Goal: Information Seeking & Learning: Find contact information

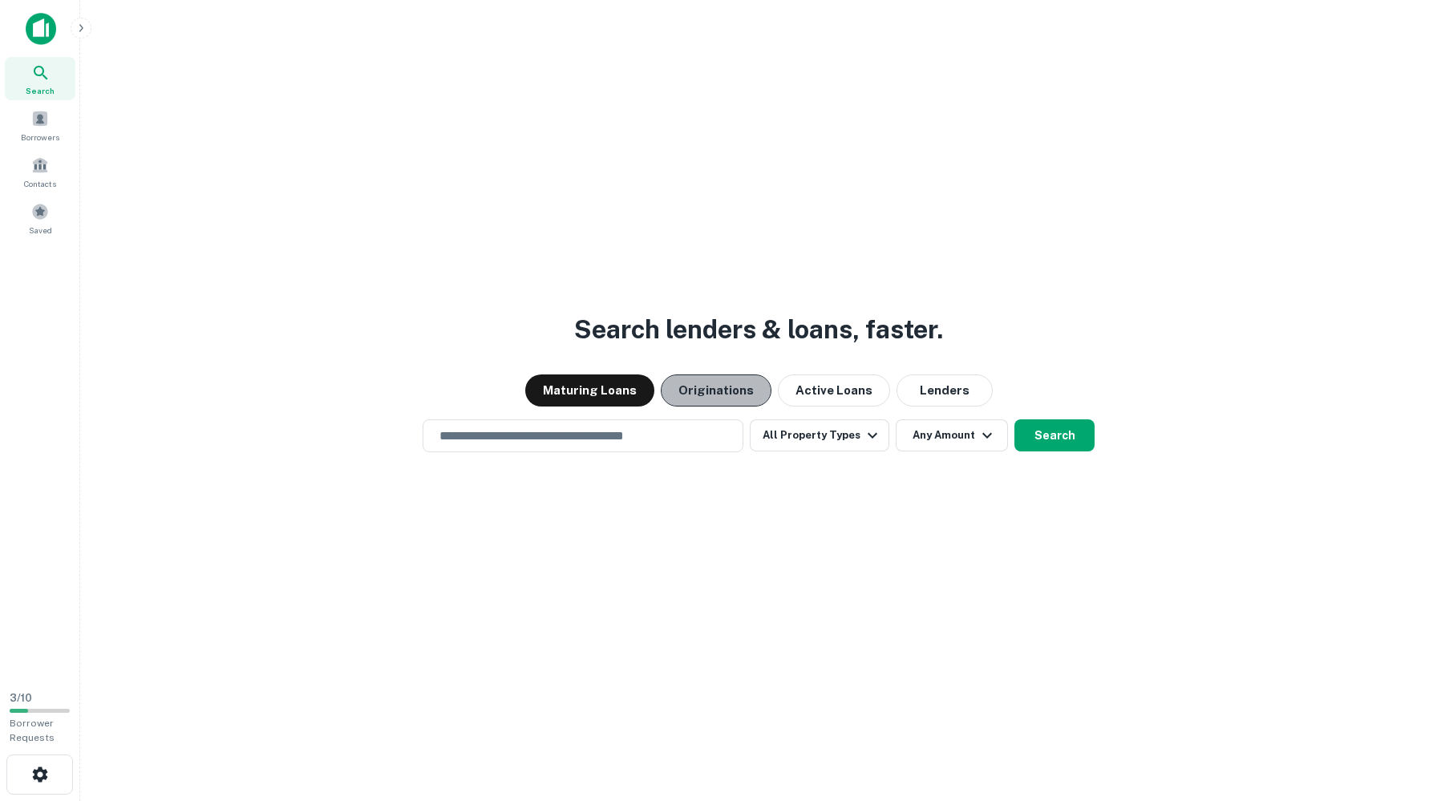
click at [722, 398] on button "Originations" at bounding box center [716, 390] width 111 height 32
click at [656, 438] on input "text" at bounding box center [583, 436] width 306 height 18
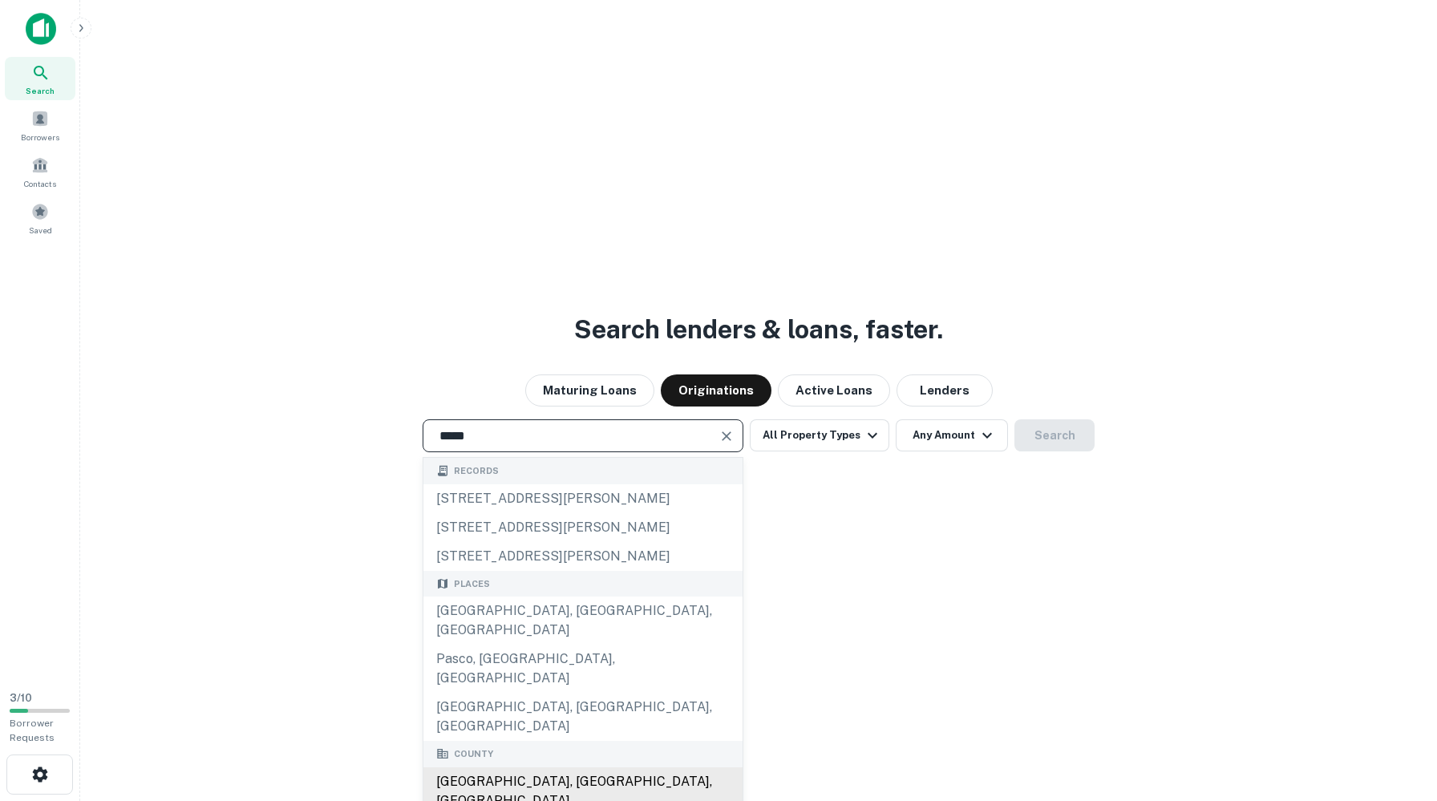
click at [540, 767] on div "[GEOGRAPHIC_DATA], [GEOGRAPHIC_DATA], [GEOGRAPHIC_DATA]" at bounding box center [582, 791] width 319 height 48
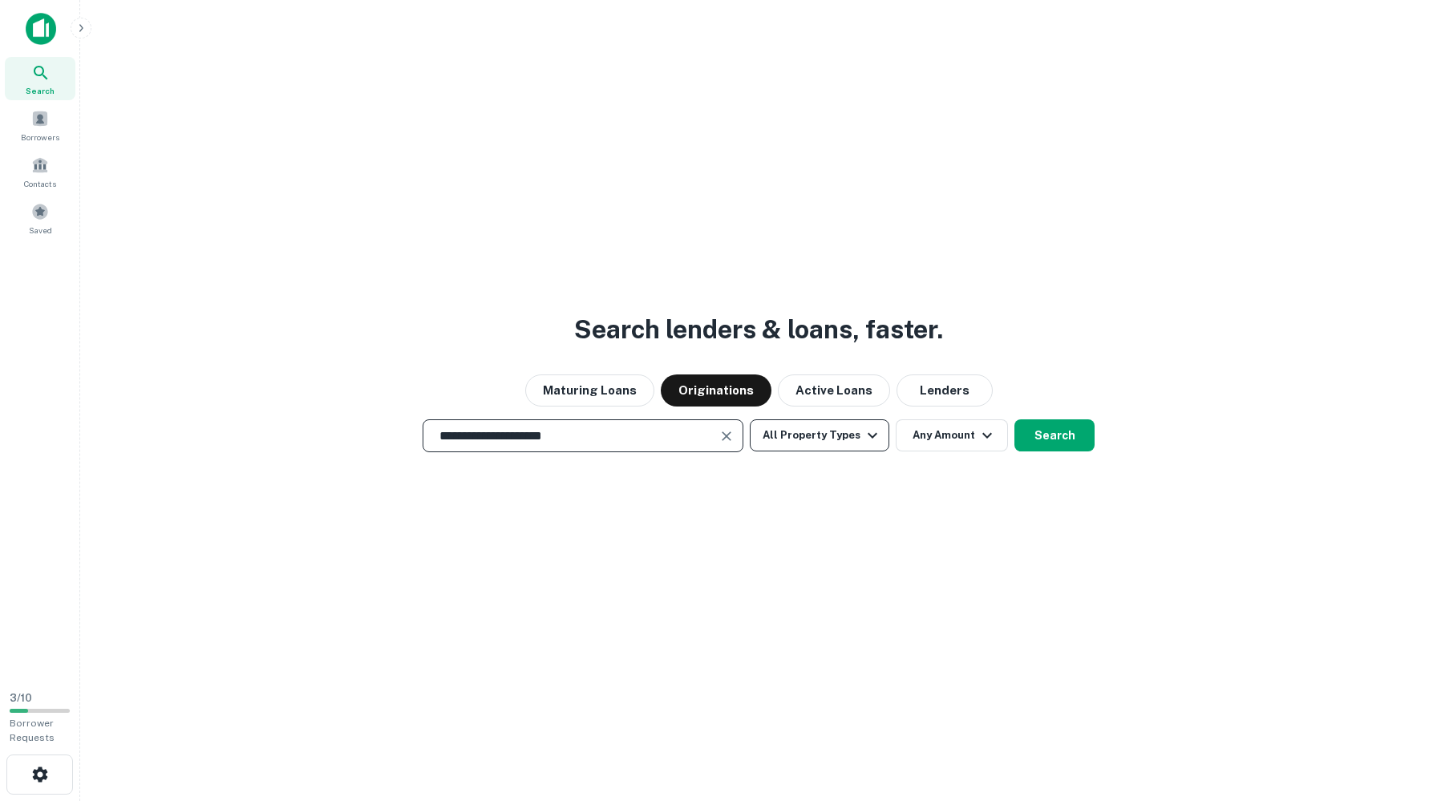
type input "**********"
click at [827, 437] on button "All Property Types" at bounding box center [819, 435] width 139 height 32
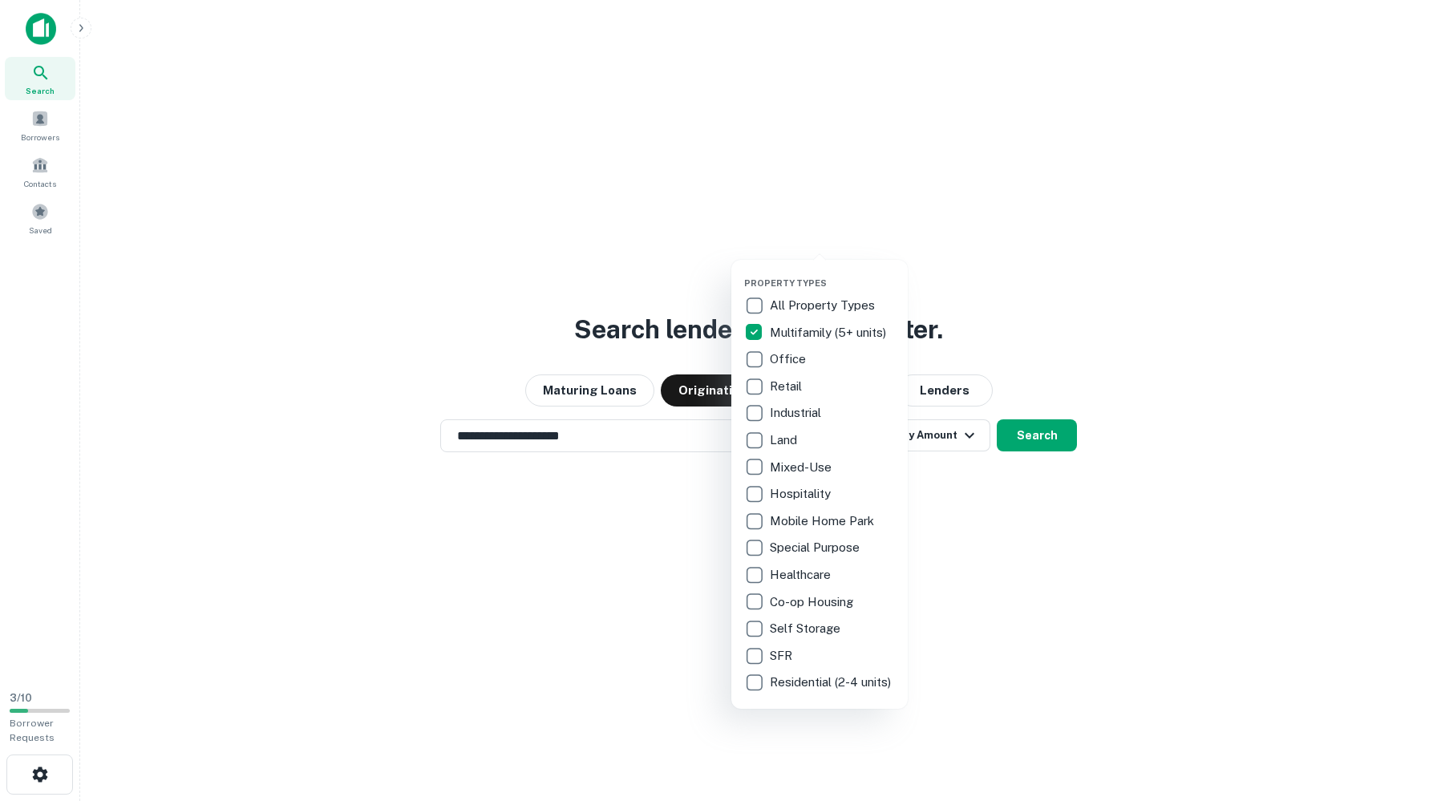
click at [950, 446] on div at bounding box center [718, 400] width 1437 height 801
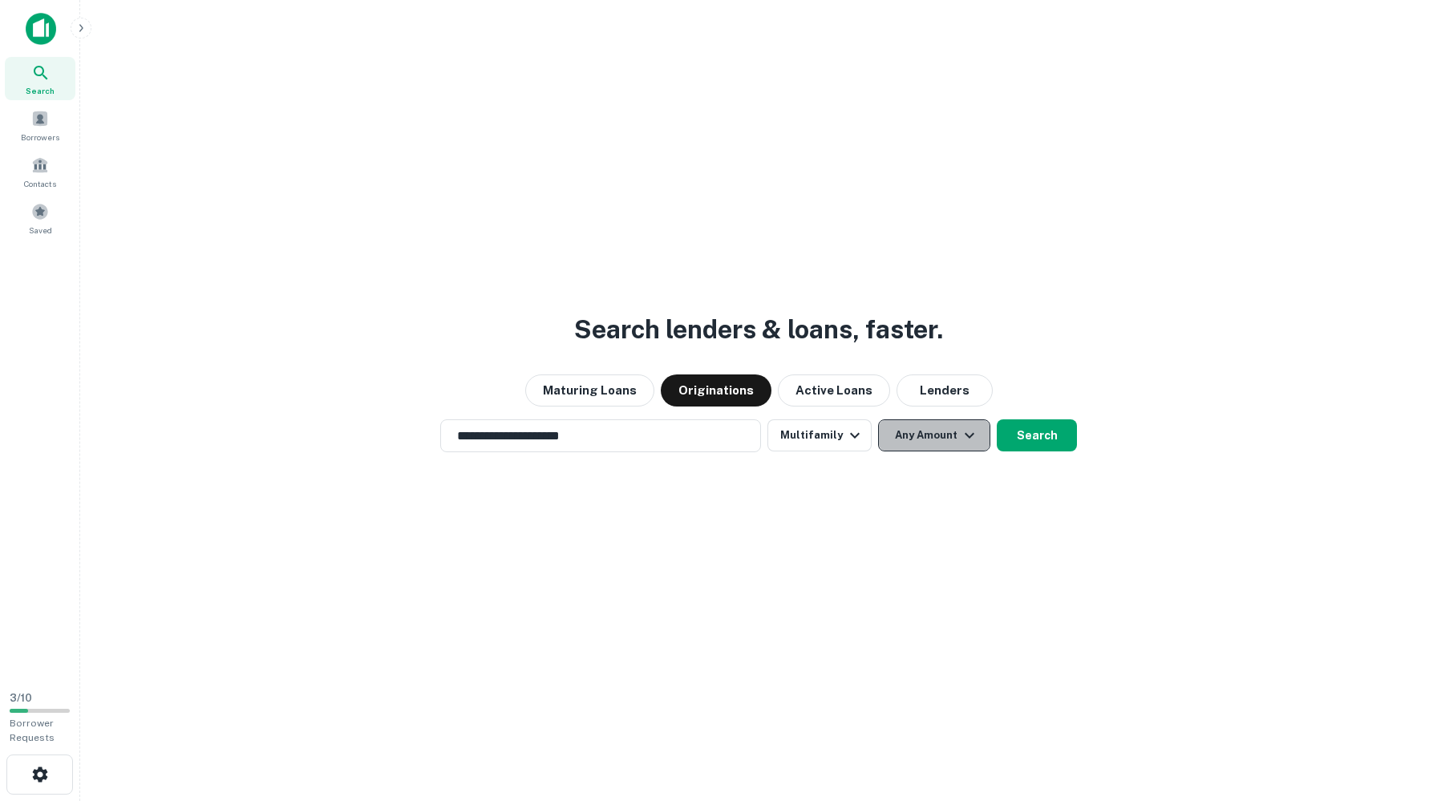
click at [950, 442] on button "Any Amount" at bounding box center [934, 435] width 112 height 32
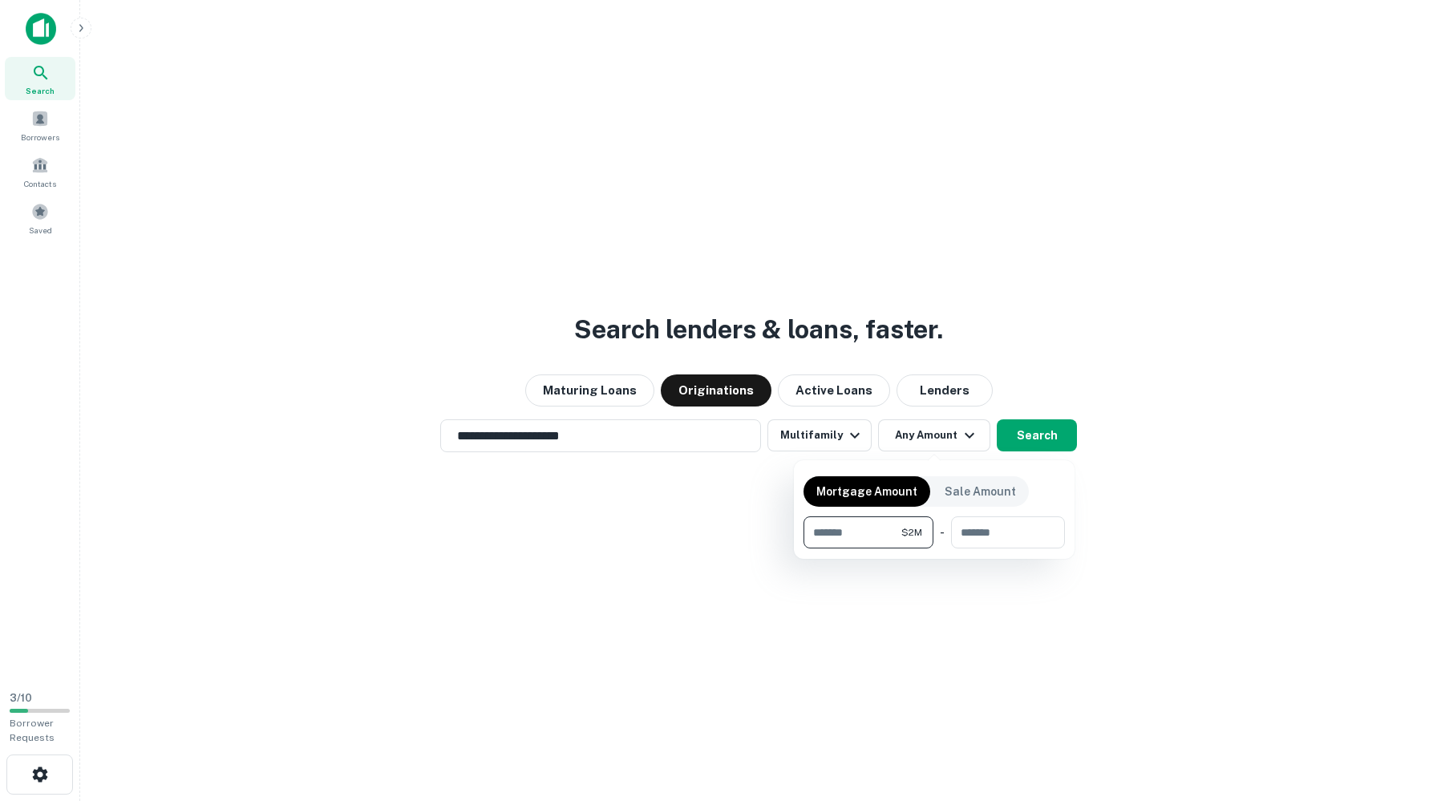
type input "*******"
type input "********"
click at [1048, 438] on div at bounding box center [718, 400] width 1437 height 801
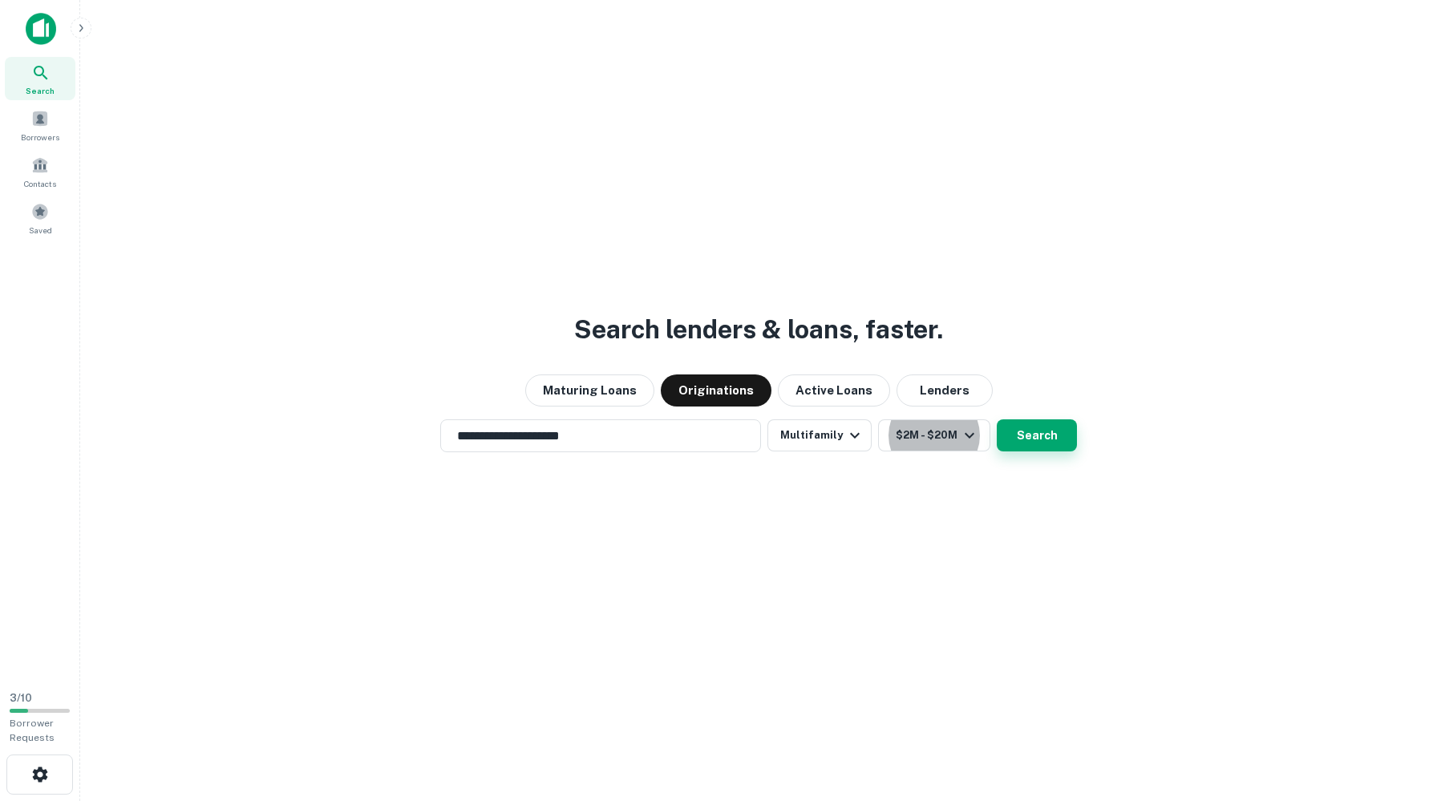
click at [1018, 441] on button "Search" at bounding box center [1037, 435] width 80 height 32
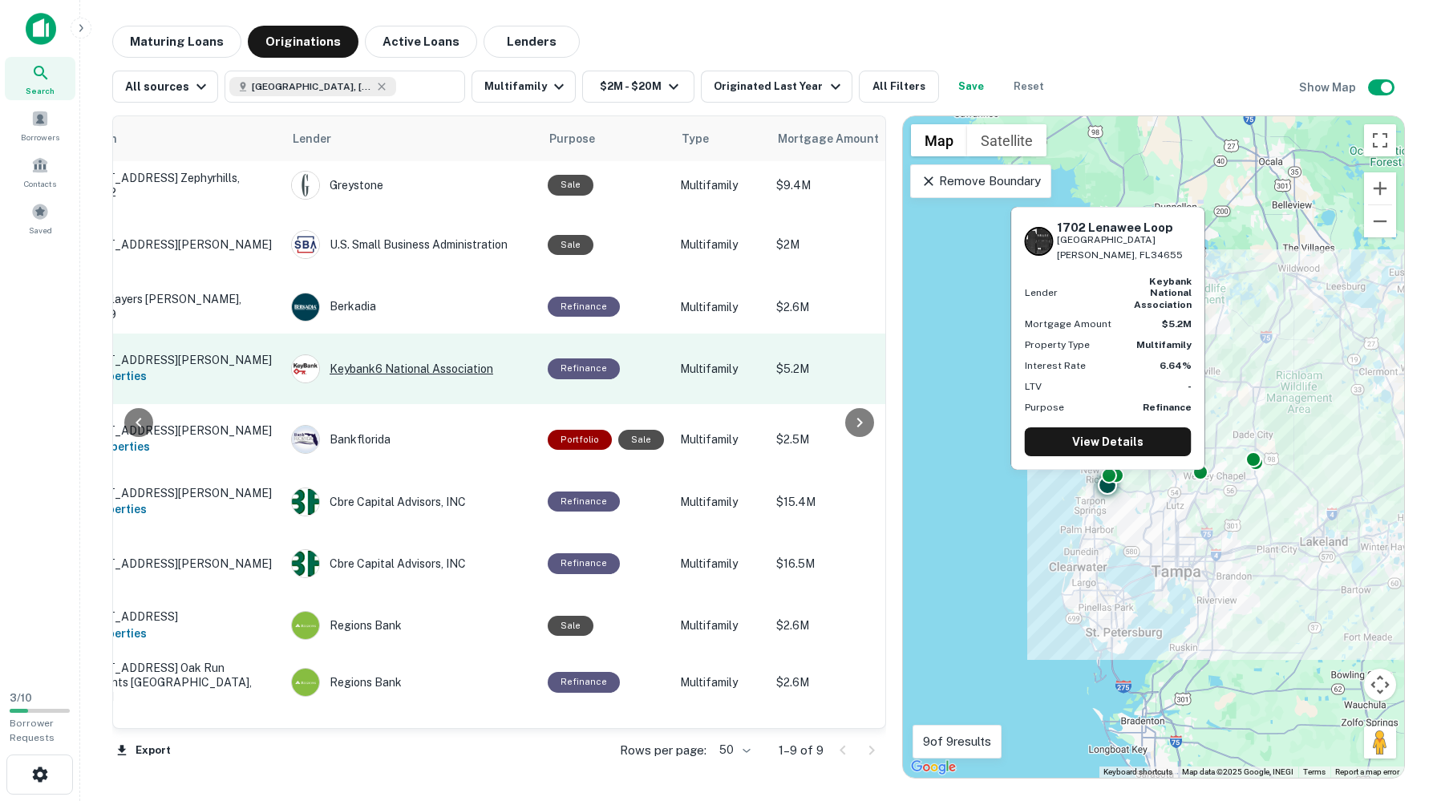
scroll to position [9, 0]
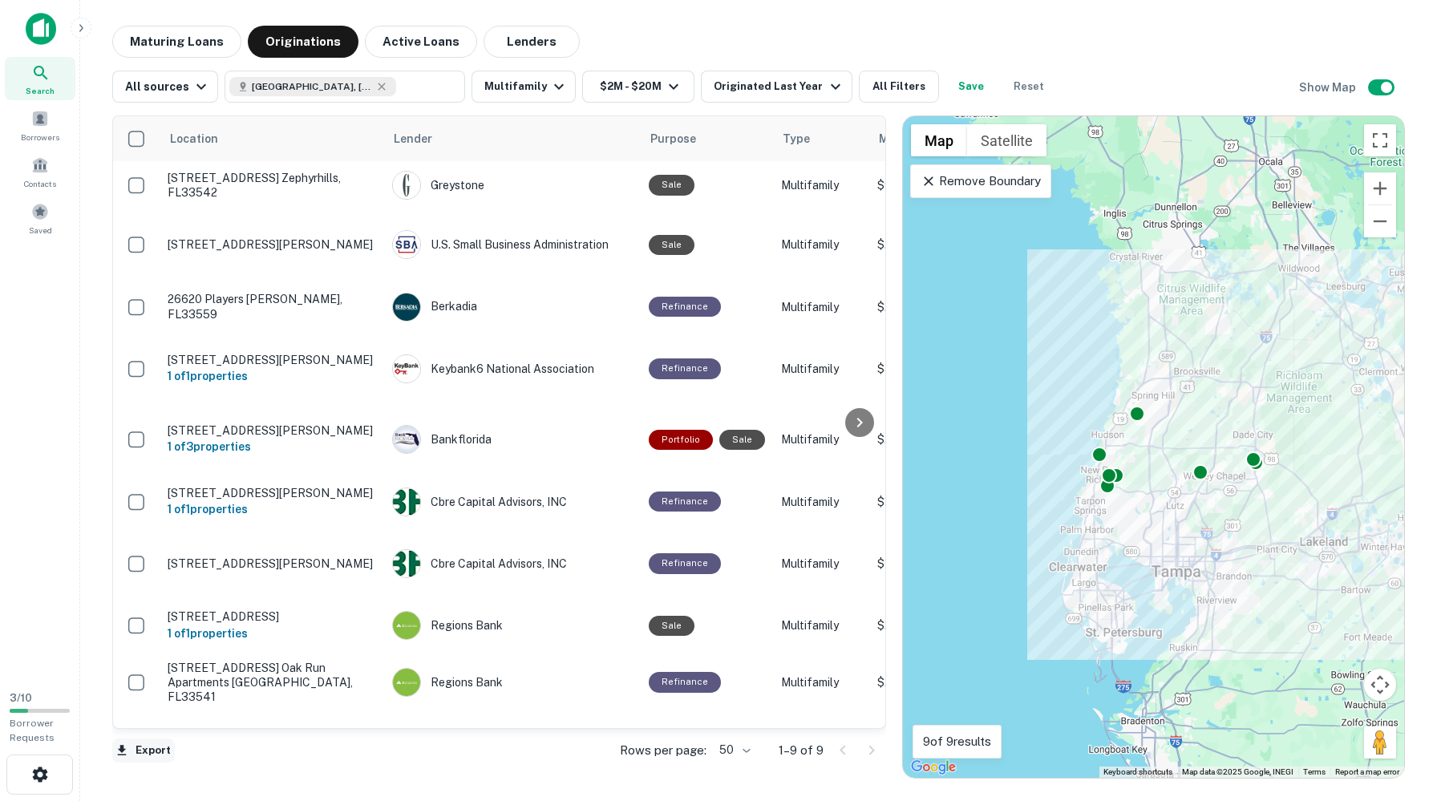
click at [141, 746] on button "Export" at bounding box center [143, 750] width 63 height 24
click at [177, 772] on li "Export as Excel (.xlsx)" at bounding box center [202, 757] width 181 height 29
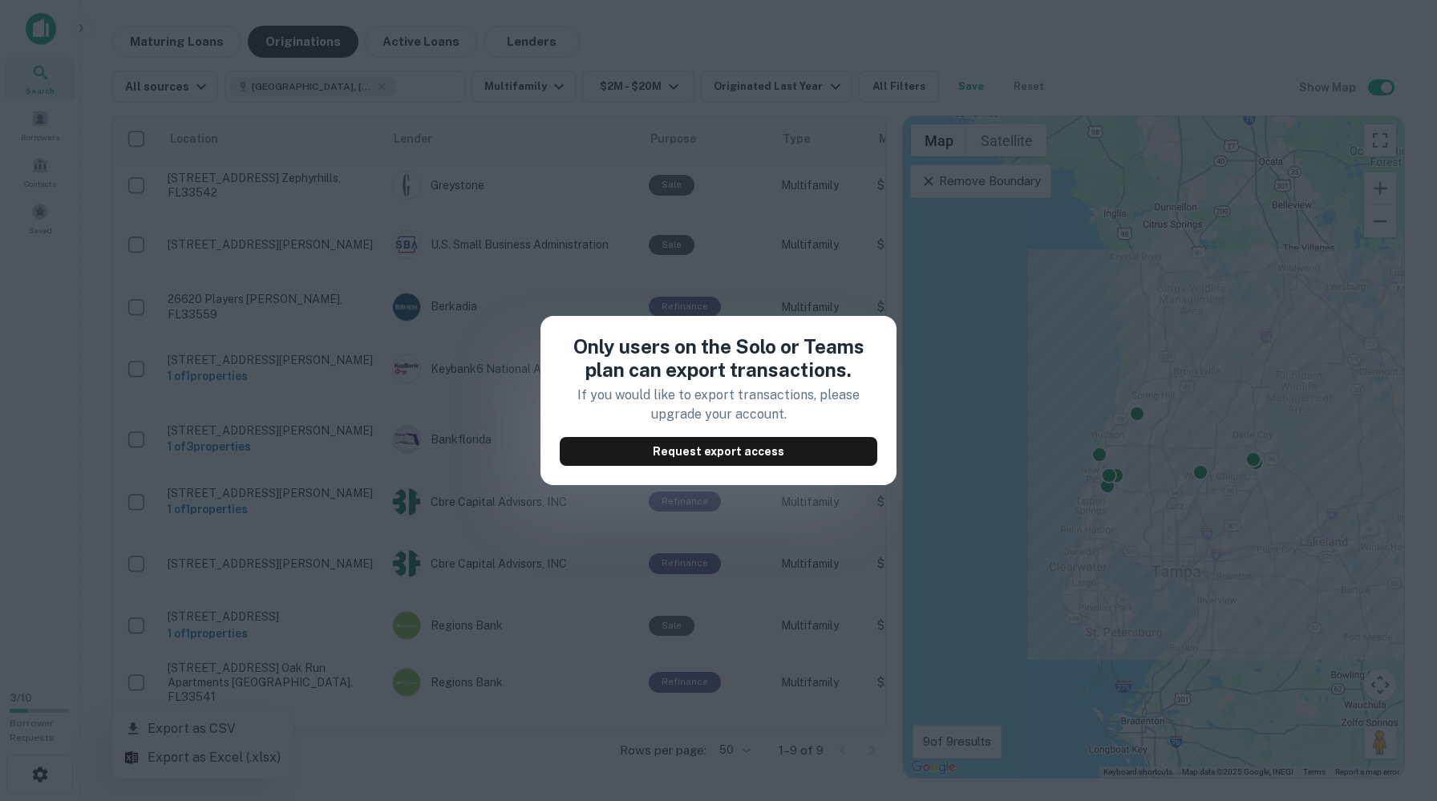
click at [626, 614] on div "Only users on the Solo or Teams plan can export transactions. If you would like…" at bounding box center [718, 400] width 1437 height 801
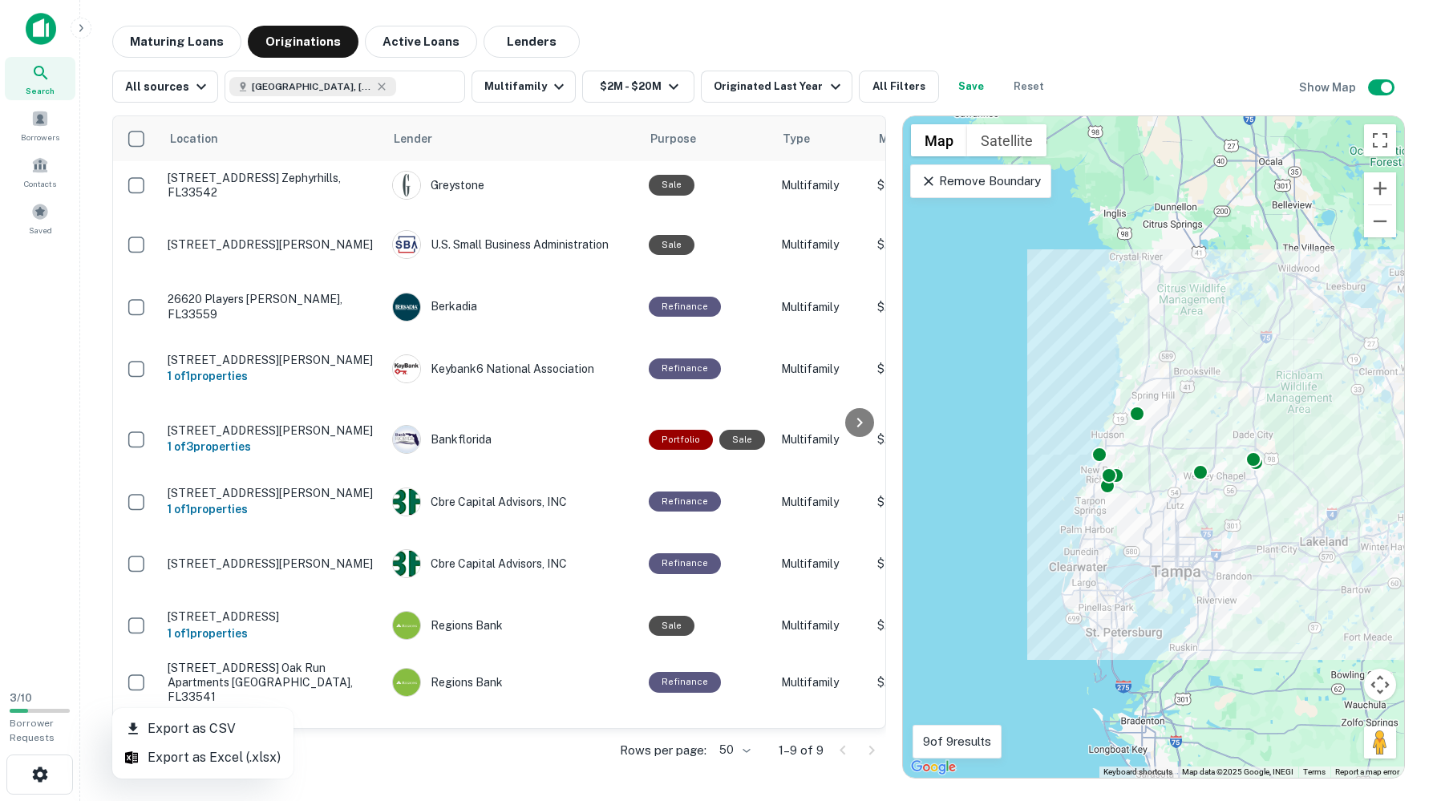
click at [300, 194] on div at bounding box center [718, 400] width 1437 height 801
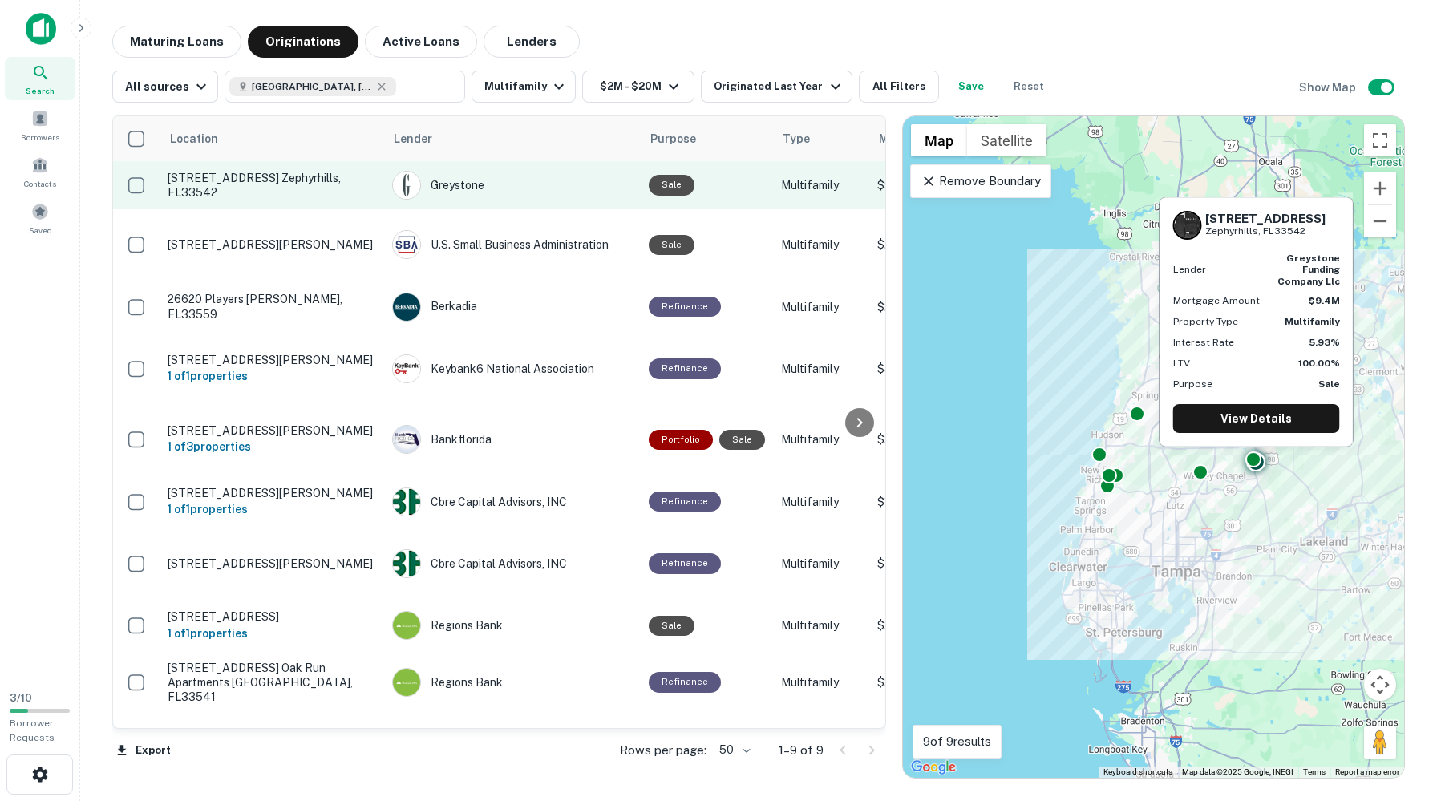
click at [302, 180] on p "[STREET_ADDRESS] Zephyrhills, FL33542" at bounding box center [272, 185] width 208 height 29
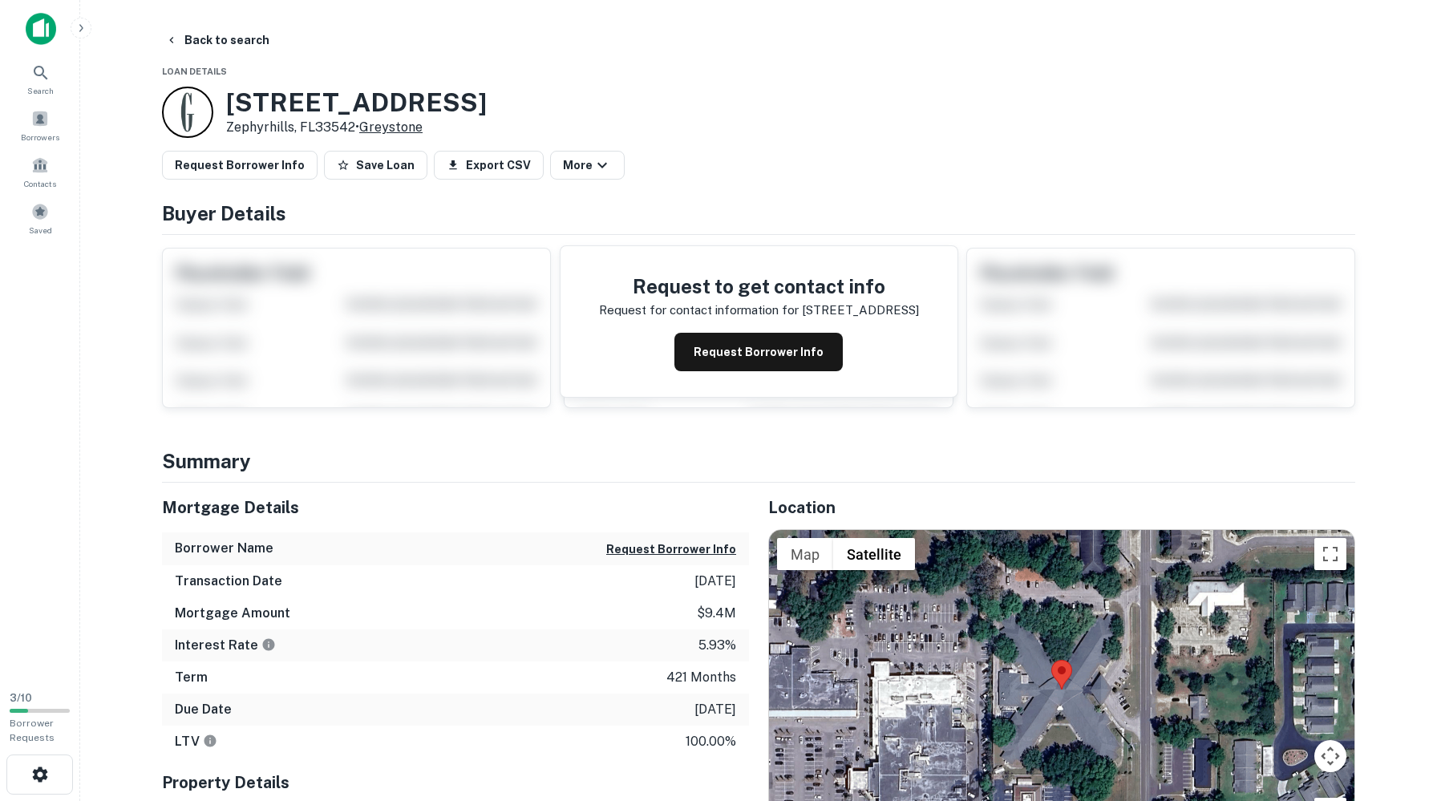
click at [423, 135] on link "Greystone" at bounding box center [390, 126] width 63 height 15
click at [249, 37] on button "Back to search" at bounding box center [217, 40] width 117 height 29
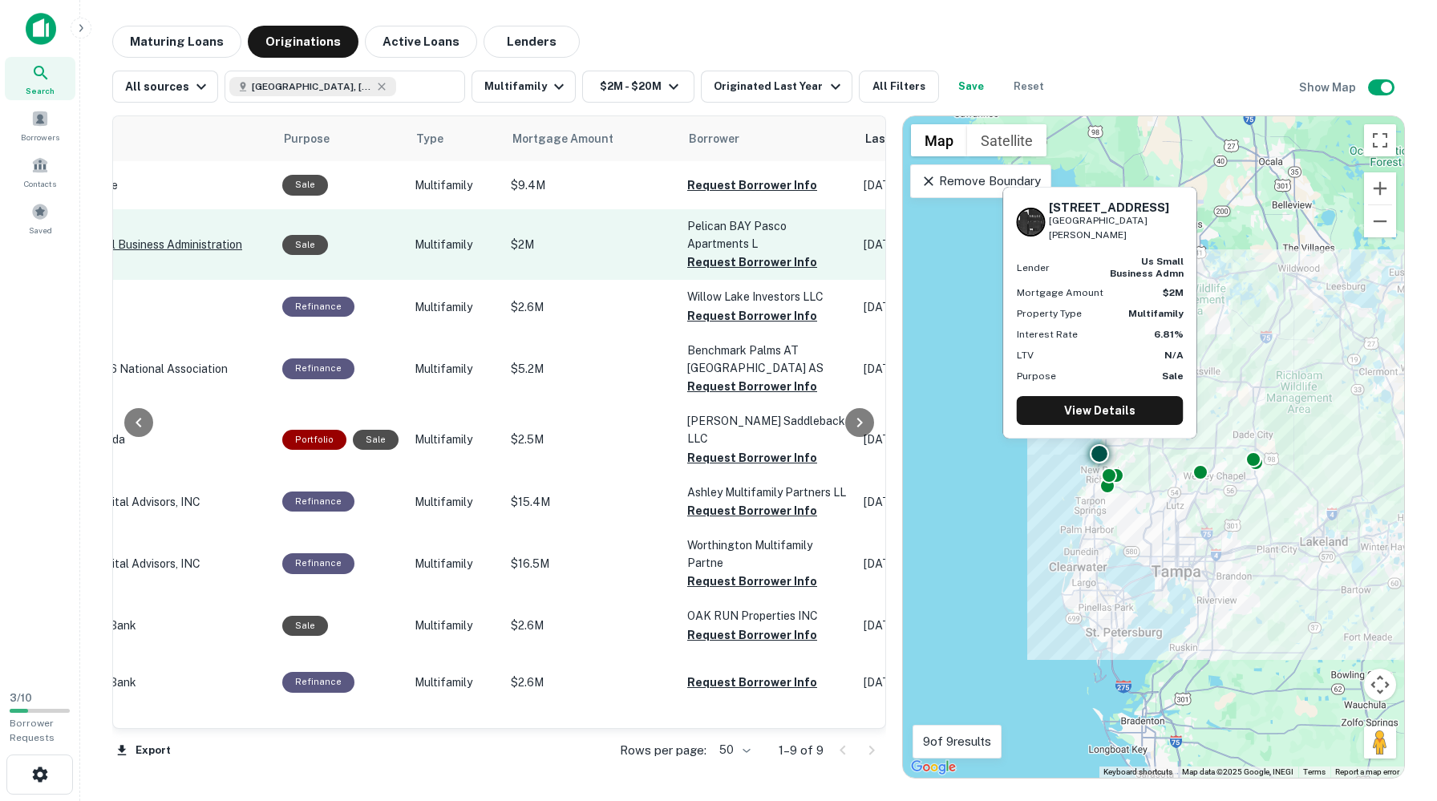
scroll to position [9, 0]
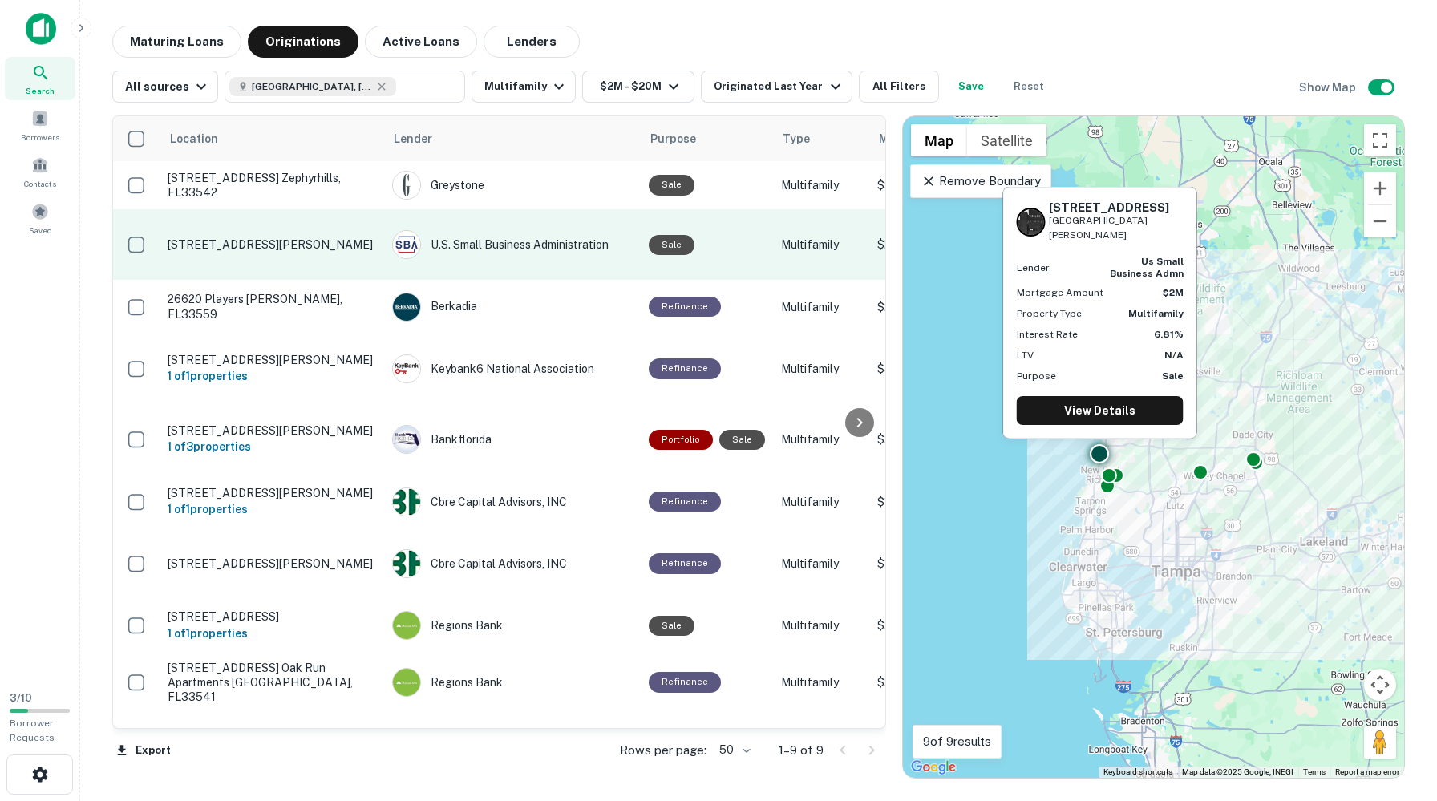
click at [253, 239] on p "5601 Bay Blvd Port Richey, FL34668" at bounding box center [272, 244] width 208 height 14
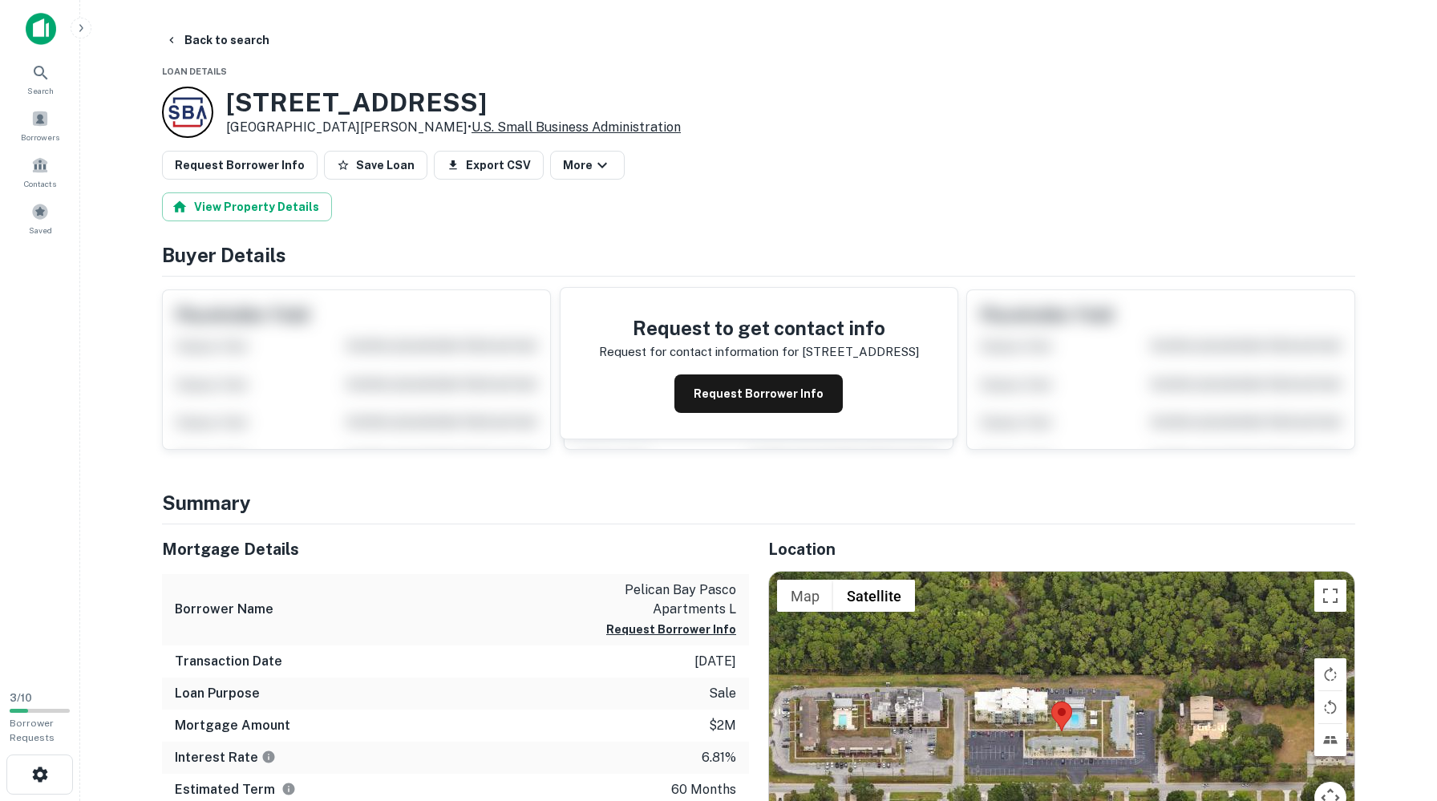
click at [490, 135] on link "U.s. Small Business Administration" at bounding box center [575, 126] width 209 height 15
click at [222, 34] on button "Back to search" at bounding box center [217, 40] width 117 height 29
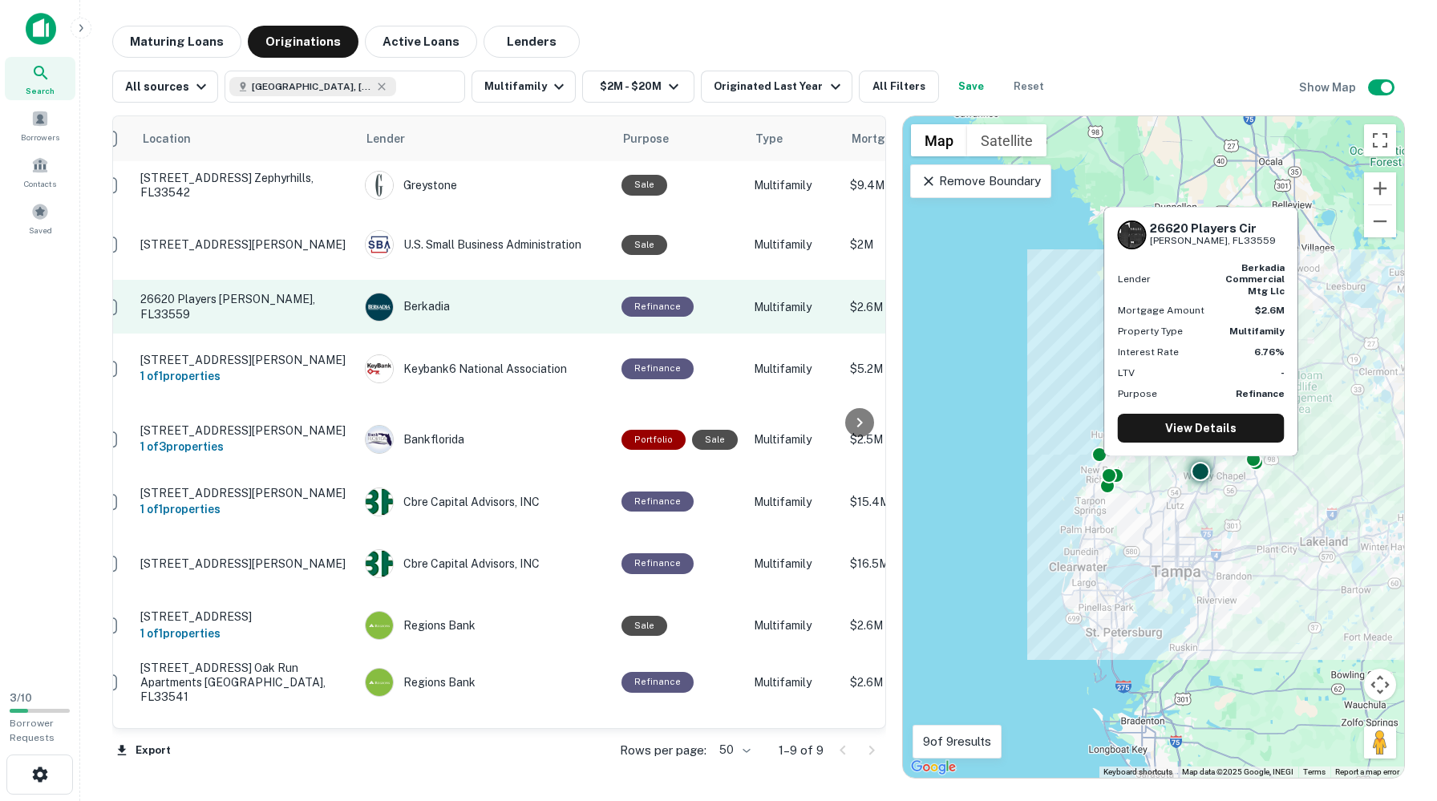
scroll to position [9, 0]
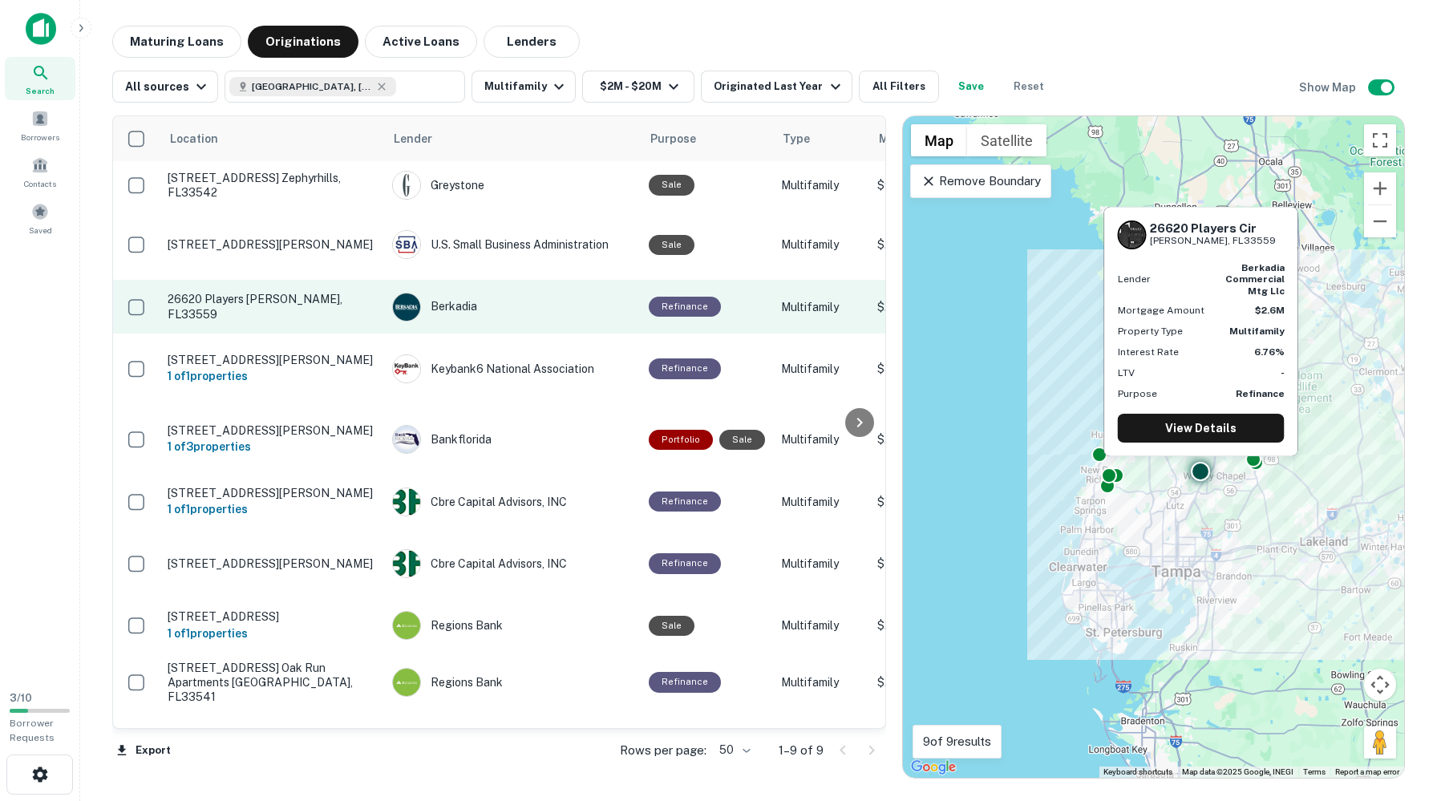
click at [224, 306] on p "26620 Players [PERSON_NAME], FL33559" at bounding box center [272, 306] width 208 height 29
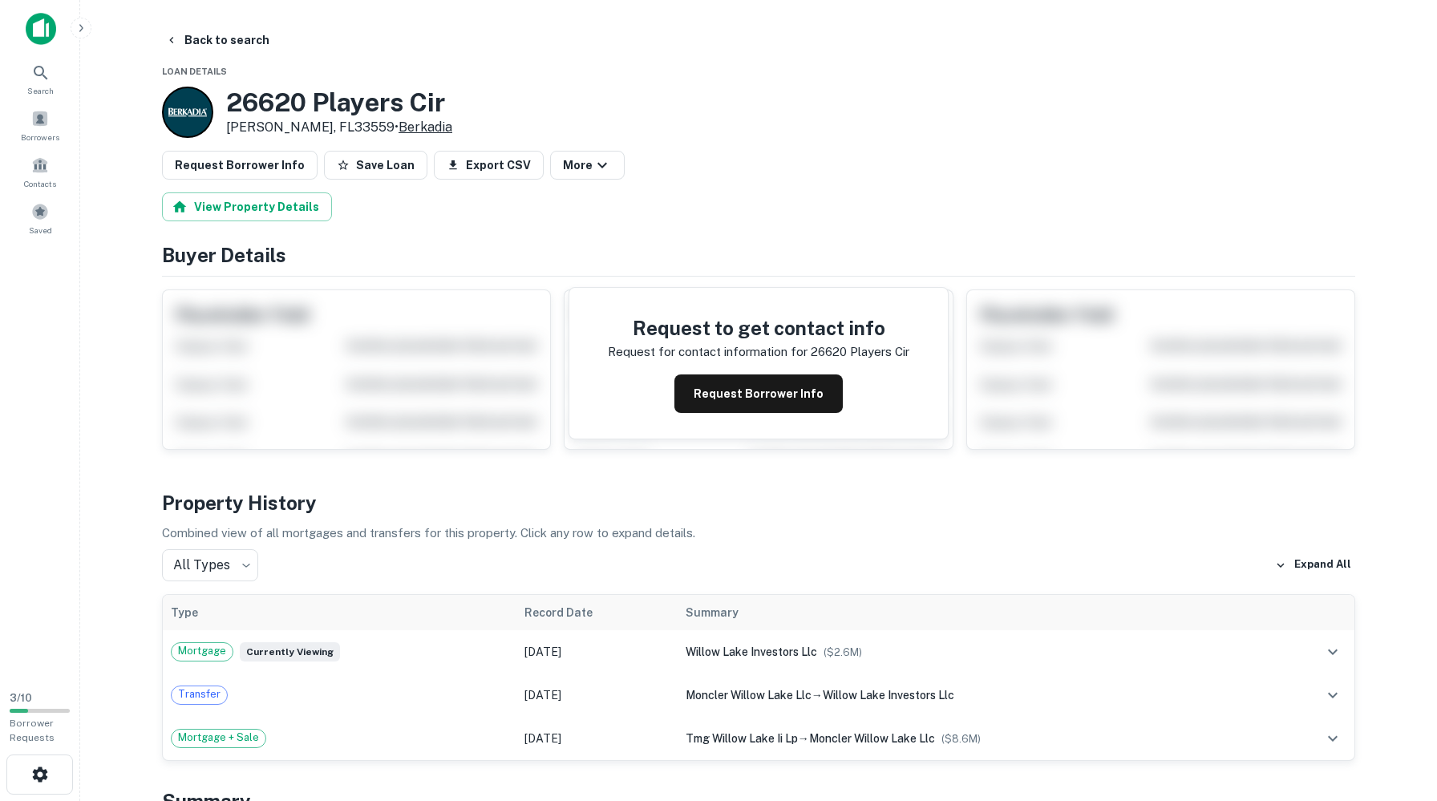
click at [398, 135] on link "Berkadia" at bounding box center [425, 126] width 54 height 15
click at [230, 35] on button "Back to search" at bounding box center [217, 40] width 117 height 29
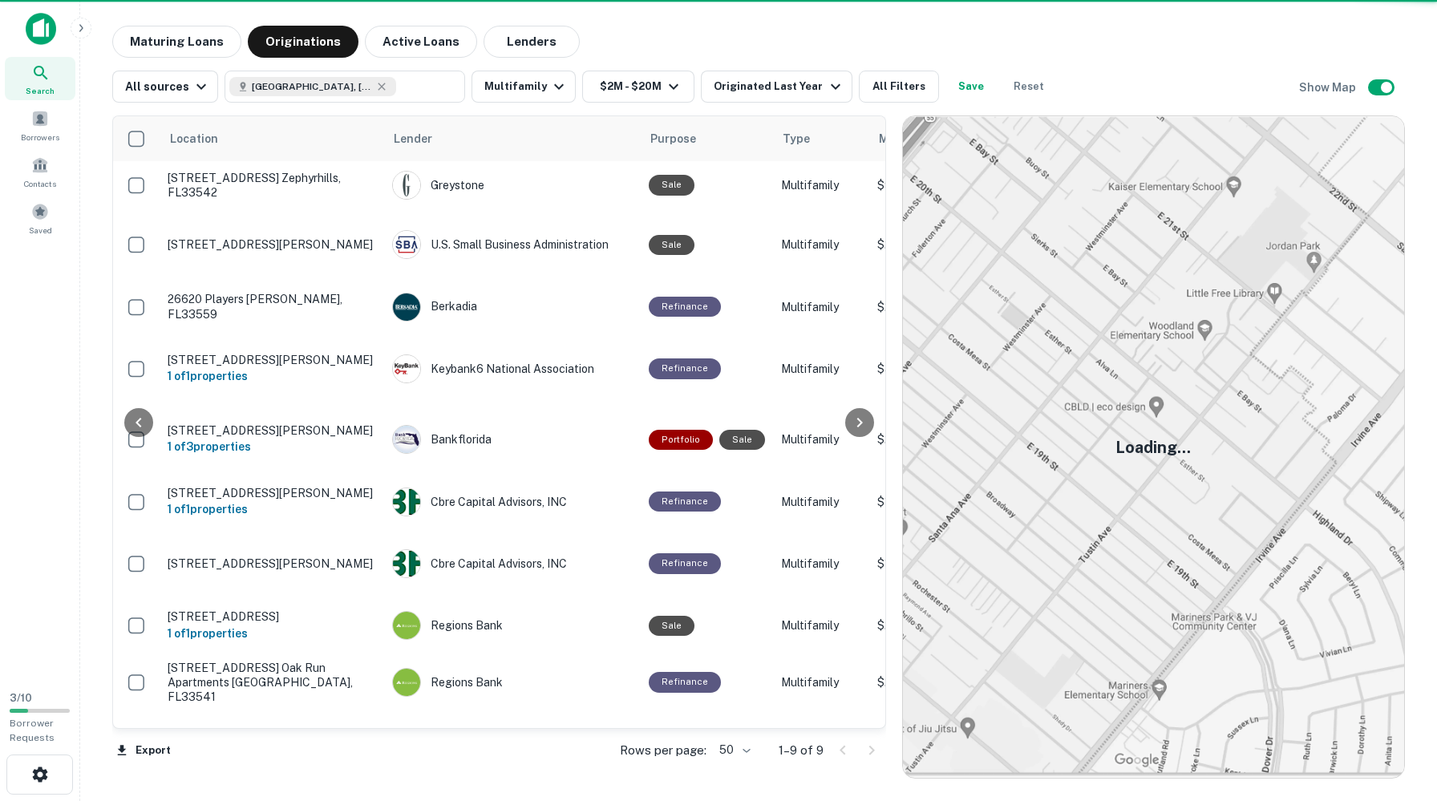
scroll to position [9, 0]
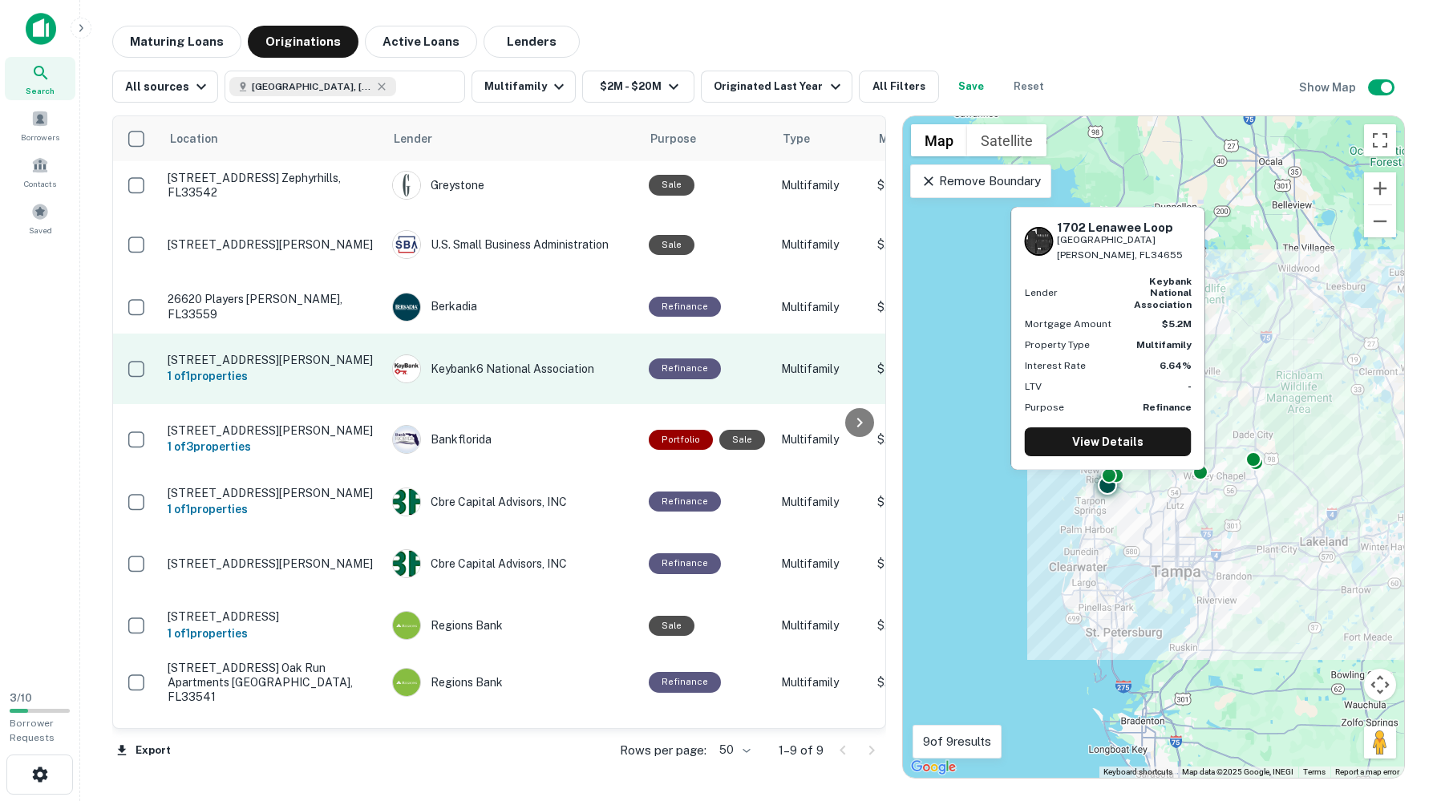
click at [271, 366] on p "[STREET_ADDRESS][PERSON_NAME]" at bounding box center [272, 360] width 208 height 14
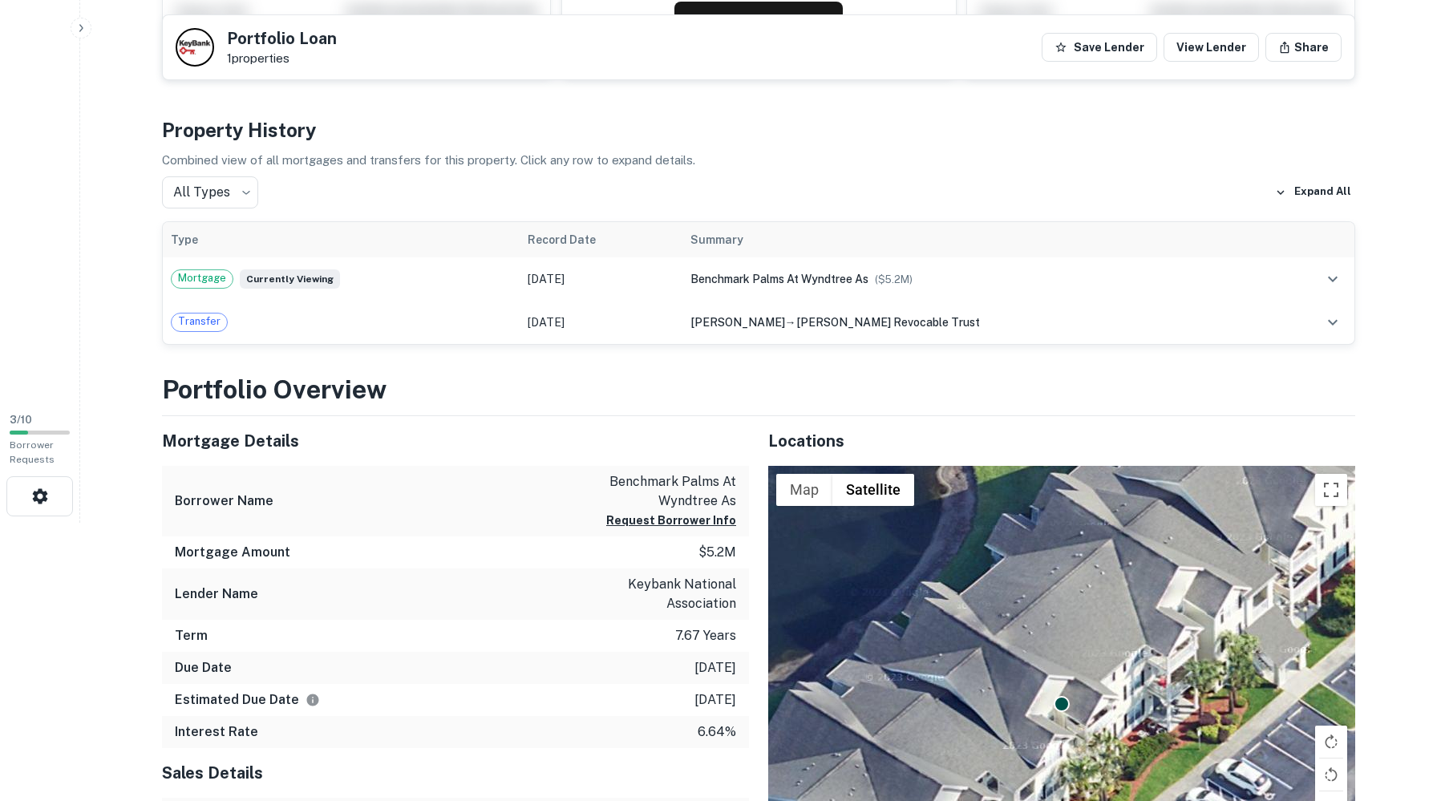
scroll to position [164, 0]
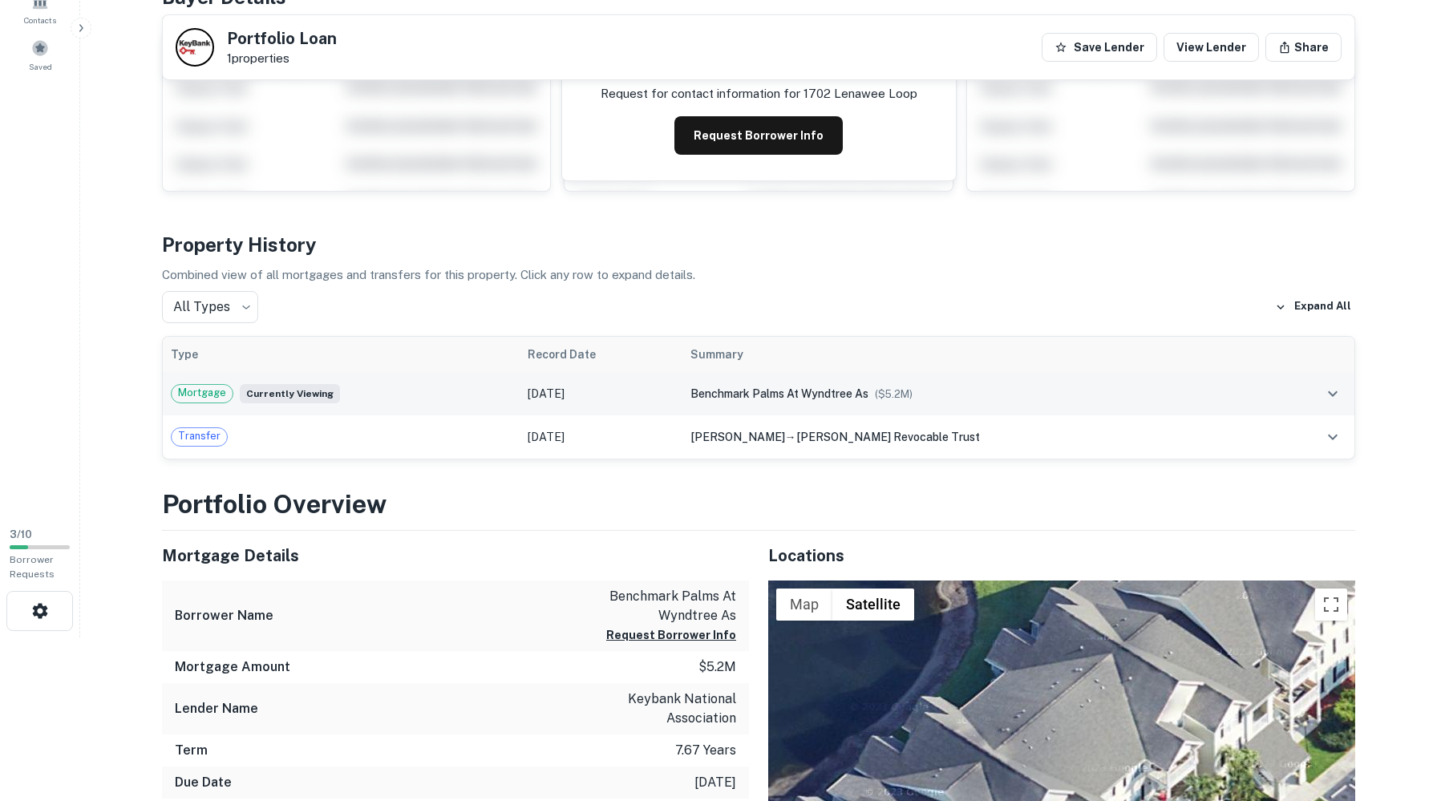
click at [212, 401] on span "Mortgage" at bounding box center [202, 393] width 61 height 16
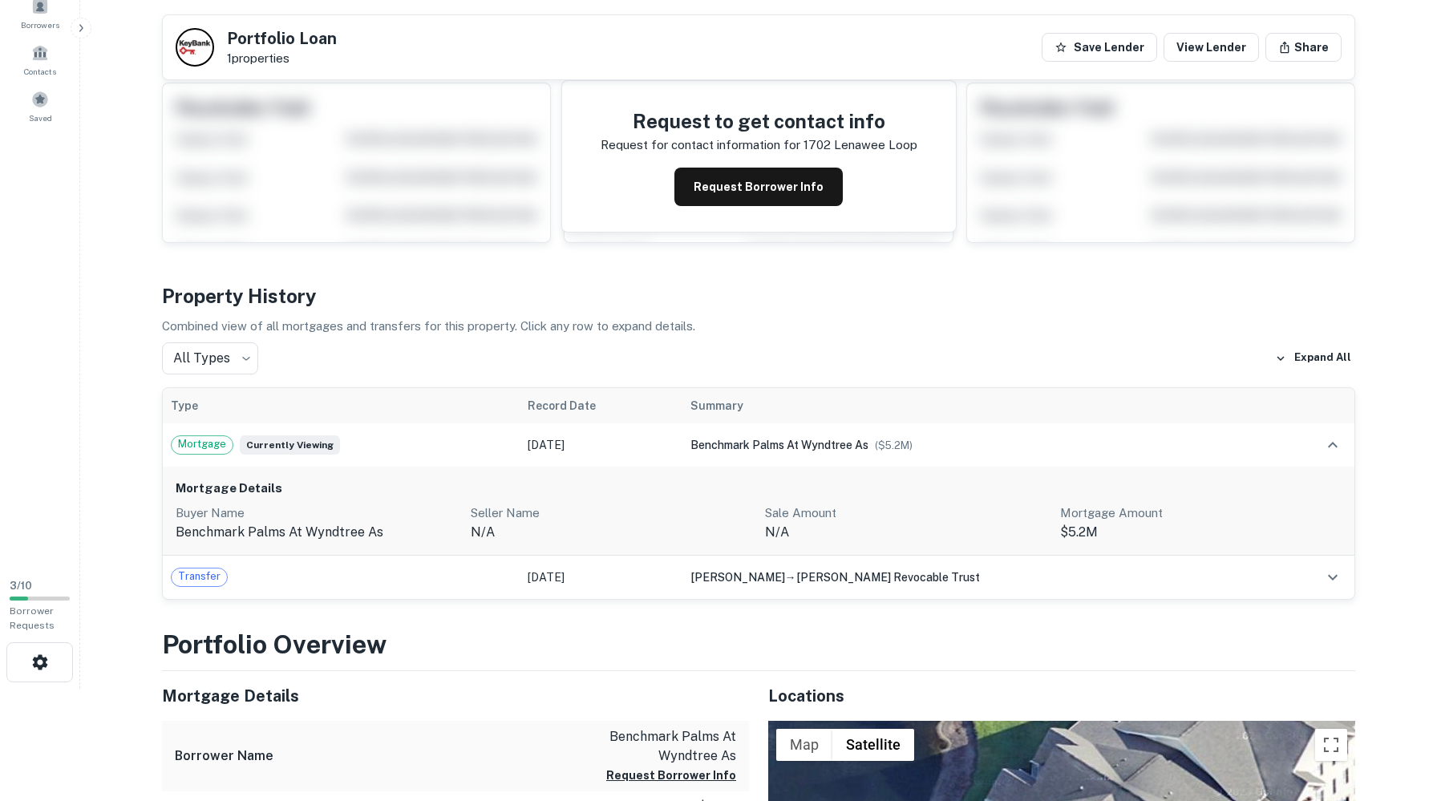
scroll to position [0, 0]
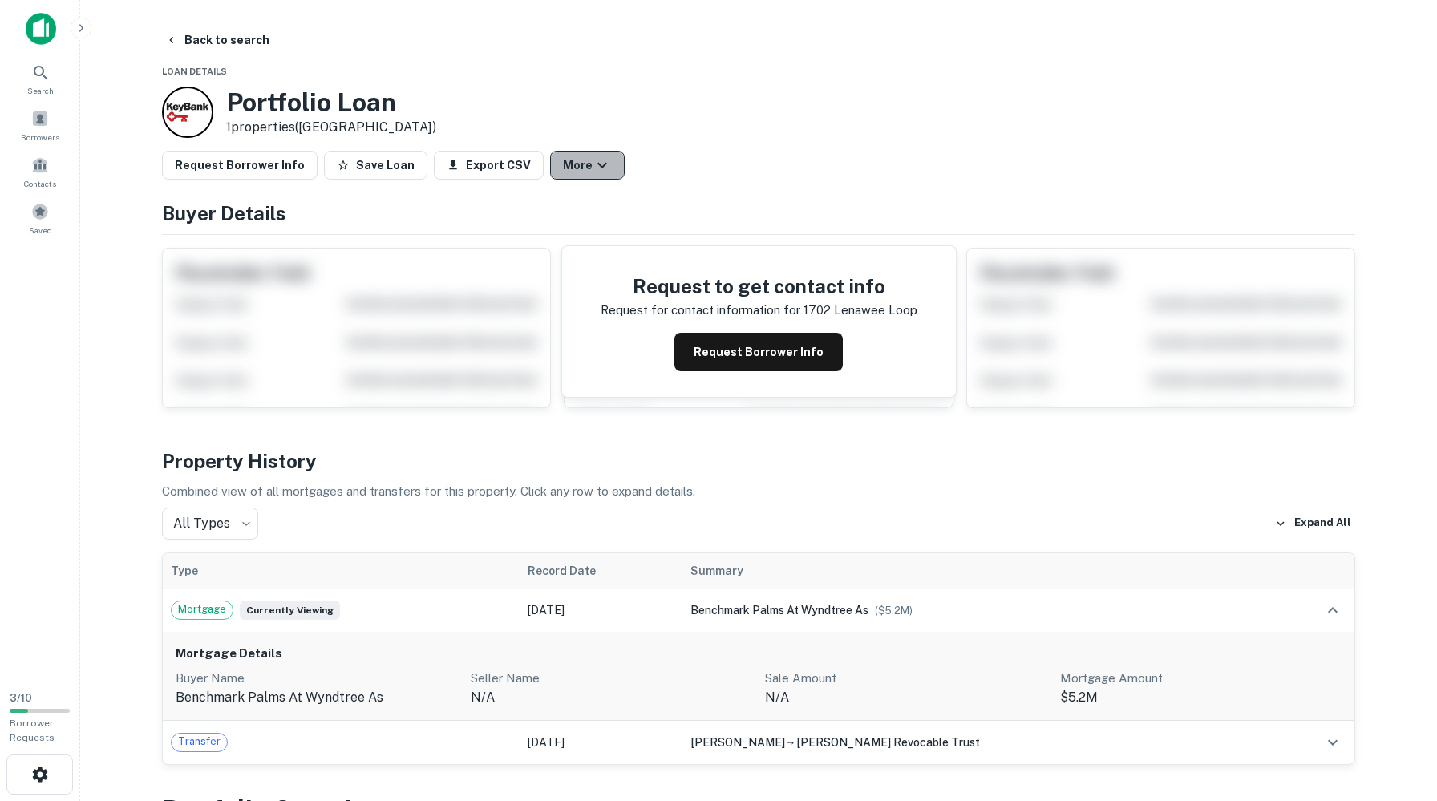
click at [621, 180] on button "More" at bounding box center [587, 165] width 75 height 29
click at [613, 242] on link "View Lender" at bounding box center [627, 237] width 95 height 29
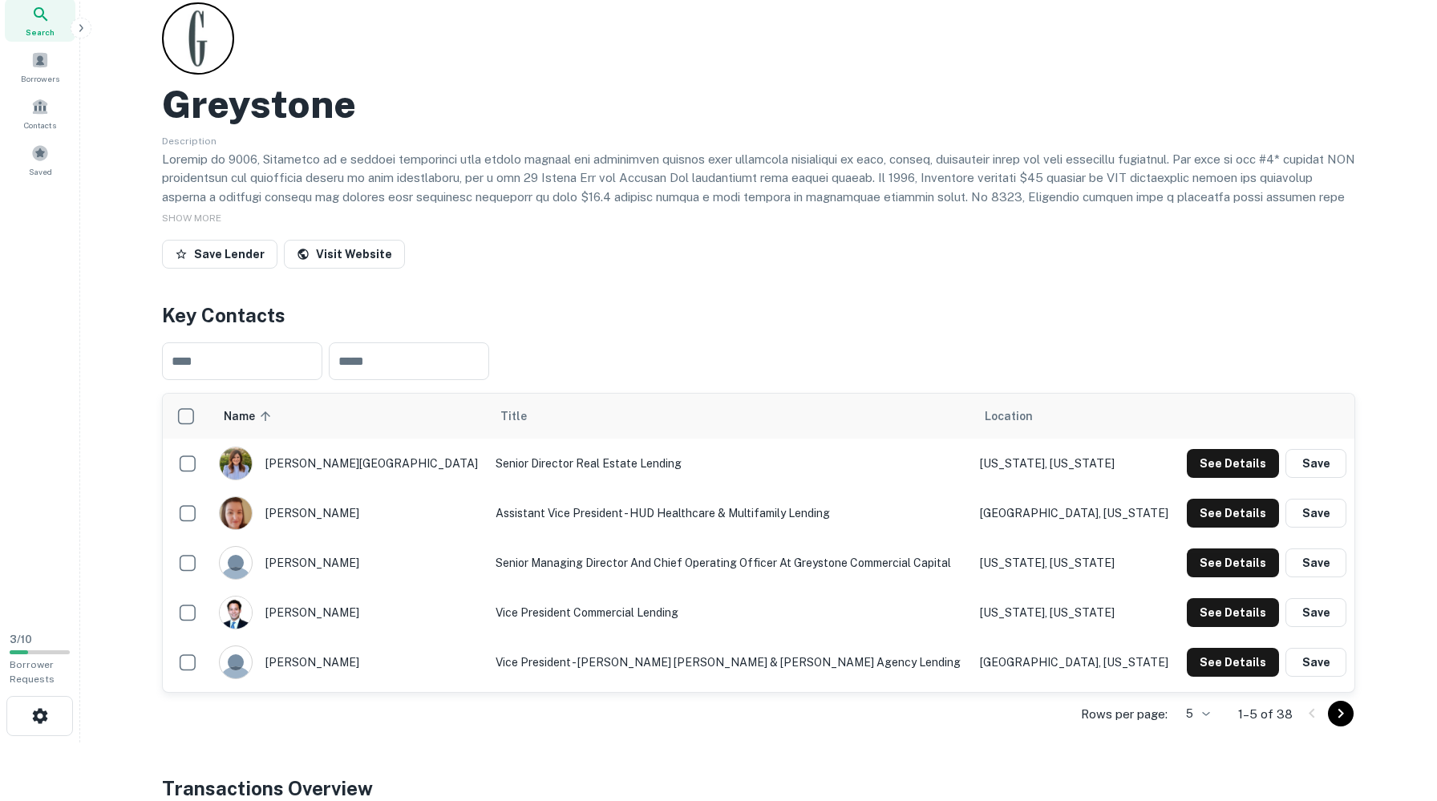
scroll to position [58, 0]
click at [364, 269] on link "Visit Website" at bounding box center [344, 255] width 121 height 29
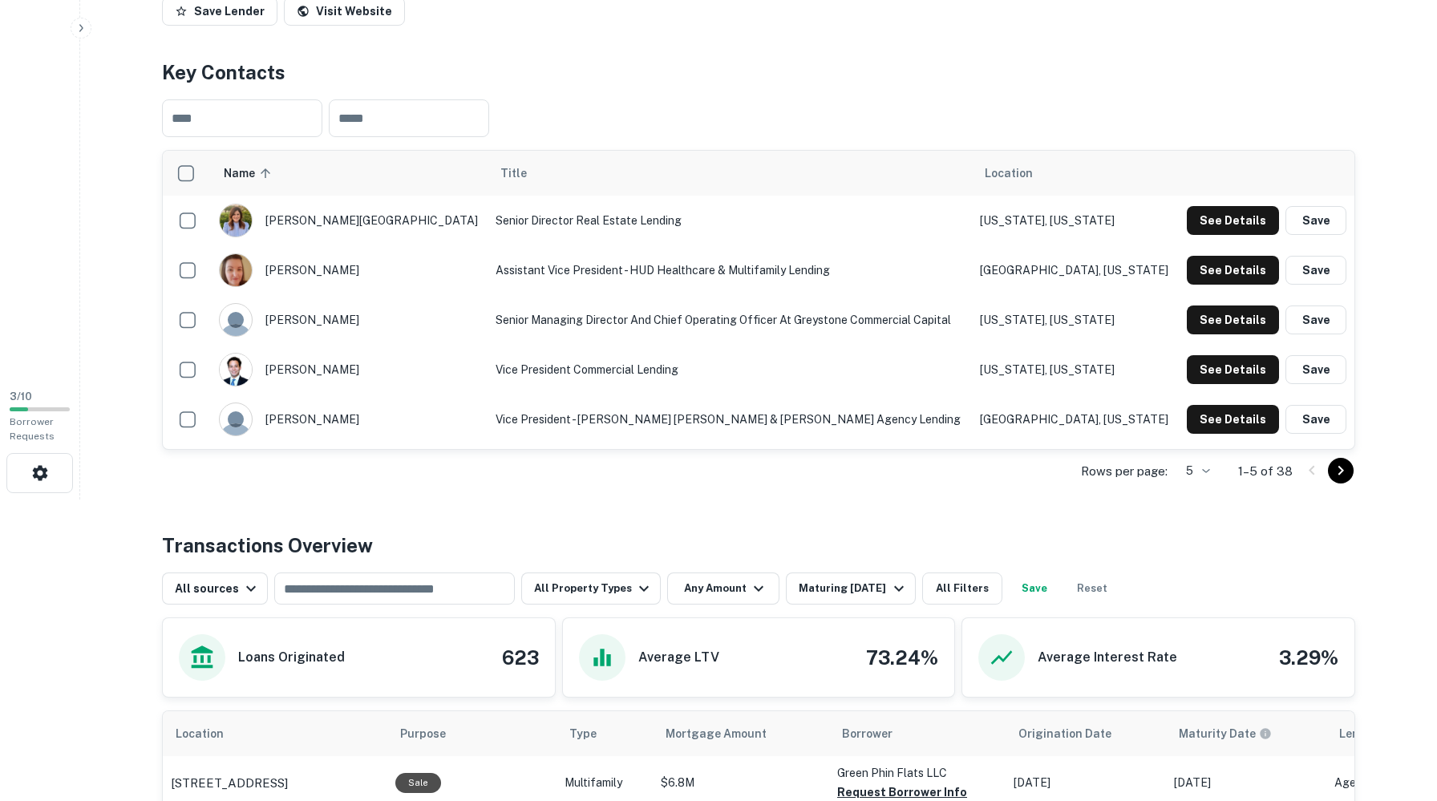
scroll to position [304, 0]
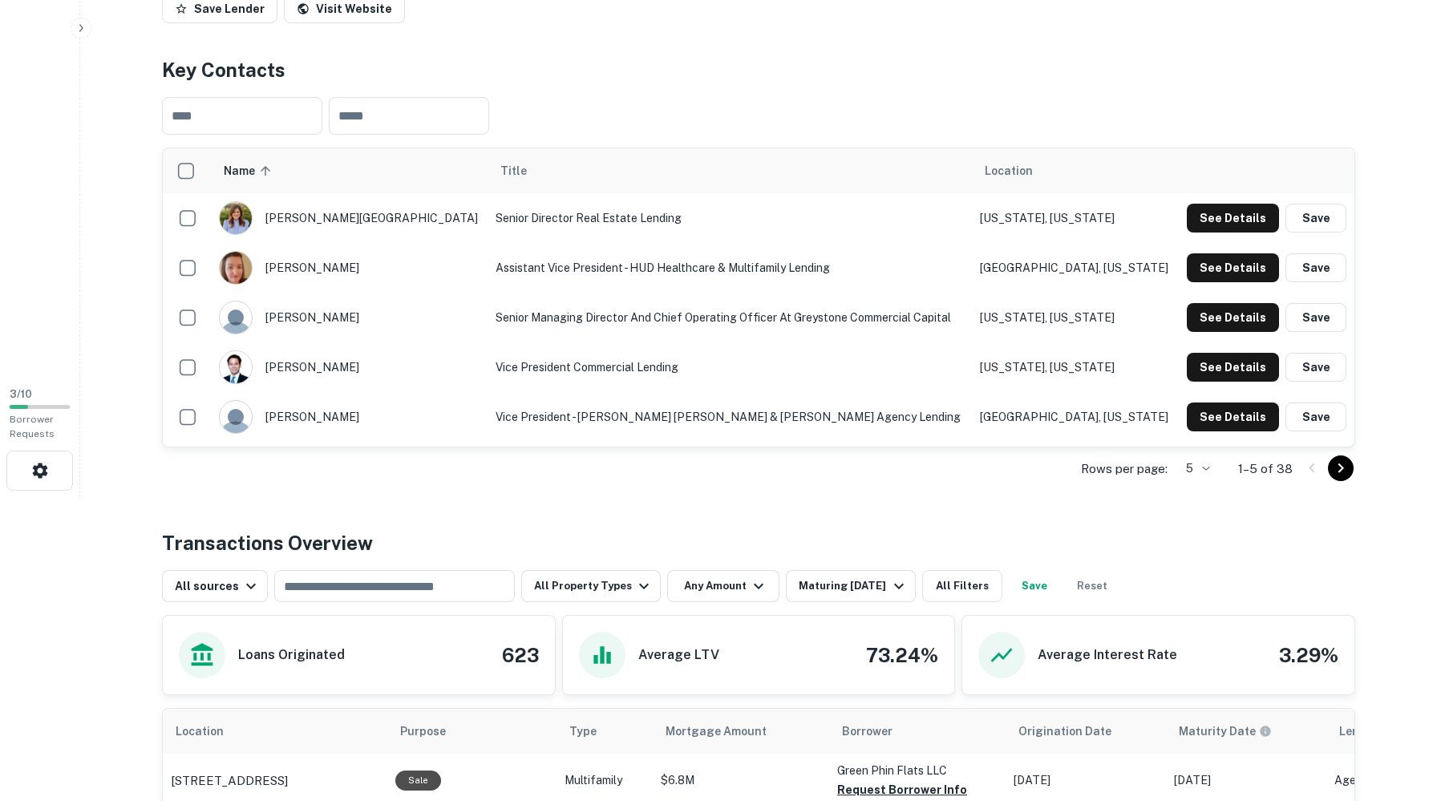
click at [1332, 478] on icon "Go to next page" at bounding box center [1340, 468] width 19 height 19
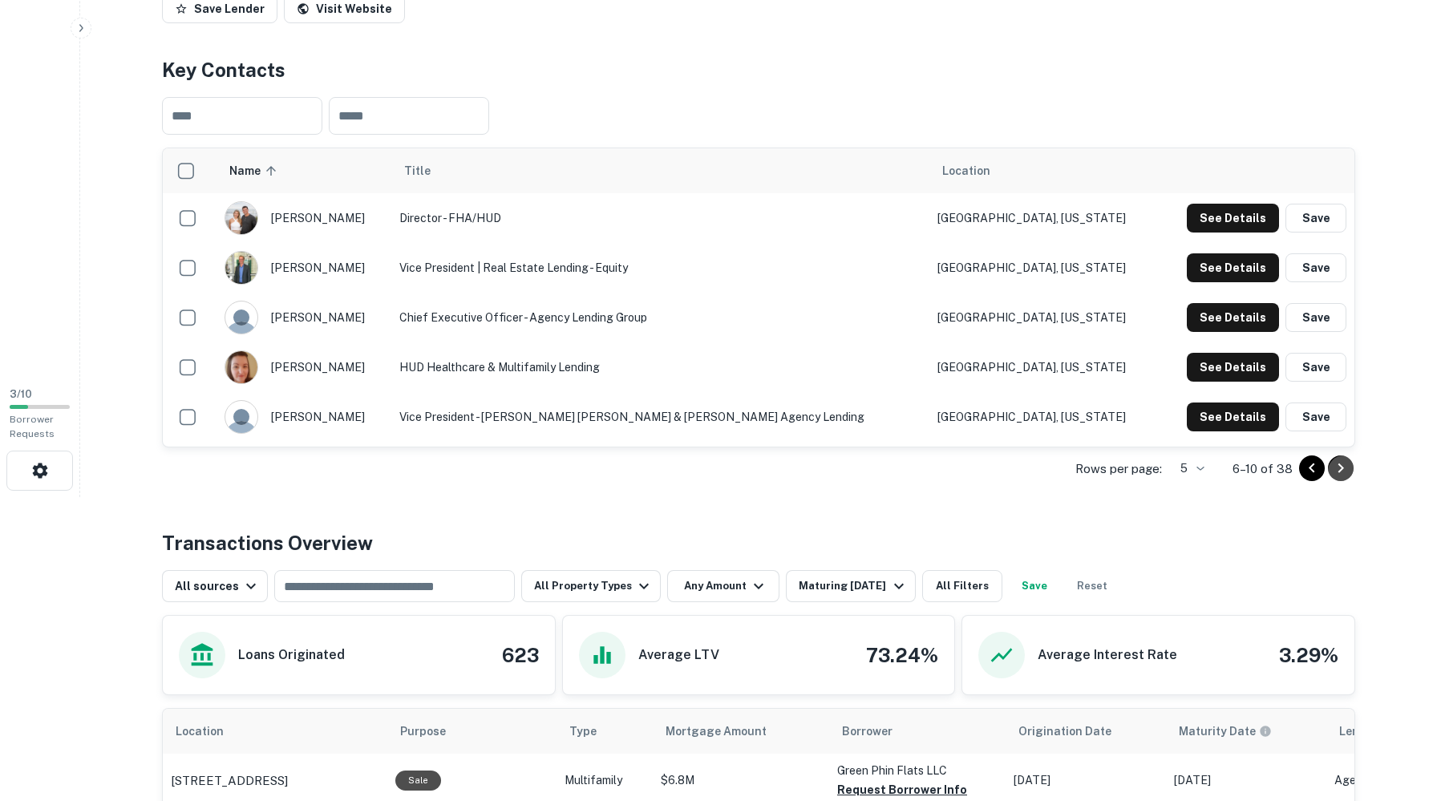
click at [1343, 478] on icon "Go to next page" at bounding box center [1340, 468] width 19 height 19
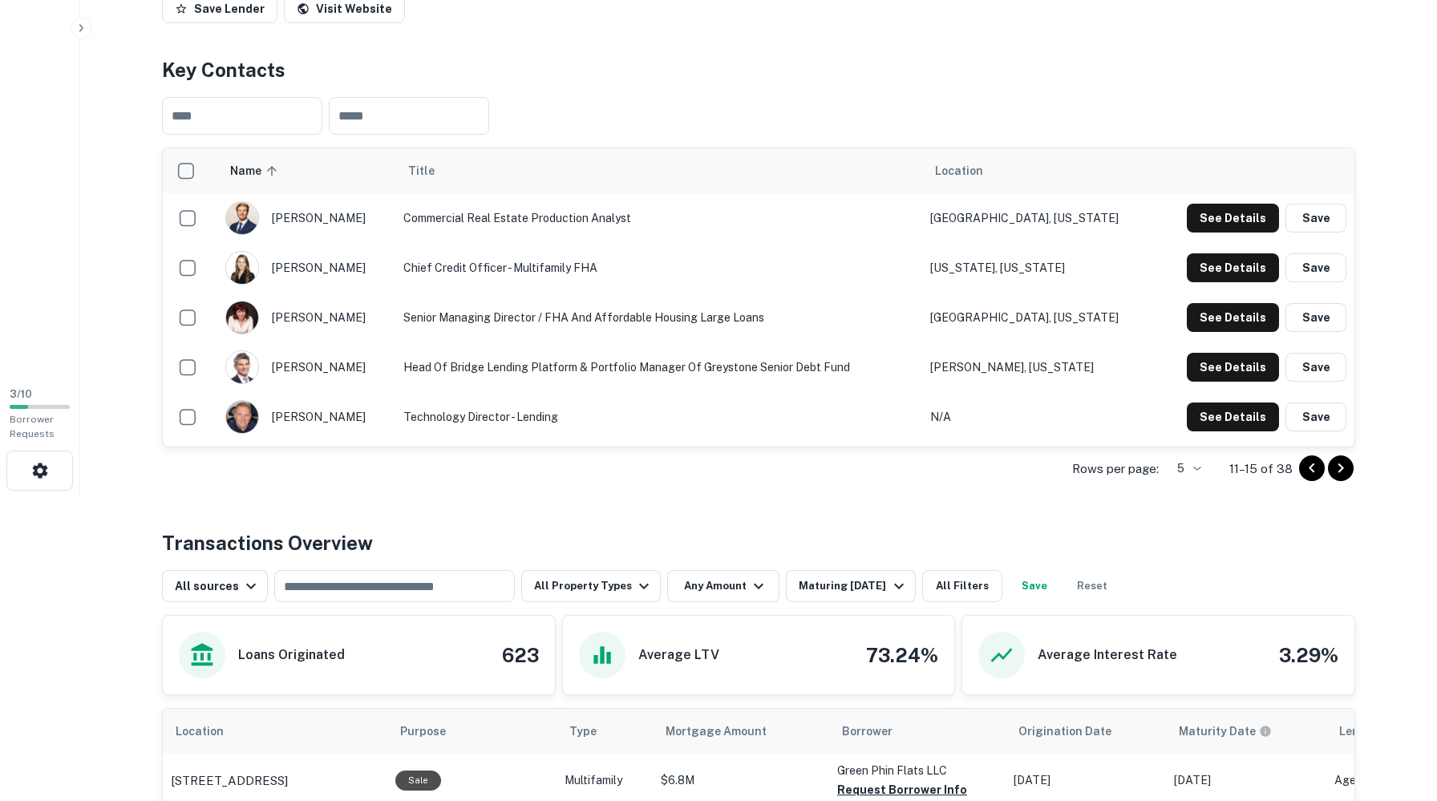
click at [1162, 497] on body "Search Borrowers Contacts Saved 3 / 10 Borrower Requests Back to search Greysto…" at bounding box center [718, 96] width 1437 height 801
click at [1161, 637] on li "50" at bounding box center [1160, 632] width 42 height 29
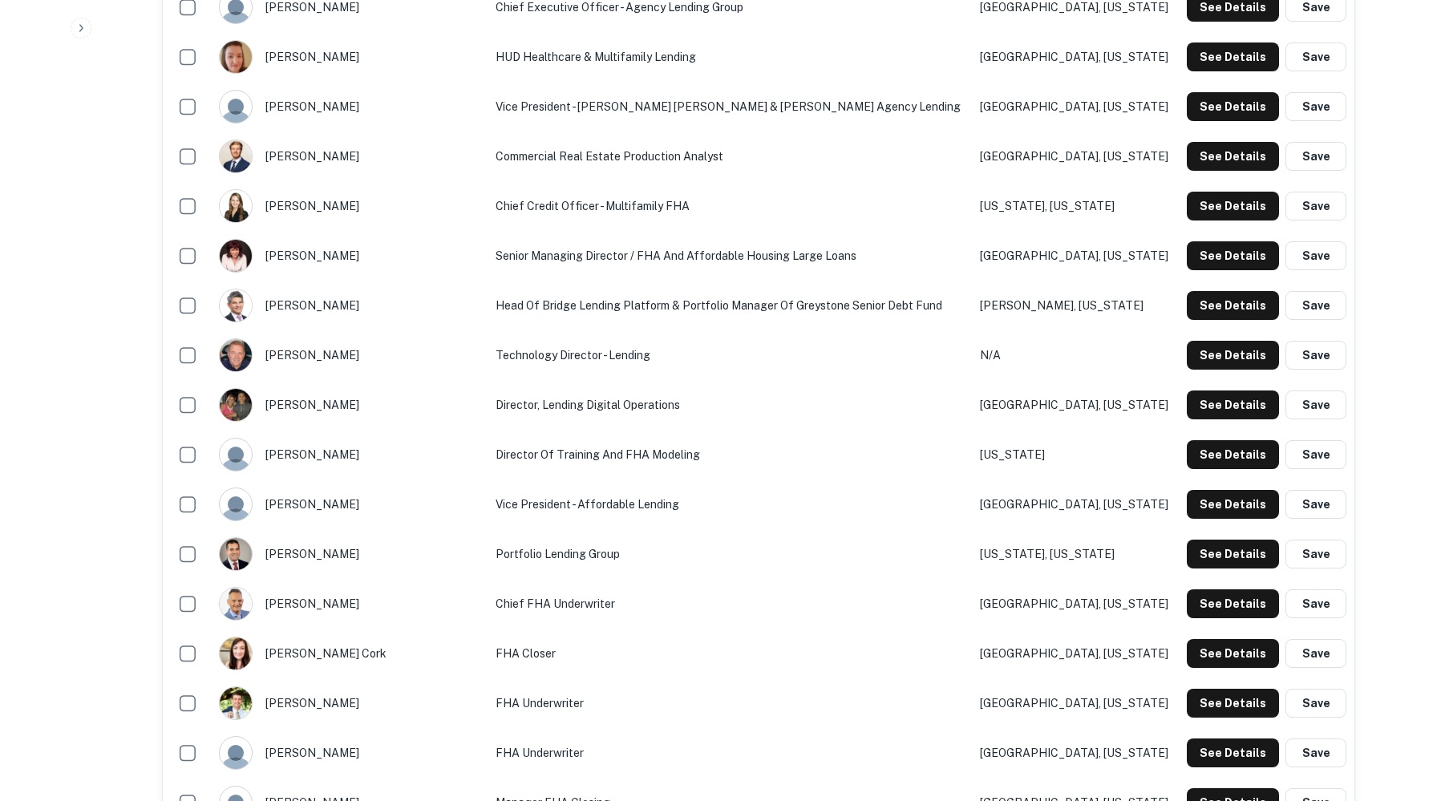
scroll to position [358, 0]
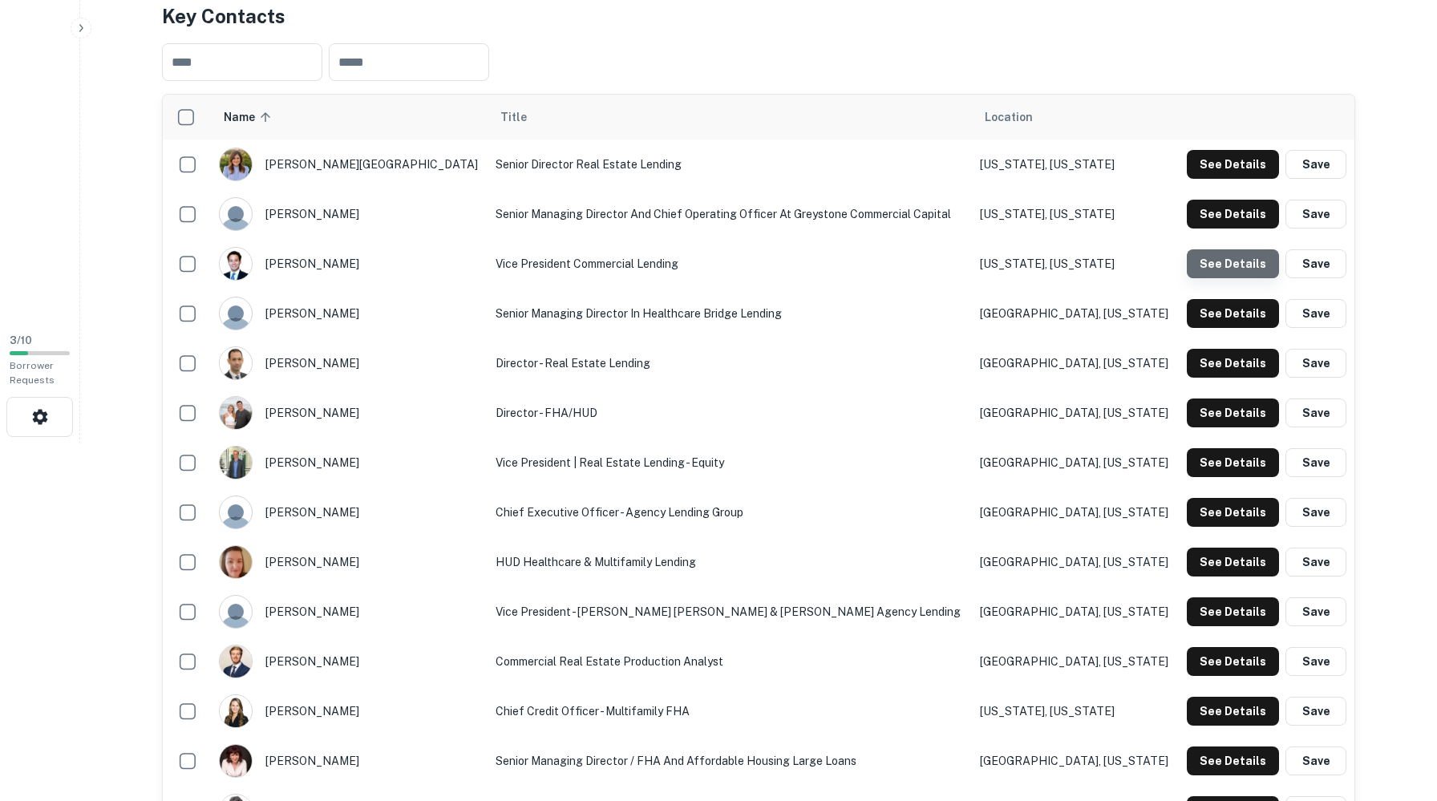
click at [1245, 278] on button "See Details" at bounding box center [1233, 263] width 92 height 29
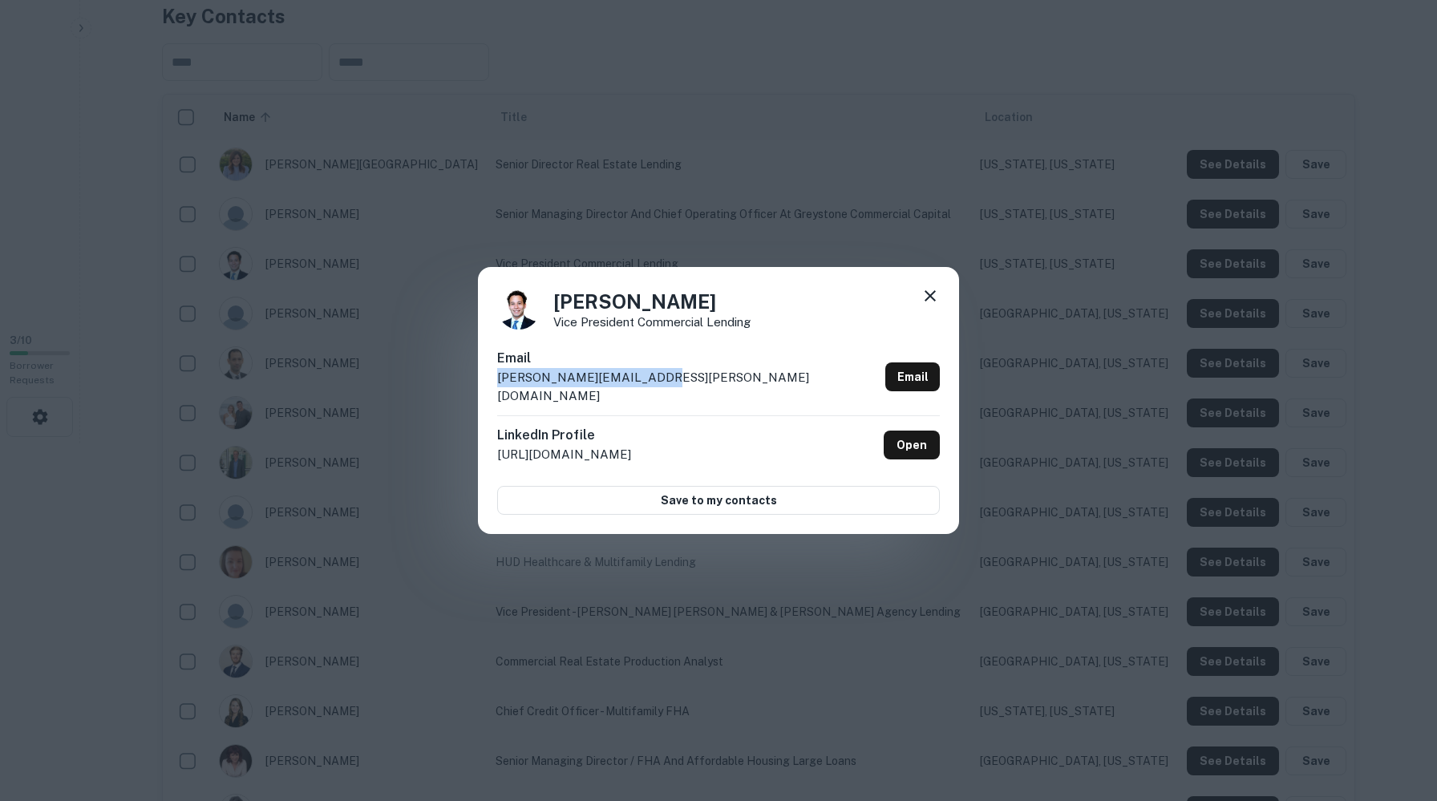
drag, startPoint x: 684, startPoint y: 382, endPoint x: 497, endPoint y: 384, distance: 186.8
click at [497, 384] on div "Email justin.decter@greyco.com Email" at bounding box center [718, 382] width 443 height 67
copy p "justin.decter@greyco.com"
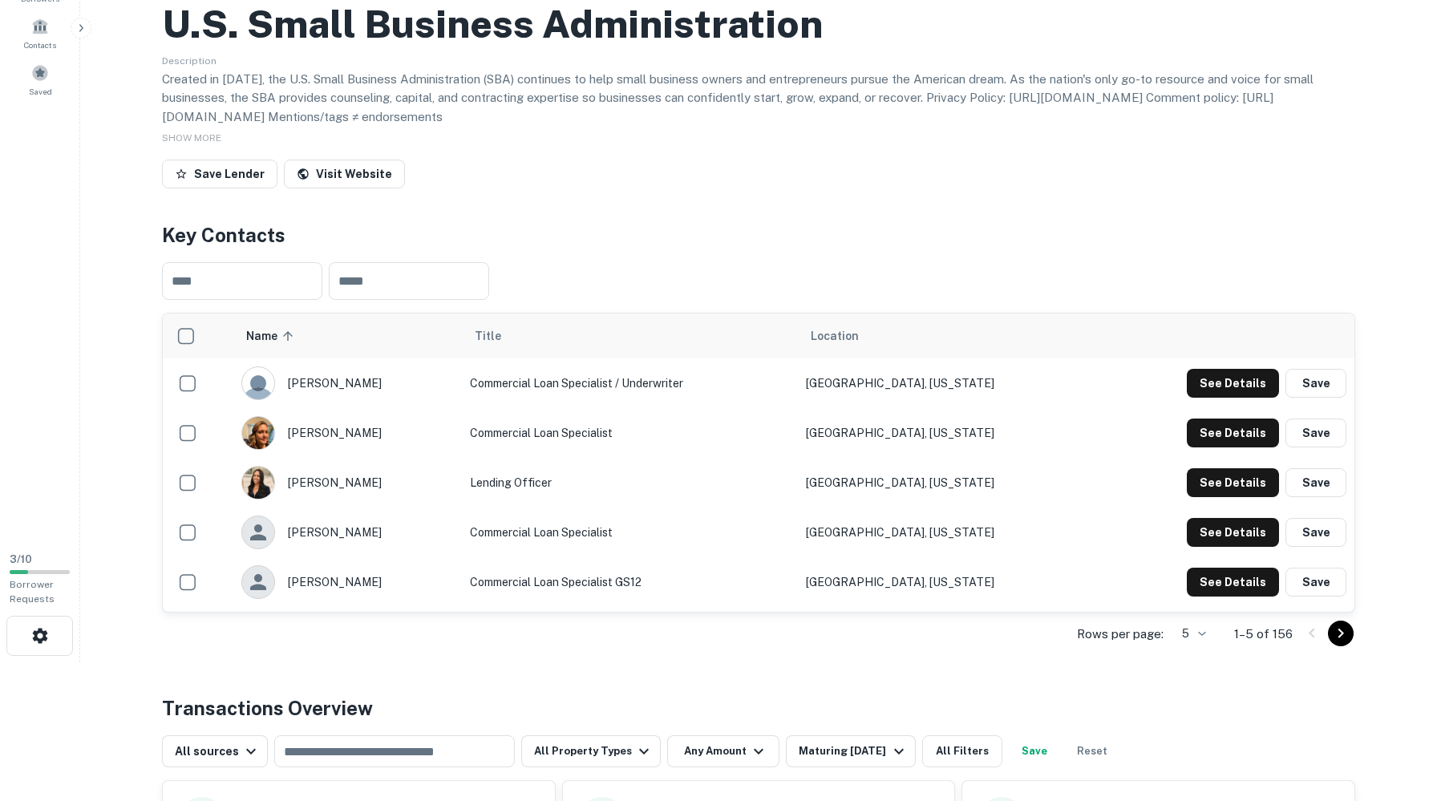
scroll to position [148, 0]
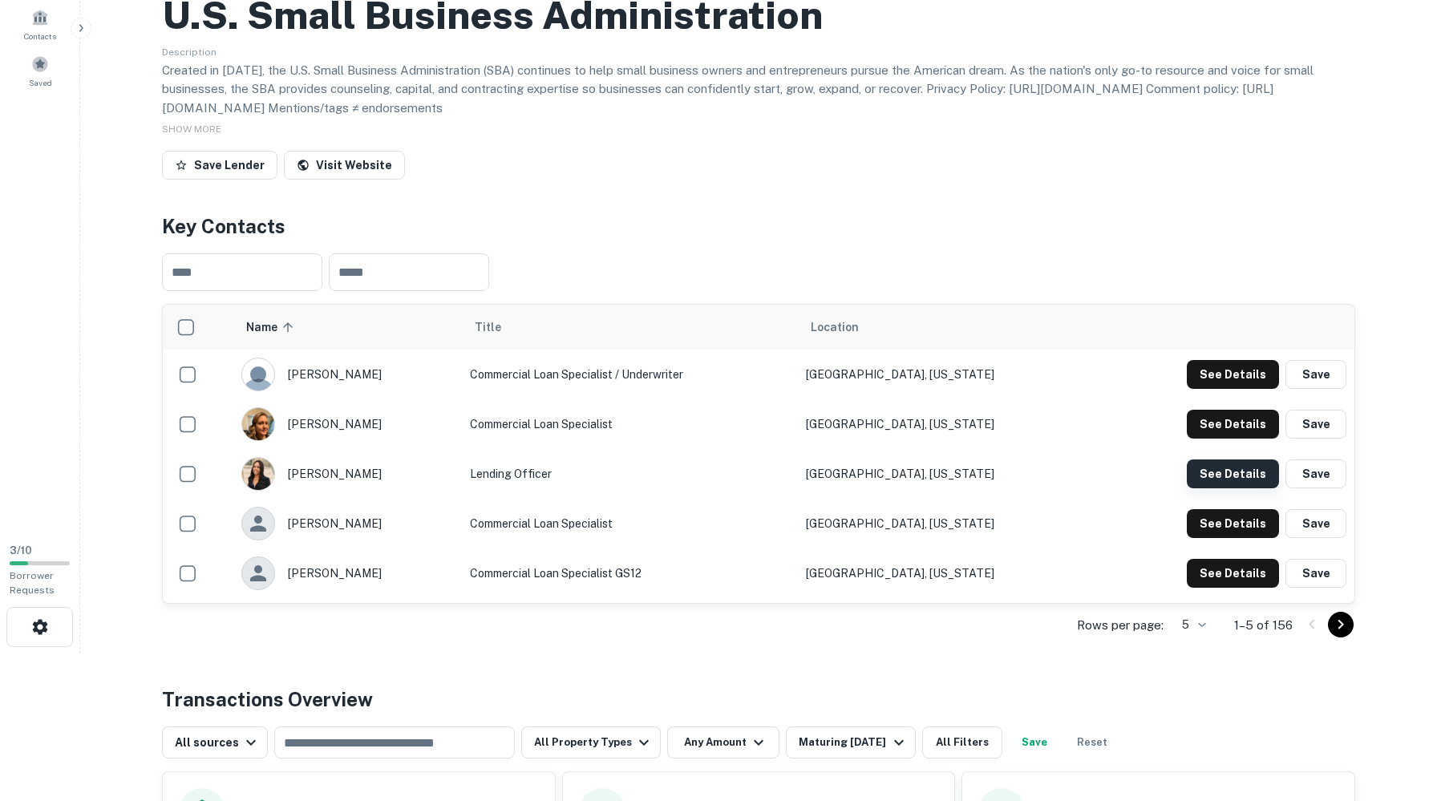
click at [1229, 488] on button "See Details" at bounding box center [1233, 473] width 92 height 29
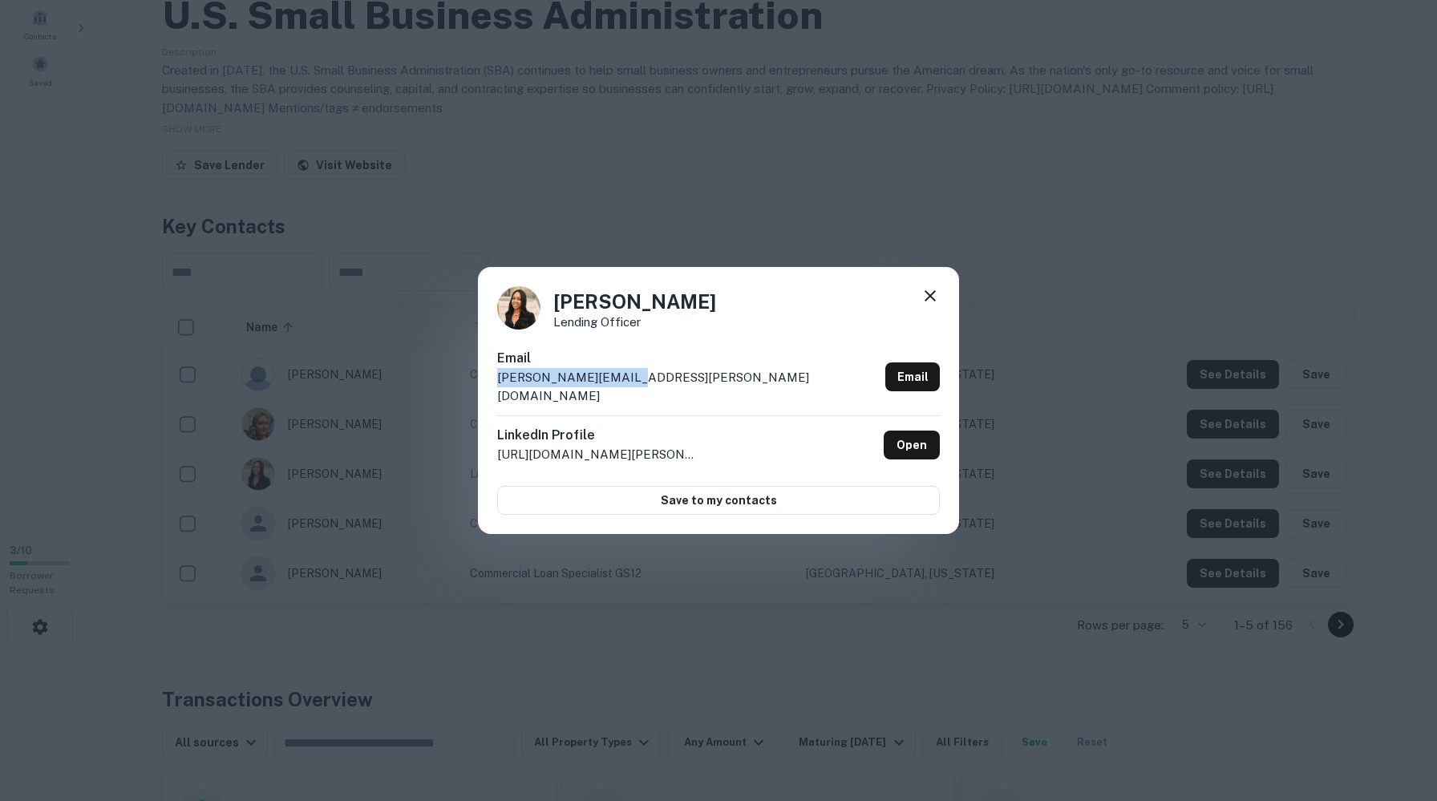
drag, startPoint x: 685, startPoint y: 383, endPoint x: 495, endPoint y: 385, distance: 190.0
click at [495, 385] on div "Andrea Gandy Lending Officer Email andrea.gandy@sba.gov Email LinkedIn Profile …" at bounding box center [718, 401] width 481 height 268
copy p "andrea.gandy@sba.gov"
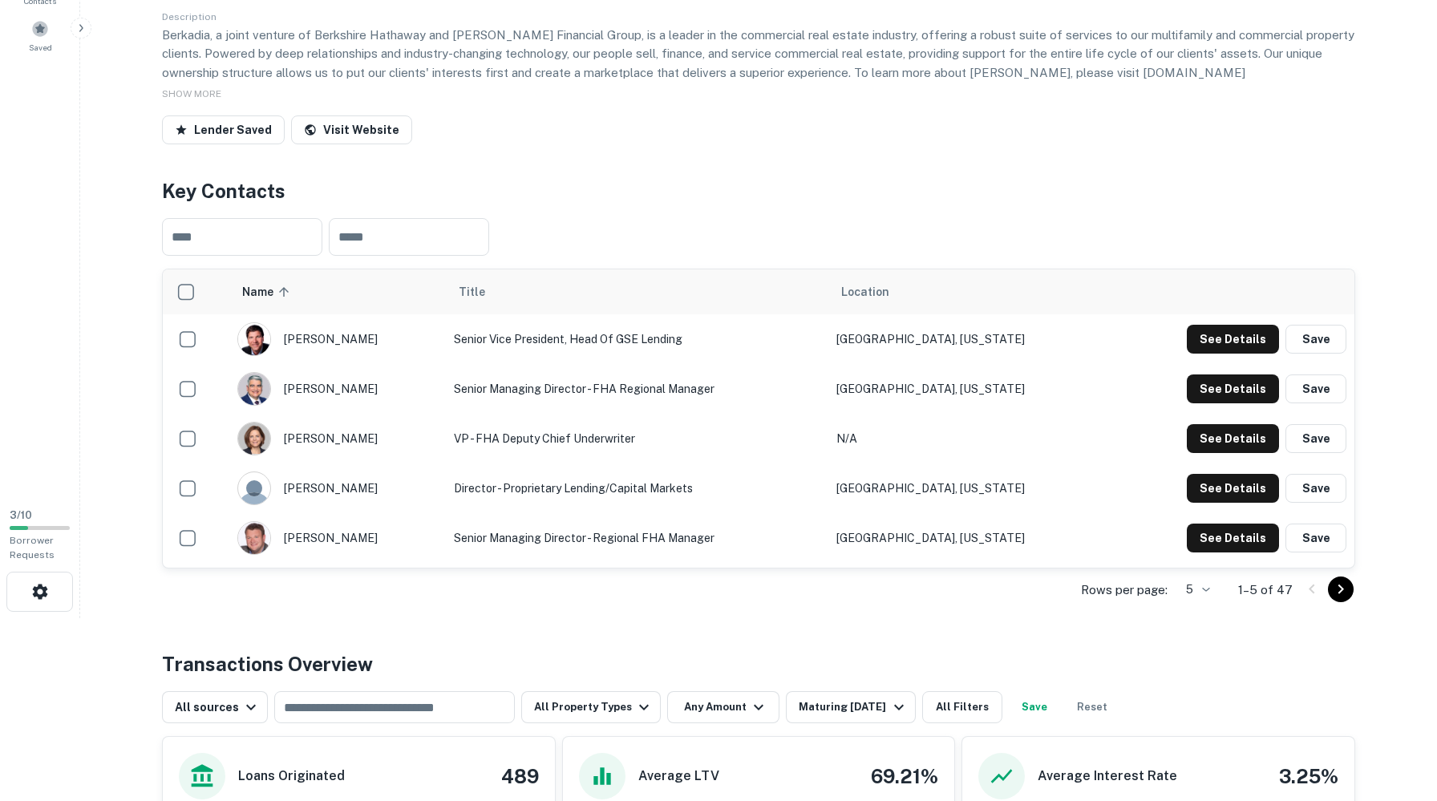
scroll to position [184, 0]
click at [1181, 617] on body "Search Borrowers Contacts Saved 3 / 10 Borrower Requests Back to search Berkadi…" at bounding box center [718, 216] width 1437 height 801
click at [1164, 758] on li "50" at bounding box center [1172, 748] width 42 height 29
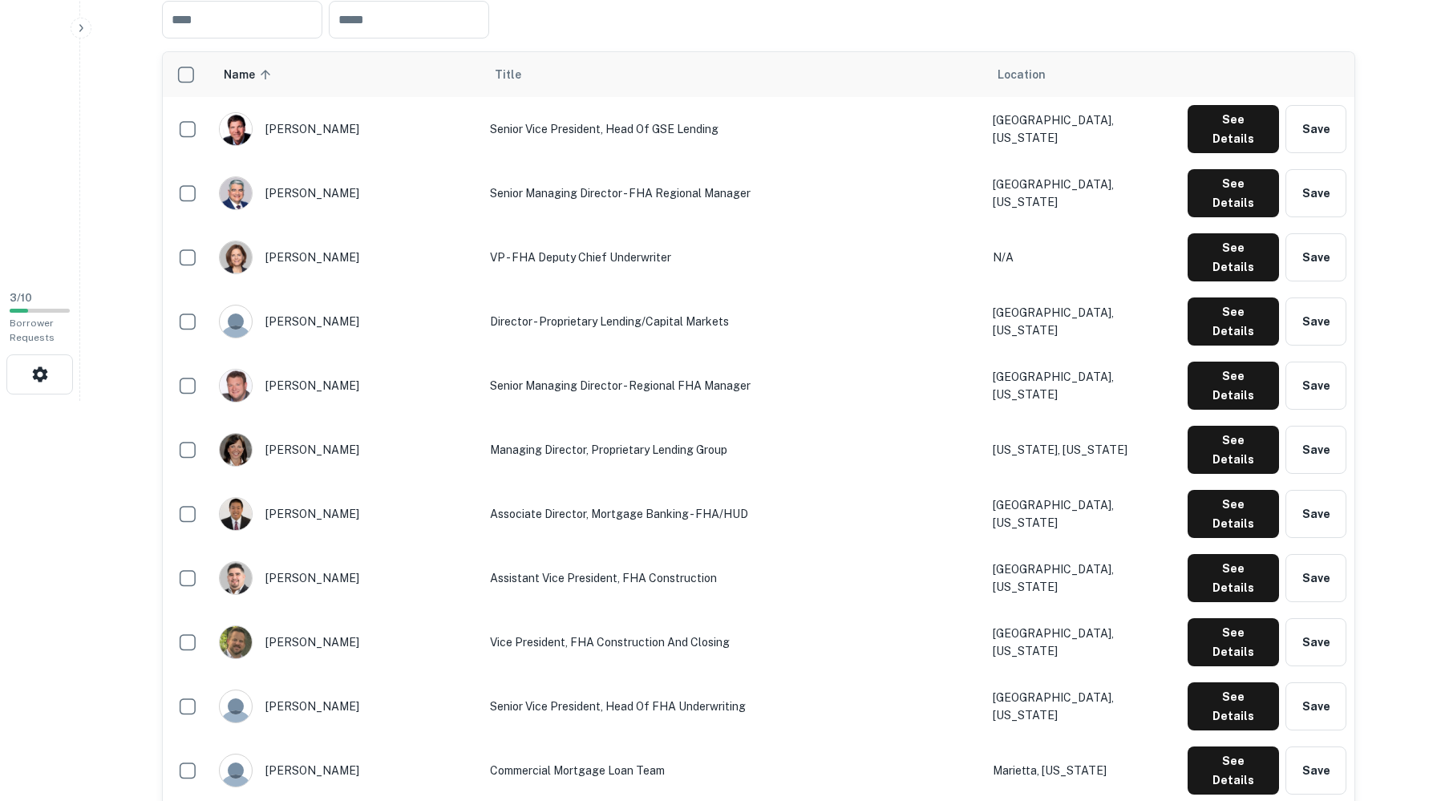
scroll to position [467, 0]
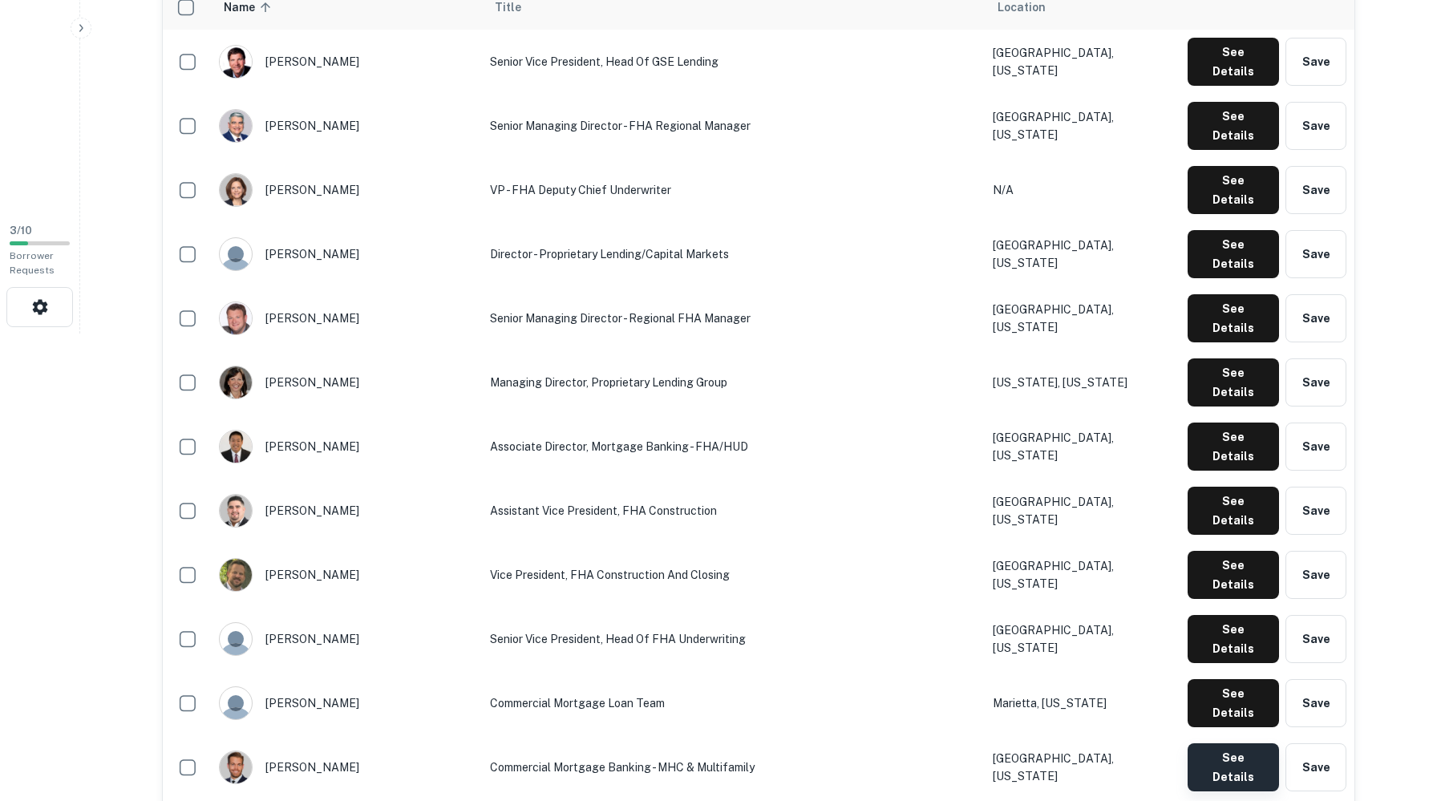
click at [1193, 743] on button "See Details" at bounding box center [1232, 767] width 91 height 48
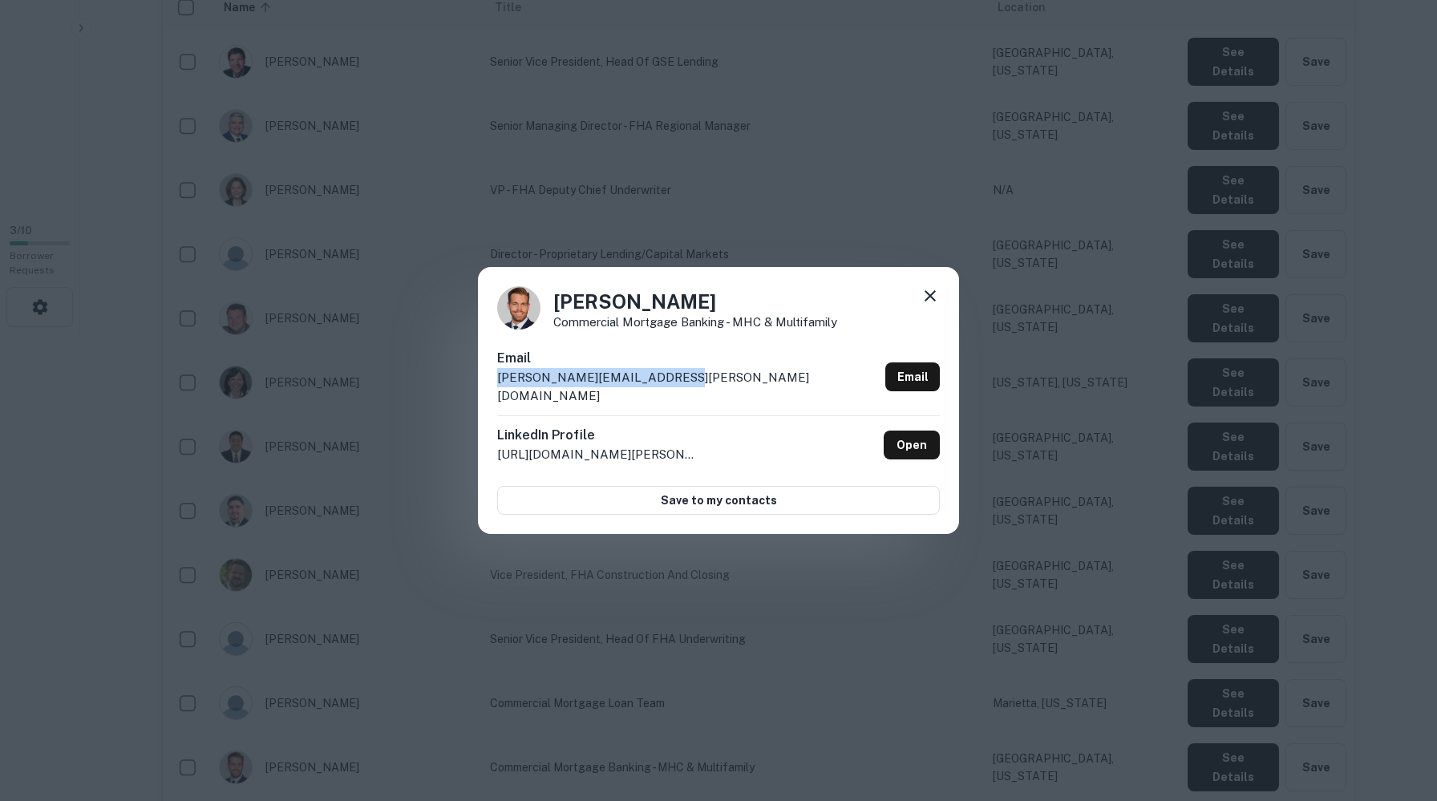
drag, startPoint x: 727, startPoint y: 392, endPoint x: 499, endPoint y: 394, distance: 228.5
click at [499, 394] on div "Email aron.procuniar@berkadia.com Email" at bounding box center [718, 382] width 443 height 67
copy p "aron.procuniar@berkadia.com"
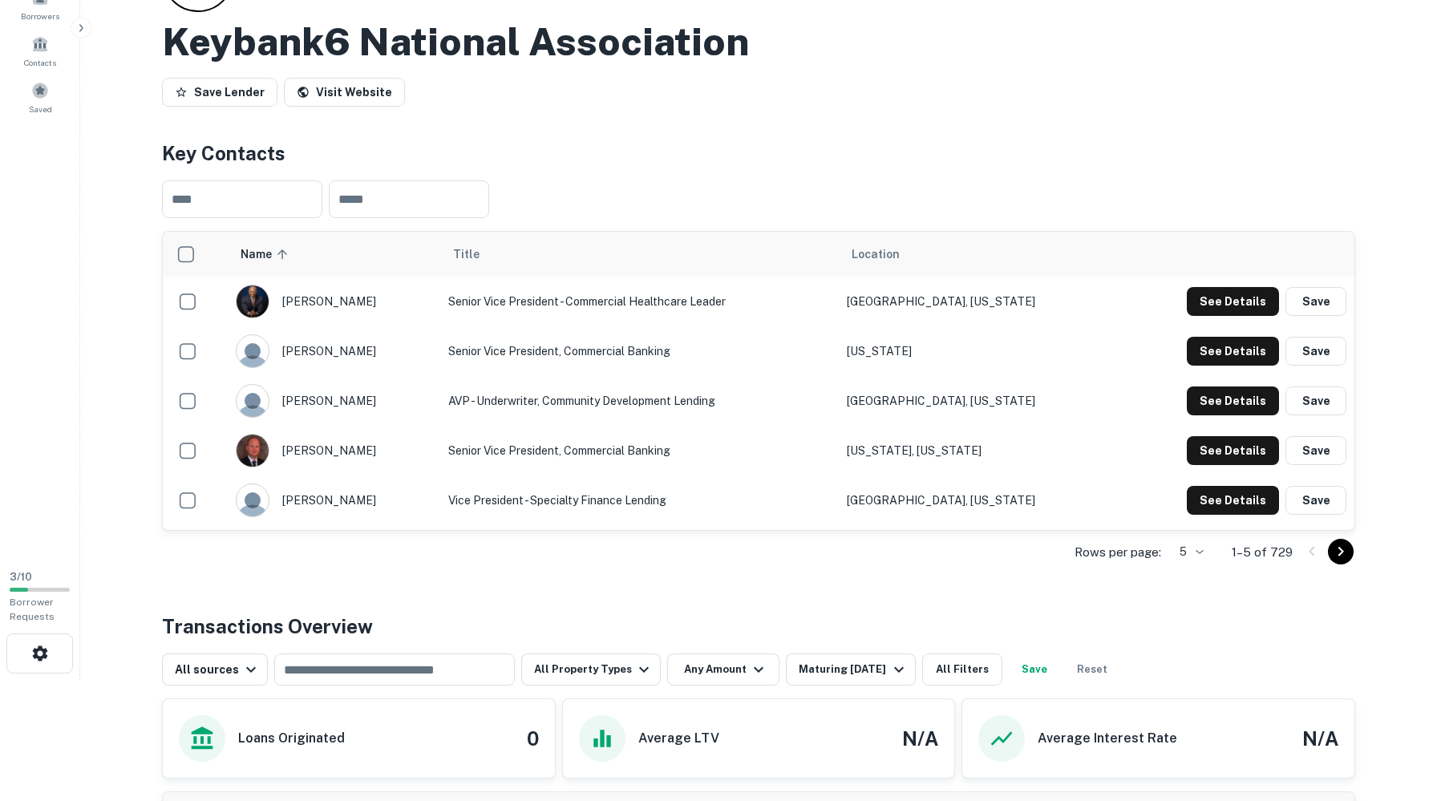
scroll to position [120, 0]
click at [1344, 562] on icon "Go to next page" at bounding box center [1340, 552] width 19 height 19
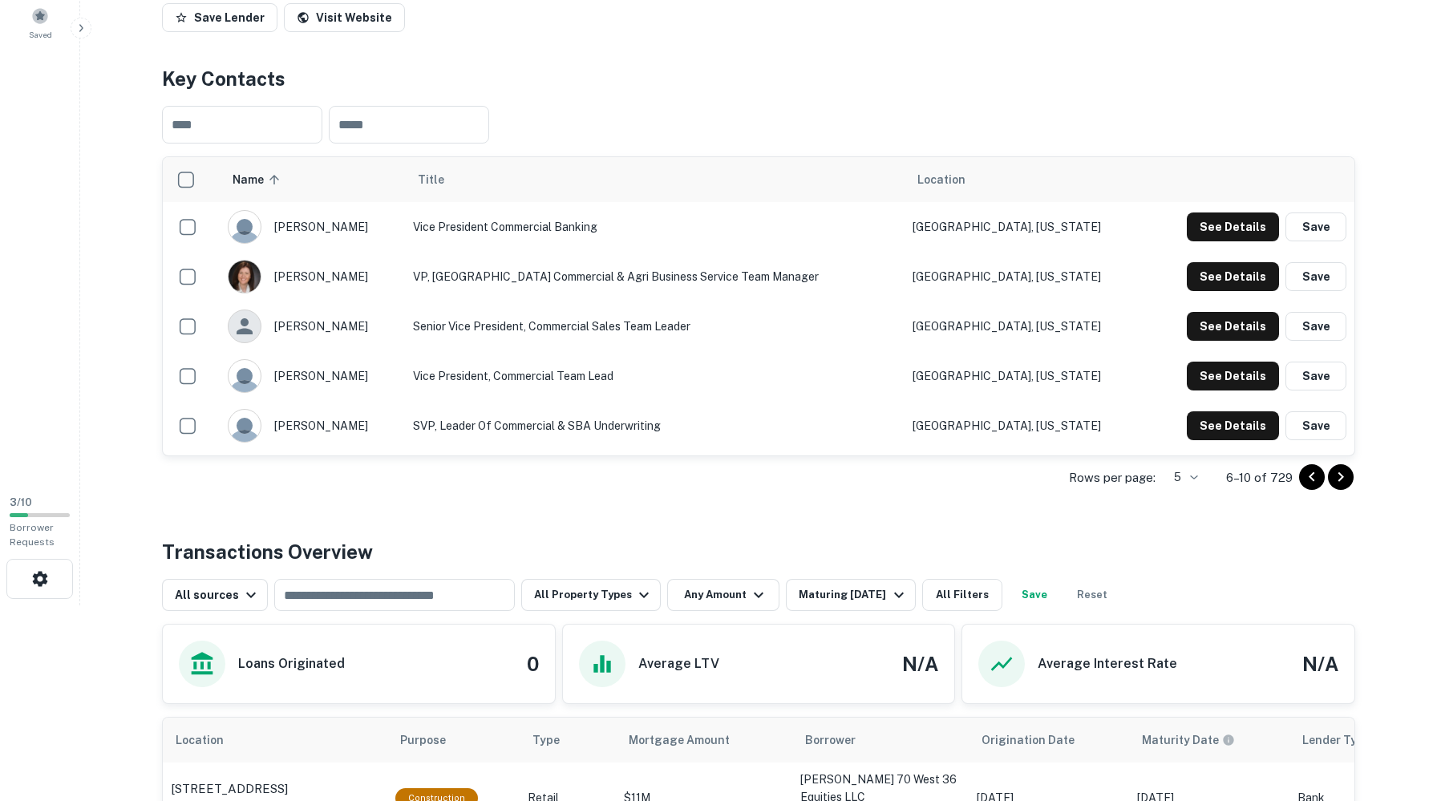
scroll to position [188, 0]
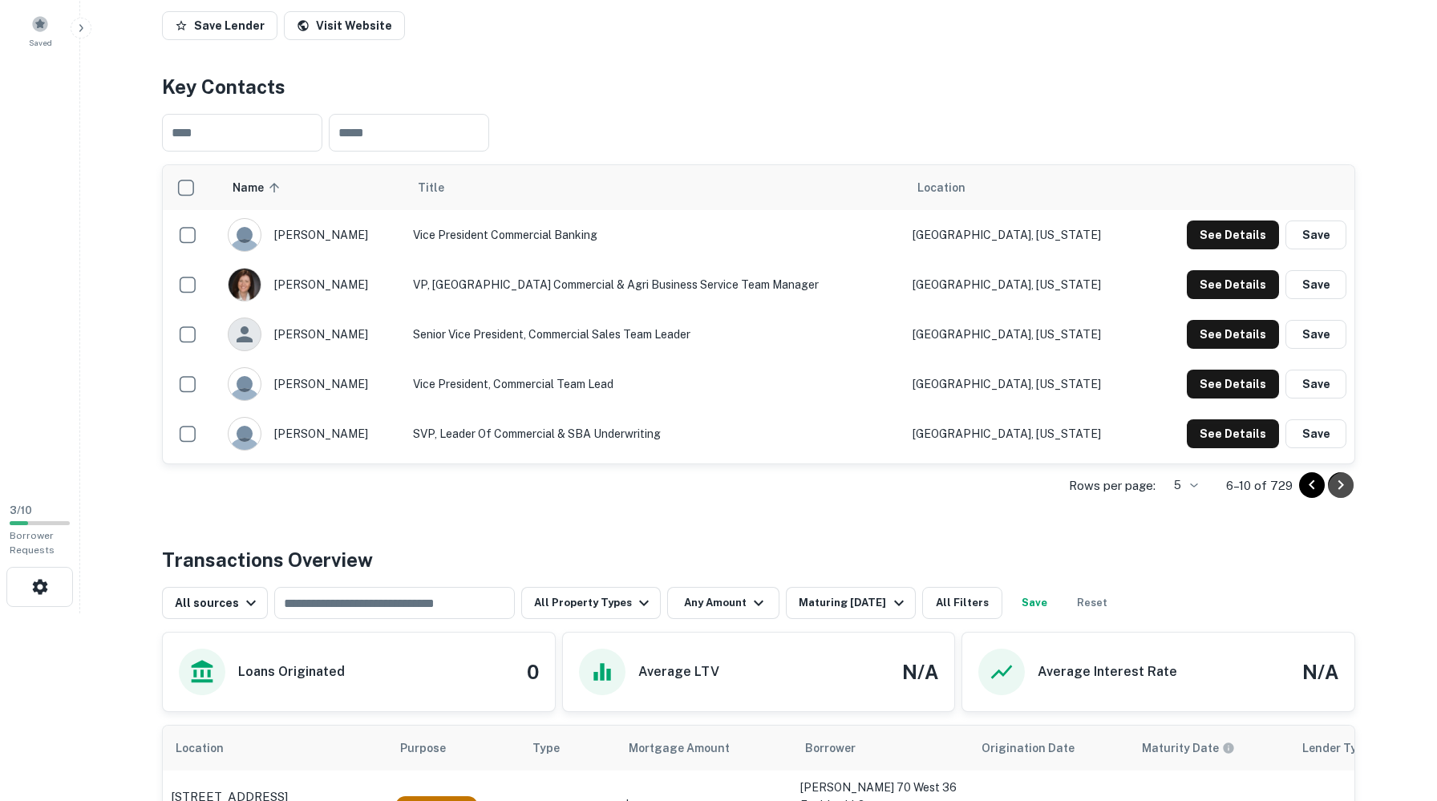
click at [1340, 495] on icon "Go to next page" at bounding box center [1340, 484] width 19 height 19
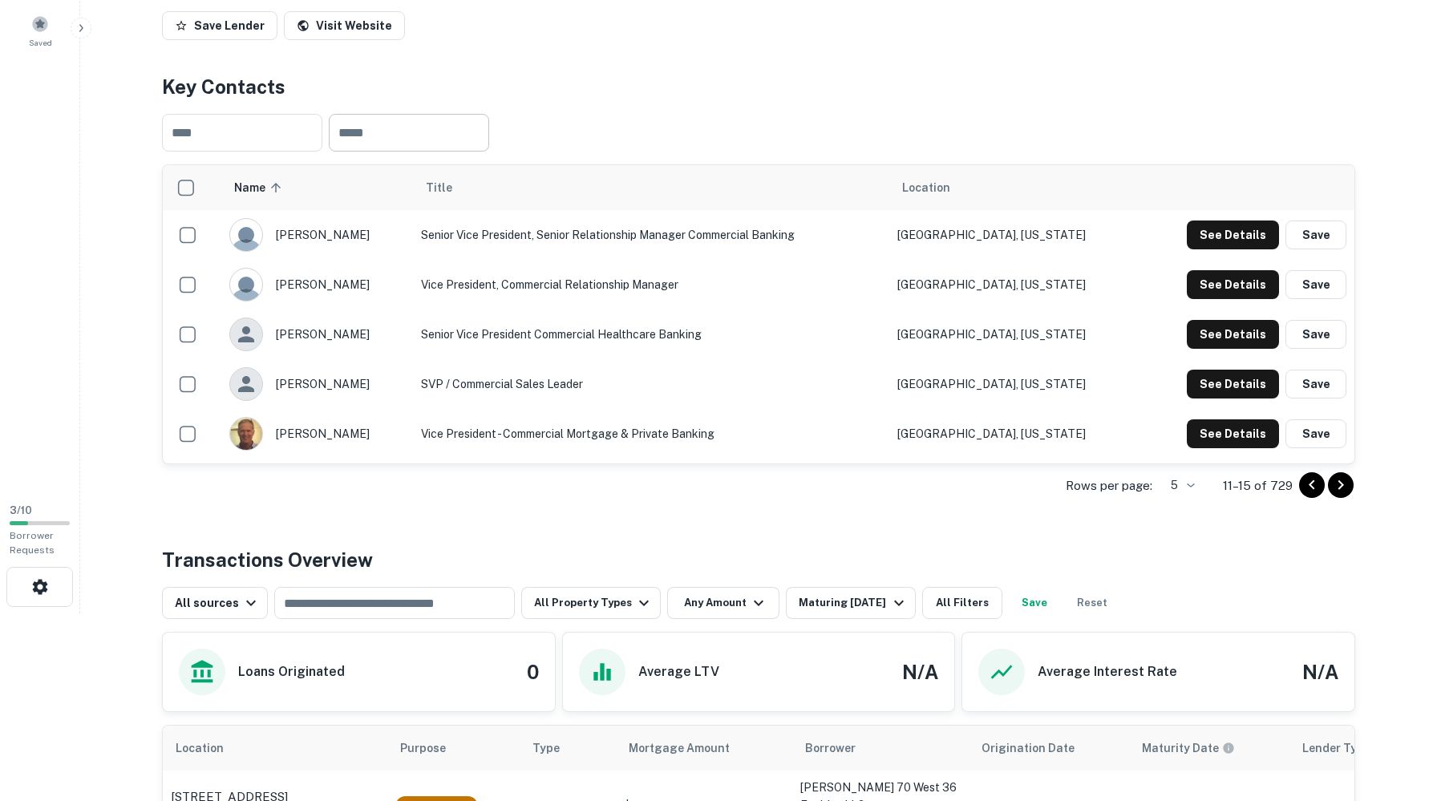
click at [448, 152] on input "text" at bounding box center [409, 133] width 160 height 38
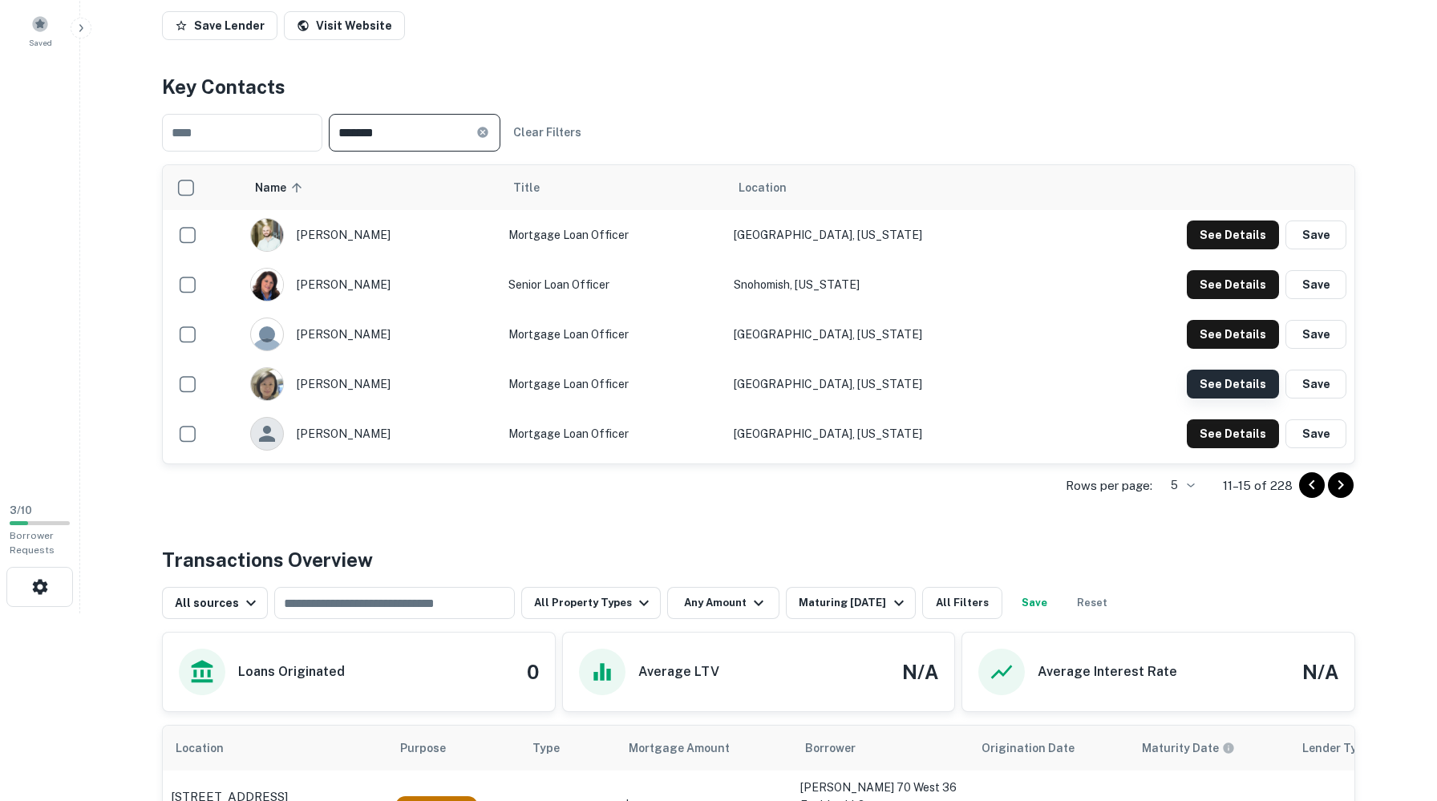
type input "*******"
click at [1219, 398] on button "See Details" at bounding box center [1233, 384] width 92 height 29
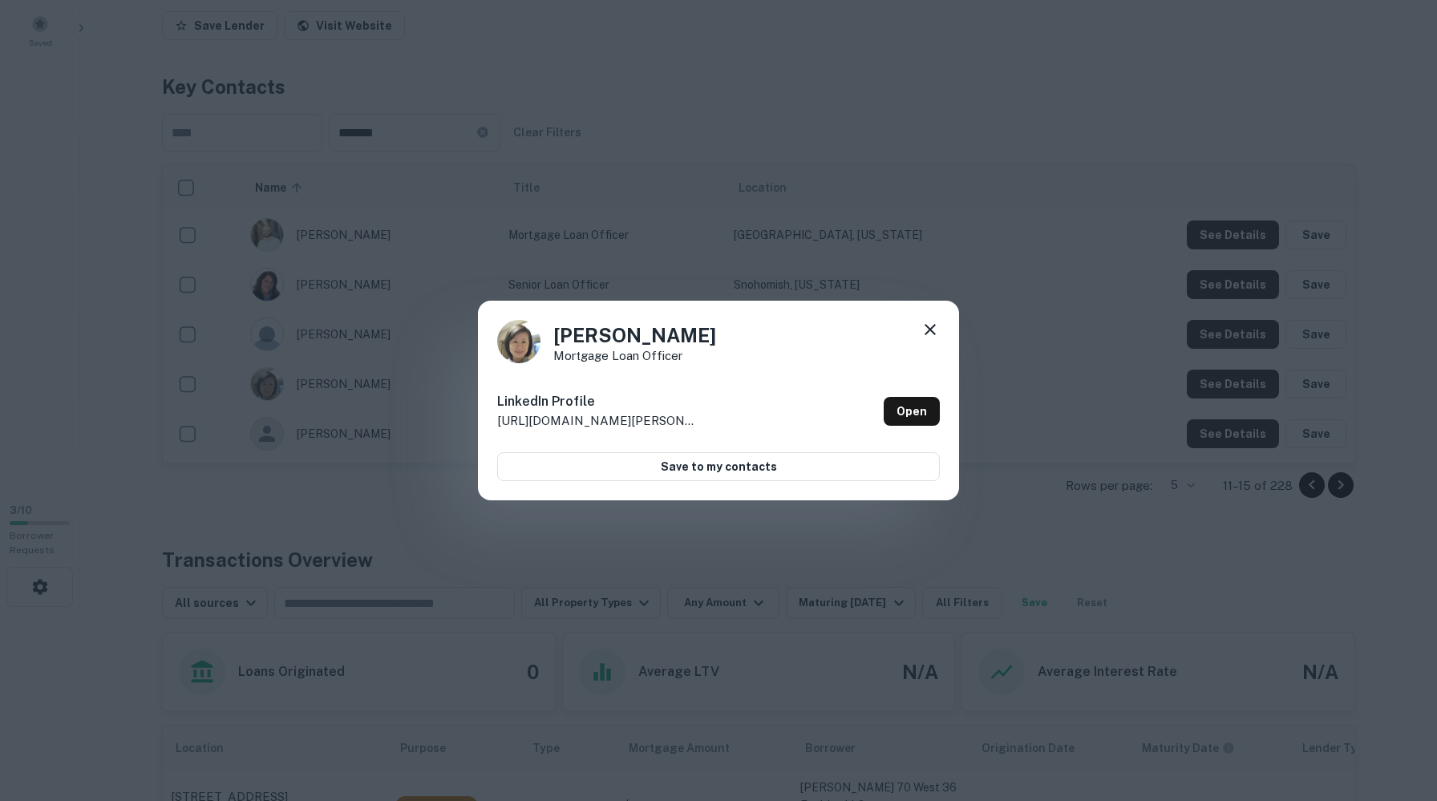
click at [936, 328] on icon at bounding box center [929, 329] width 19 height 19
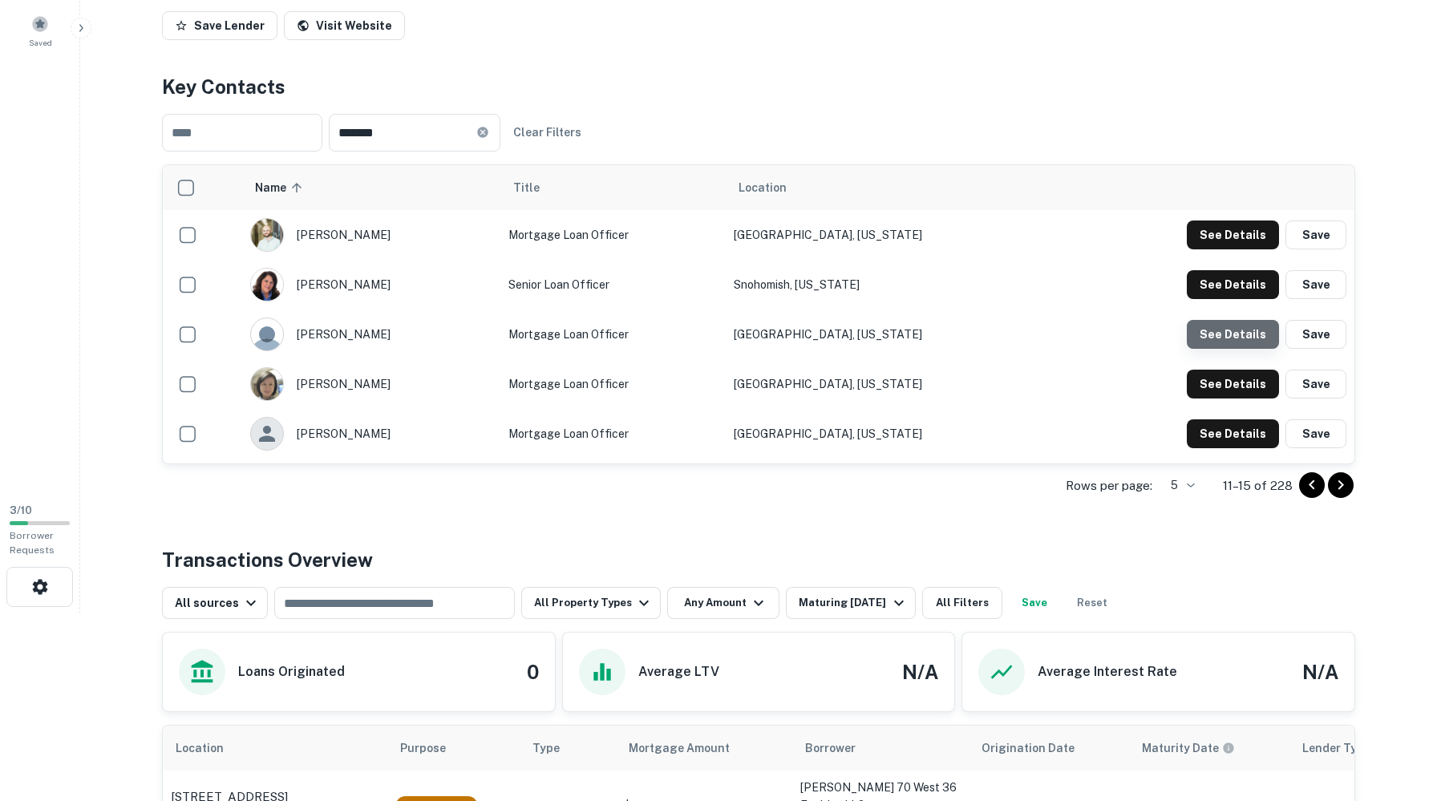
click at [1235, 349] on button "See Details" at bounding box center [1233, 334] width 92 height 29
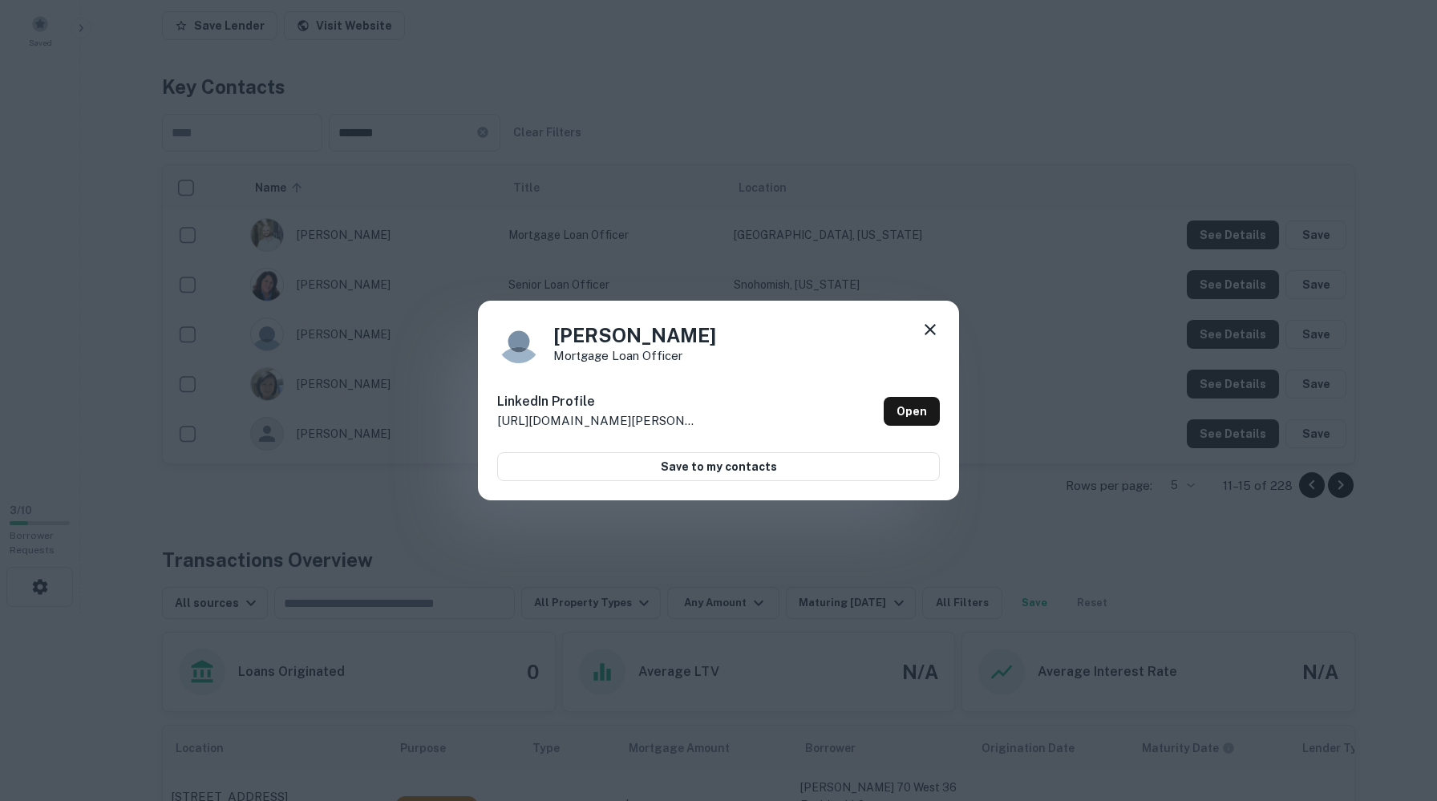
click at [924, 324] on icon at bounding box center [929, 329] width 11 height 11
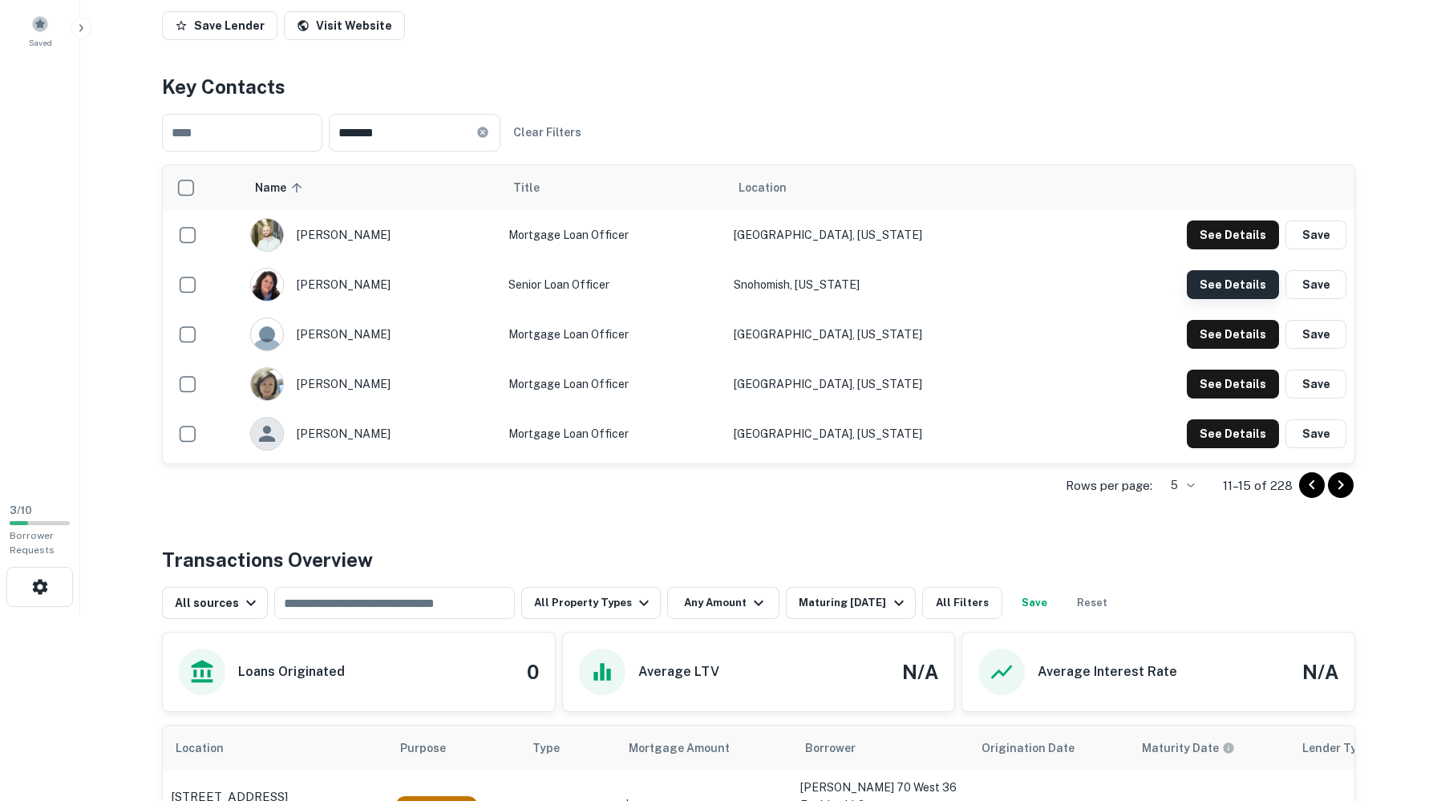
click at [1219, 299] on button "See Details" at bounding box center [1233, 284] width 92 height 29
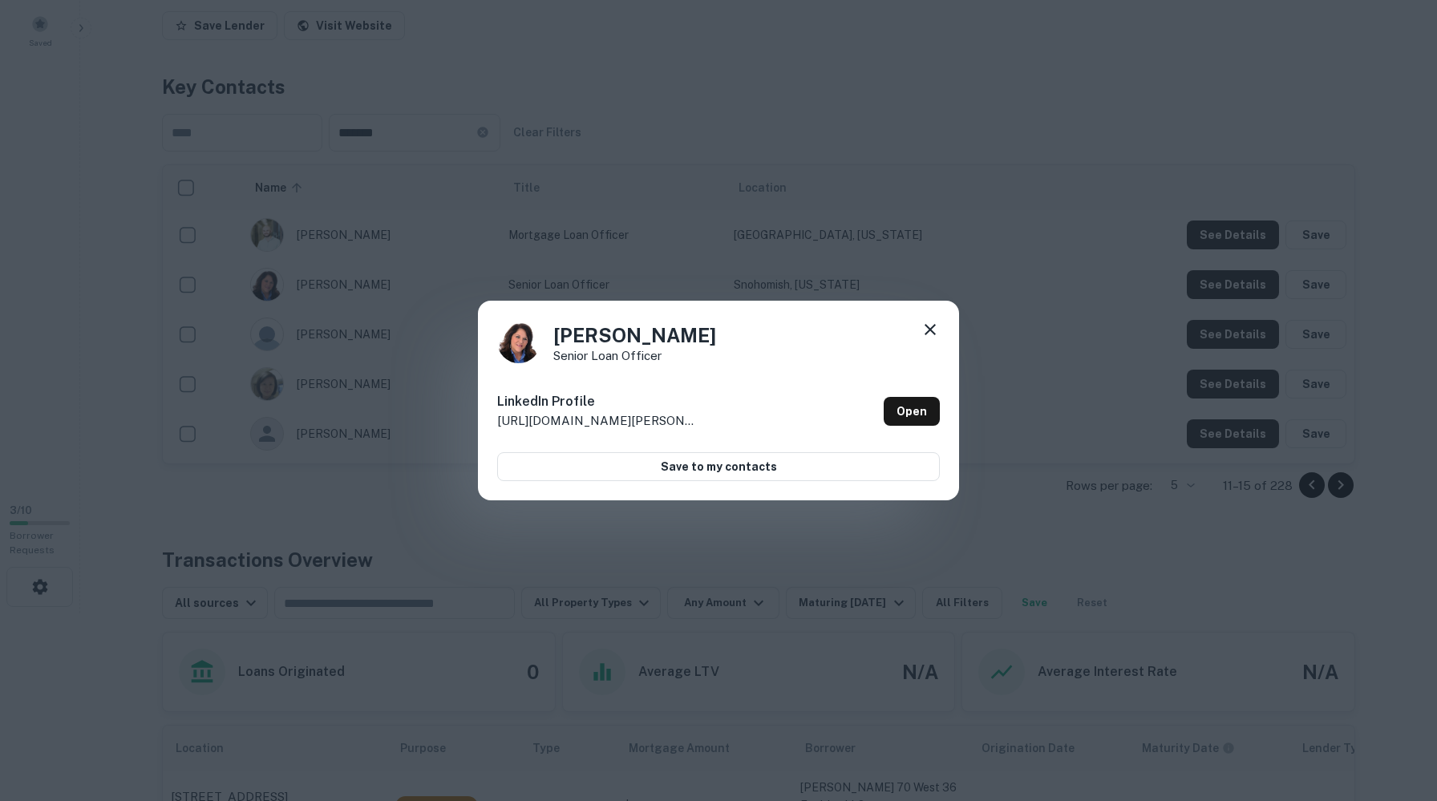
click at [932, 320] on icon at bounding box center [929, 329] width 19 height 19
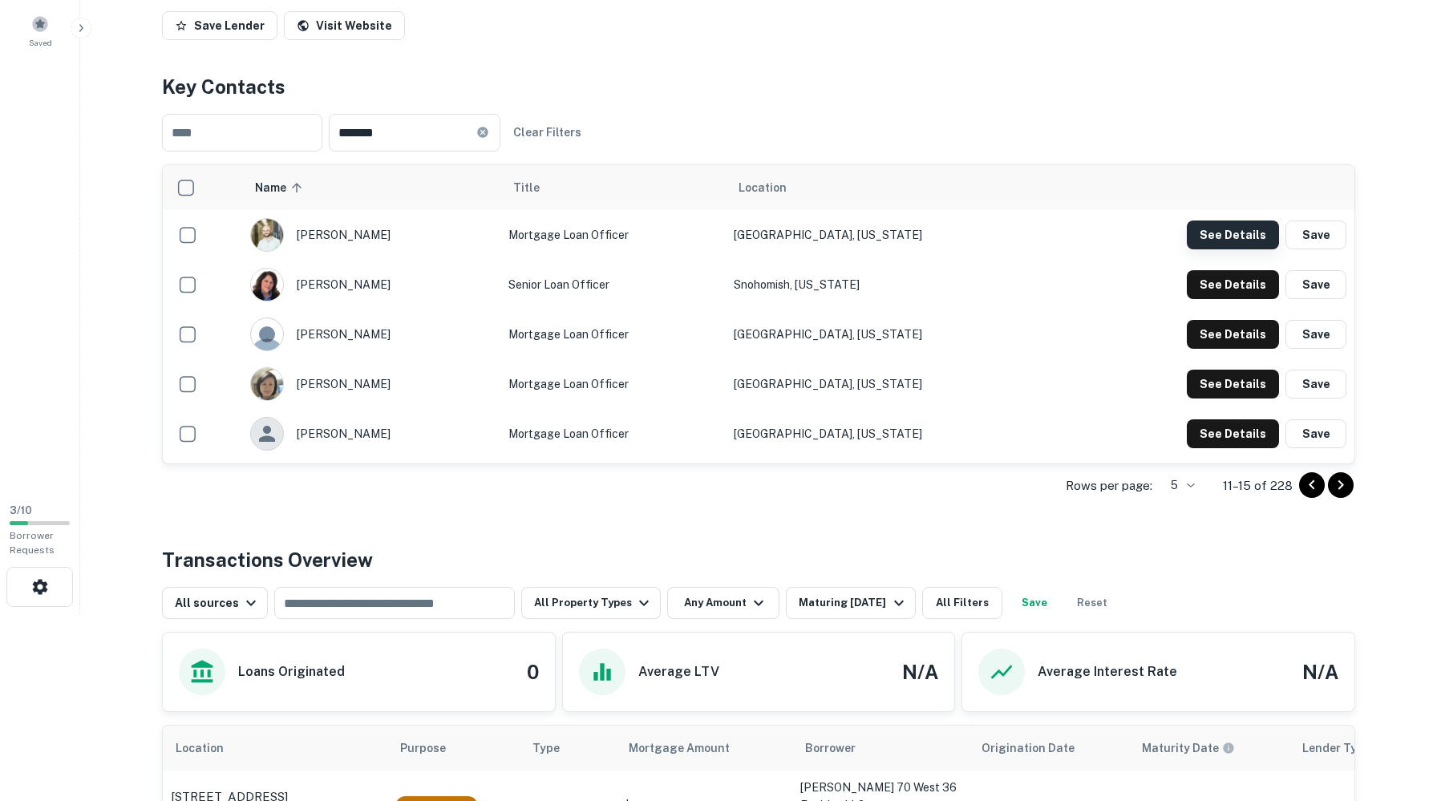
click at [1243, 249] on button "See Details" at bounding box center [1233, 234] width 92 height 29
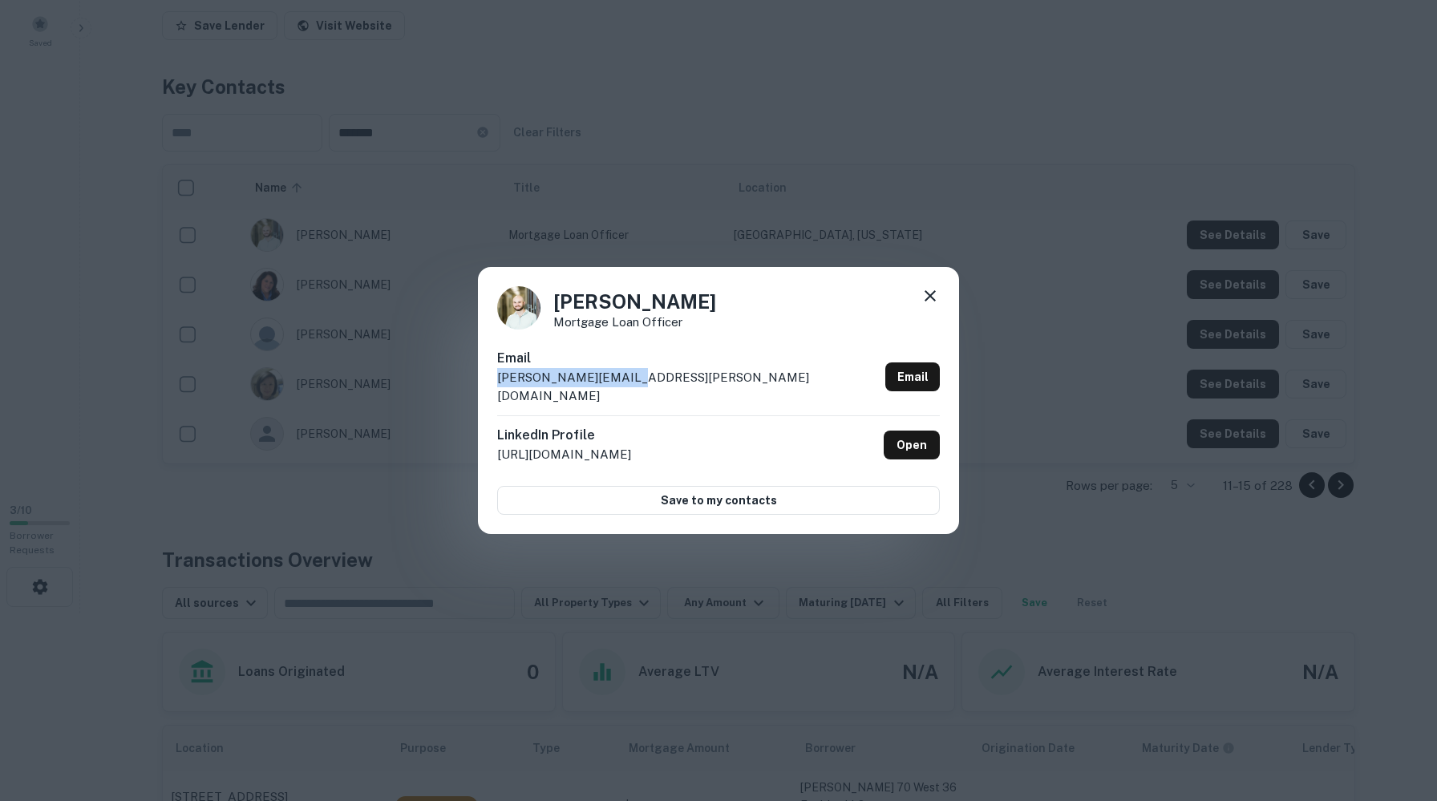
drag, startPoint x: 678, startPoint y: 386, endPoint x: 498, endPoint y: 378, distance: 180.5
click at [498, 378] on div "Email andrew.smith@bwe.com Email" at bounding box center [718, 382] width 443 height 67
copy p "andrew.smith@bwe.com"
click at [928, 287] on icon at bounding box center [929, 295] width 19 height 19
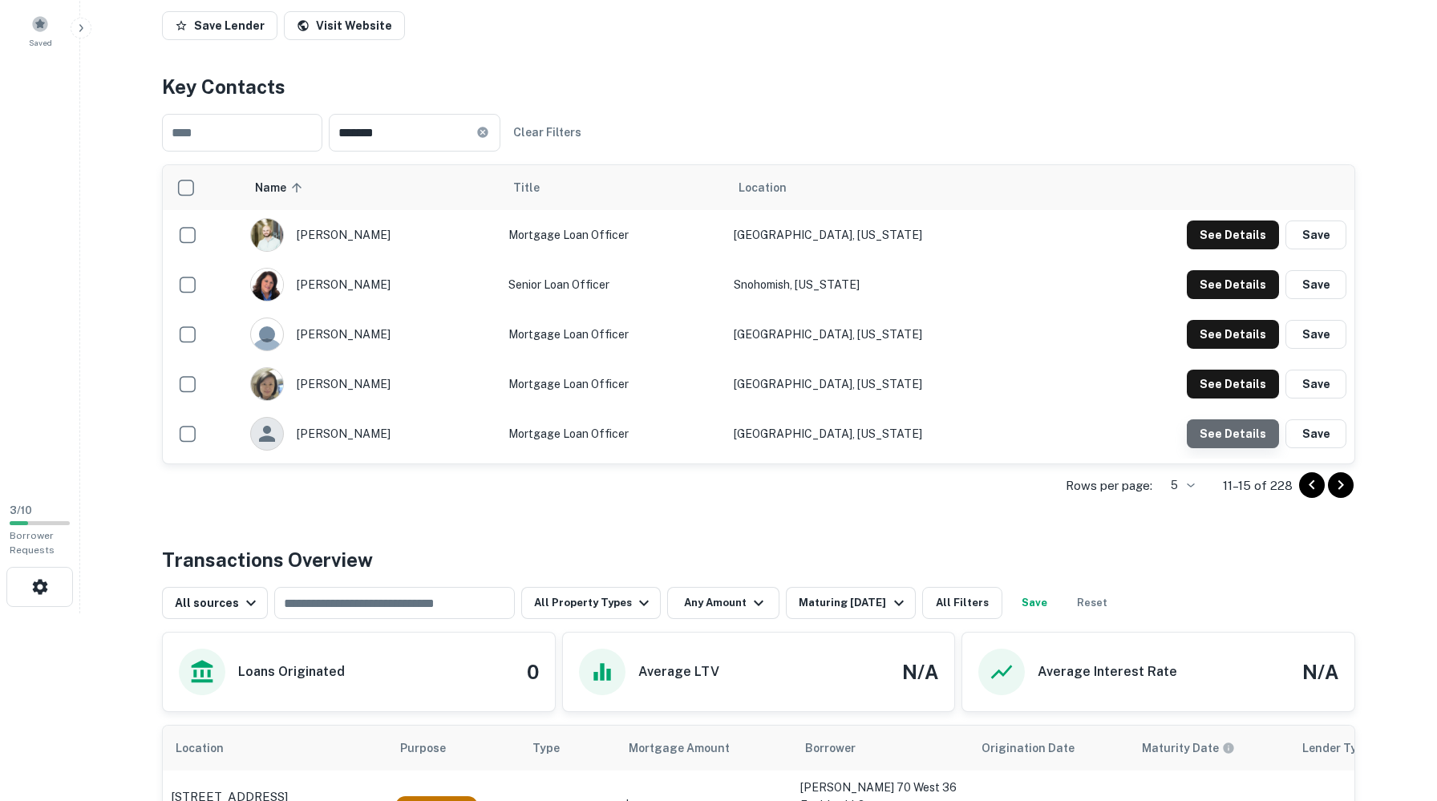
click at [1196, 448] on button "See Details" at bounding box center [1233, 433] width 92 height 29
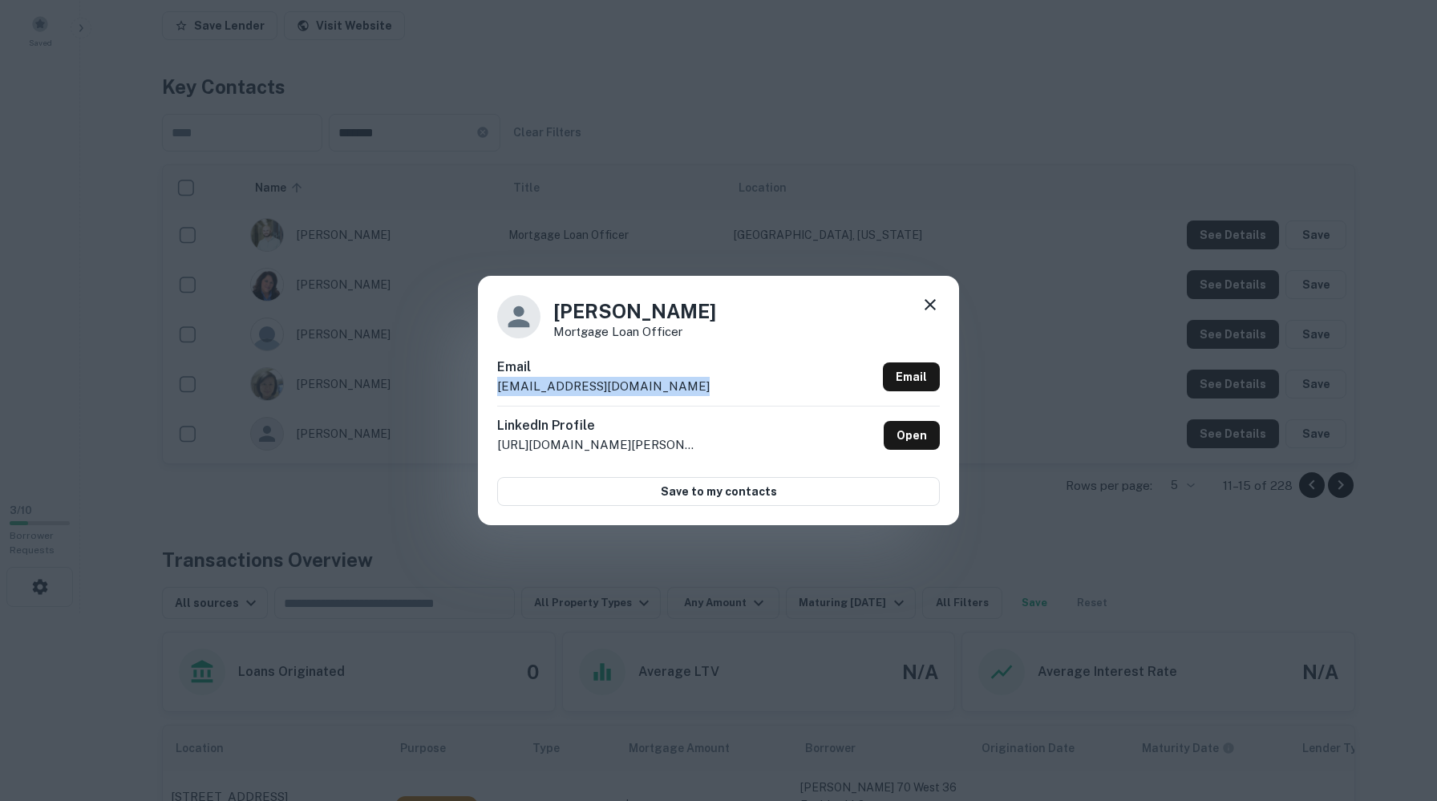
drag, startPoint x: 742, startPoint y: 392, endPoint x: 495, endPoint y: 395, distance: 247.0
click at [495, 395] on div "Autumn Strebel Mortgage Loan Officer Email autumn_r_strebel@keybank.com Email L…" at bounding box center [718, 400] width 481 height 249
copy p "autumn_r_strebel@keybank.com"
click at [929, 295] on icon at bounding box center [929, 304] width 19 height 19
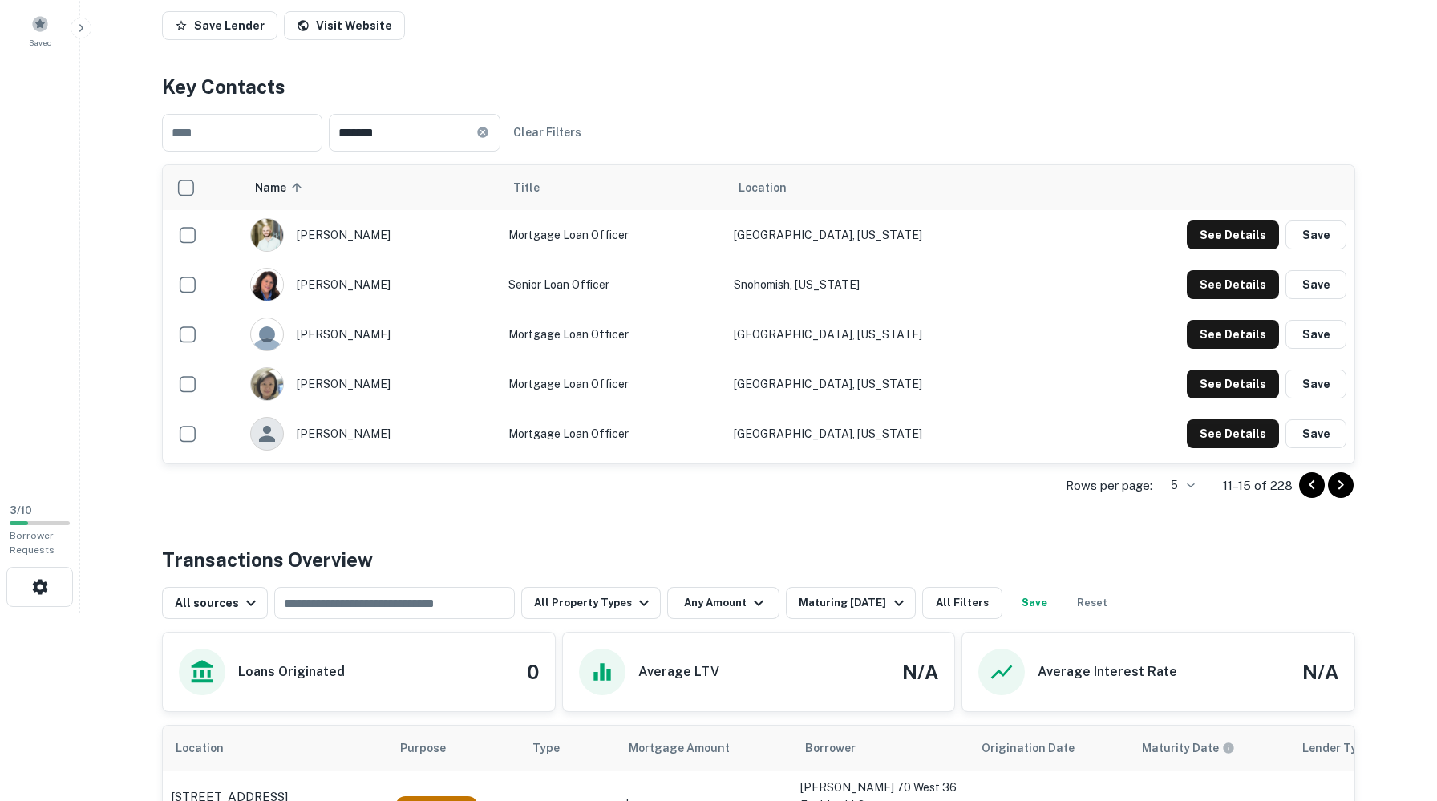
scroll to position [0, 0]
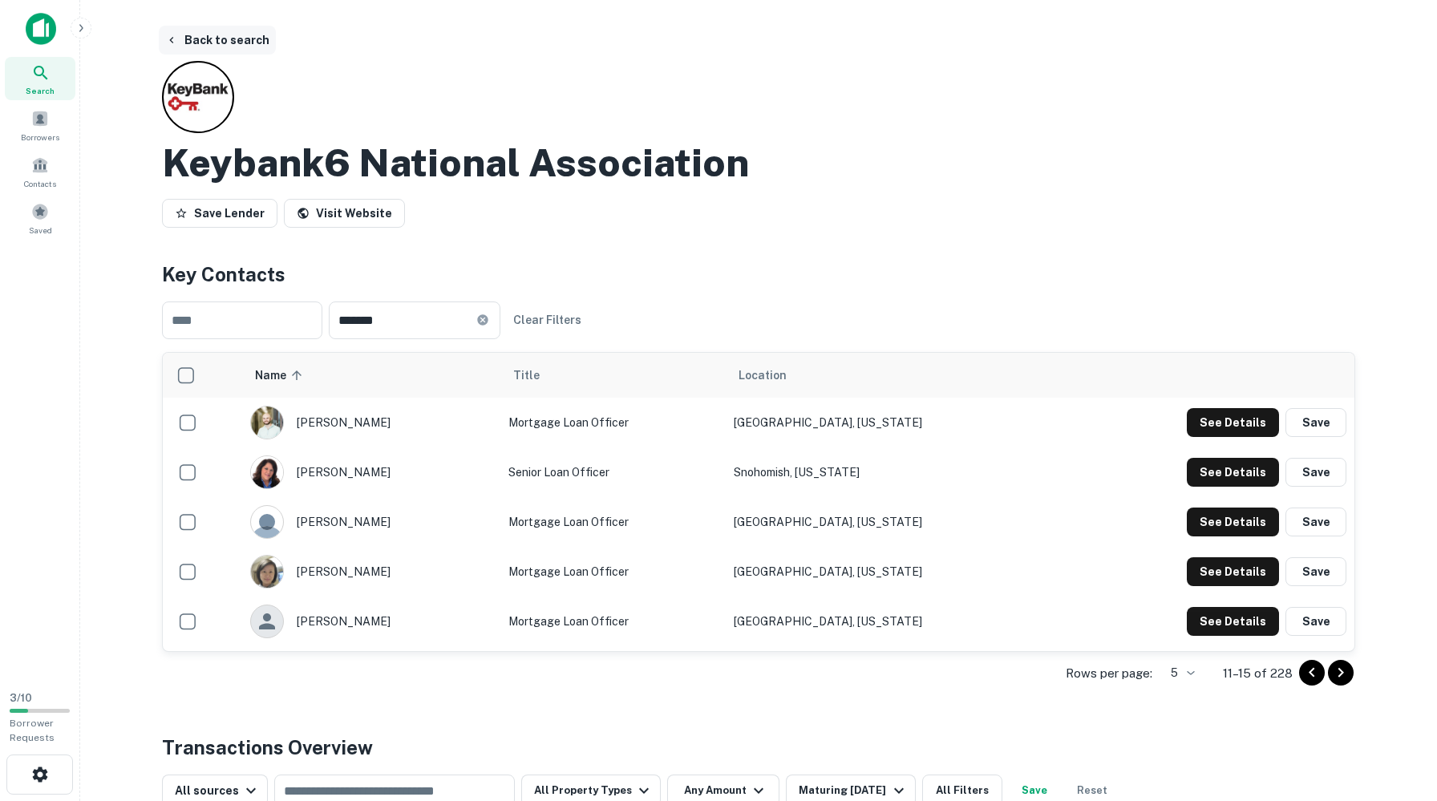
click at [266, 34] on button "Back to search" at bounding box center [217, 40] width 117 height 29
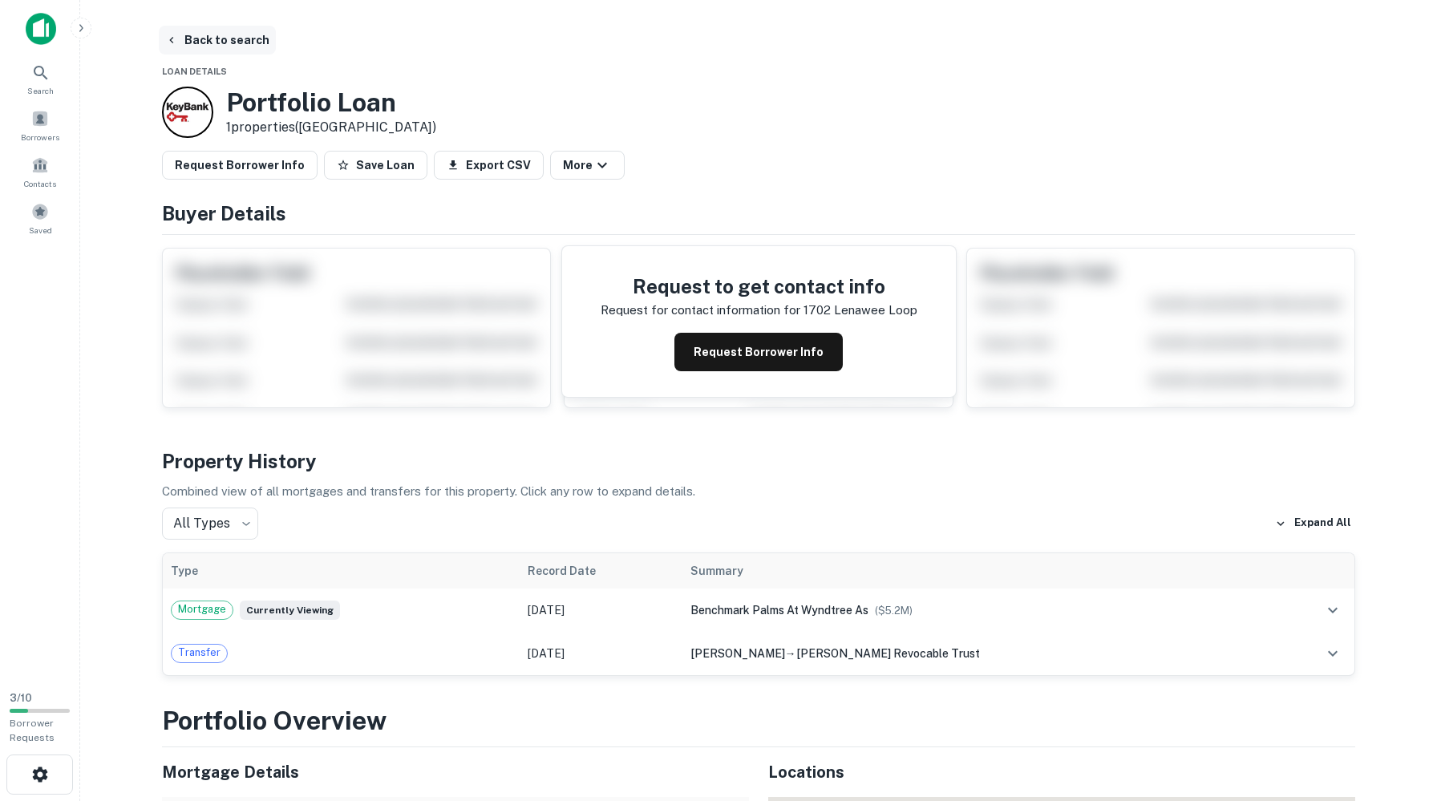
click at [219, 48] on button "Back to search" at bounding box center [217, 40] width 117 height 29
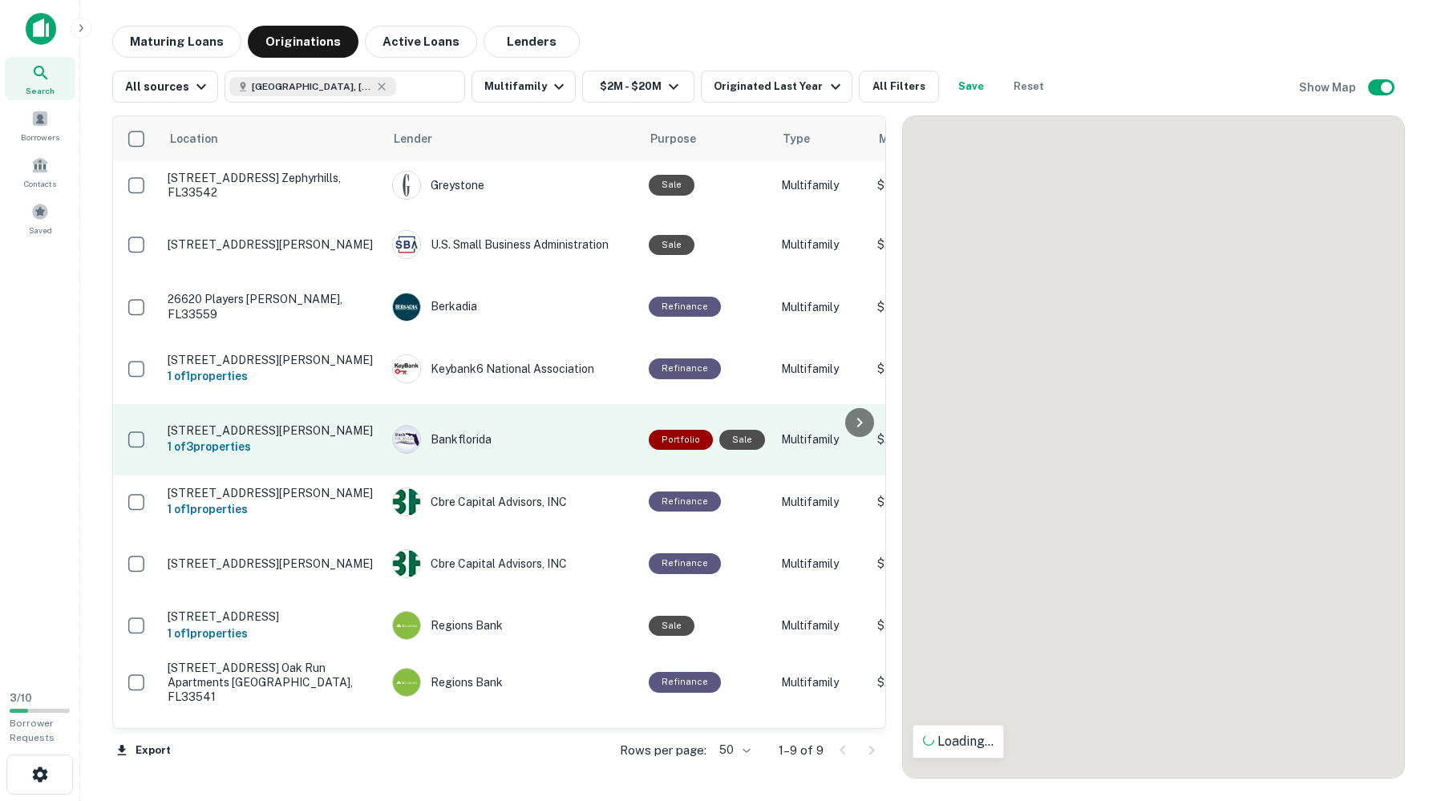
scroll to position [9, 0]
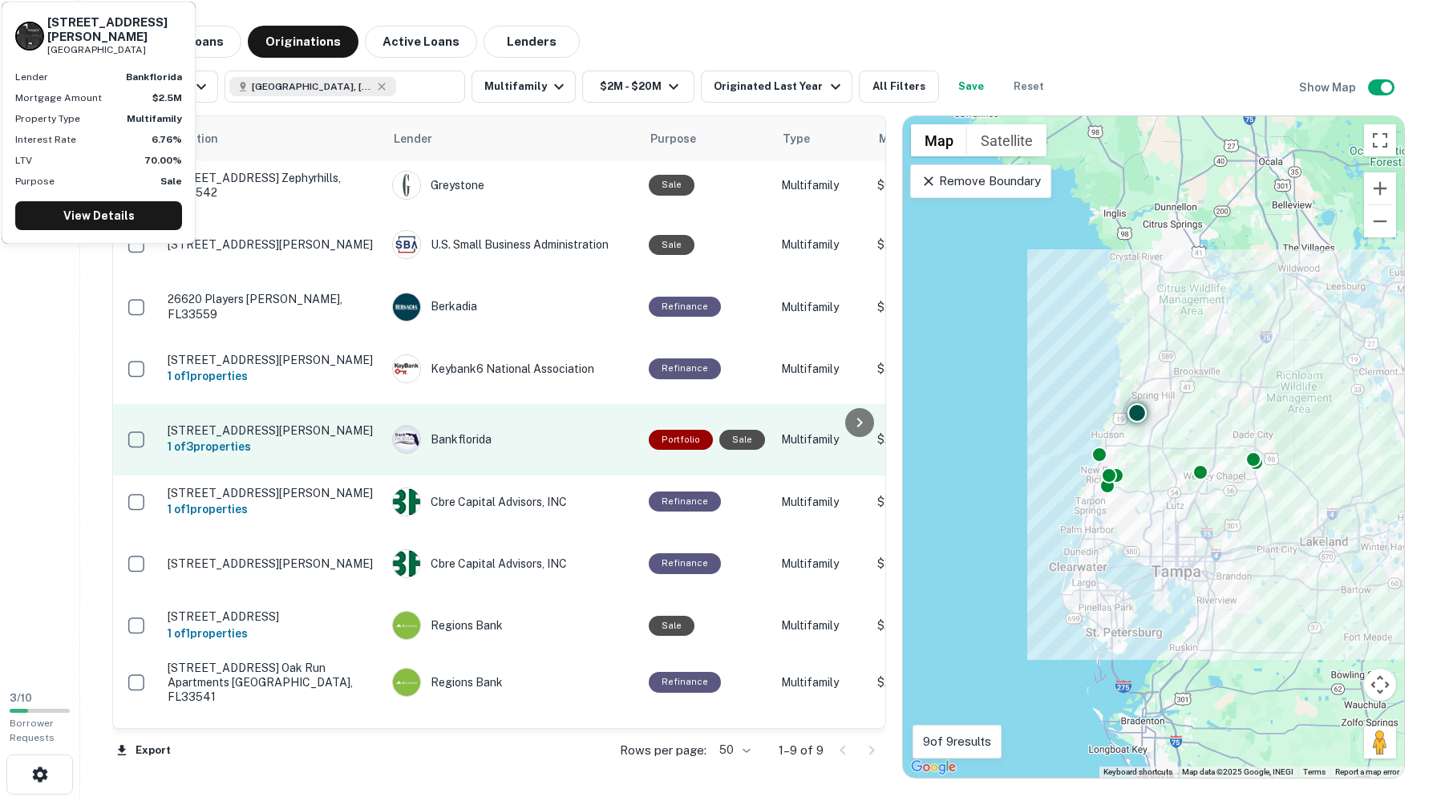
click at [240, 437] on p "[STREET_ADDRESS][PERSON_NAME]" at bounding box center [272, 430] width 208 height 14
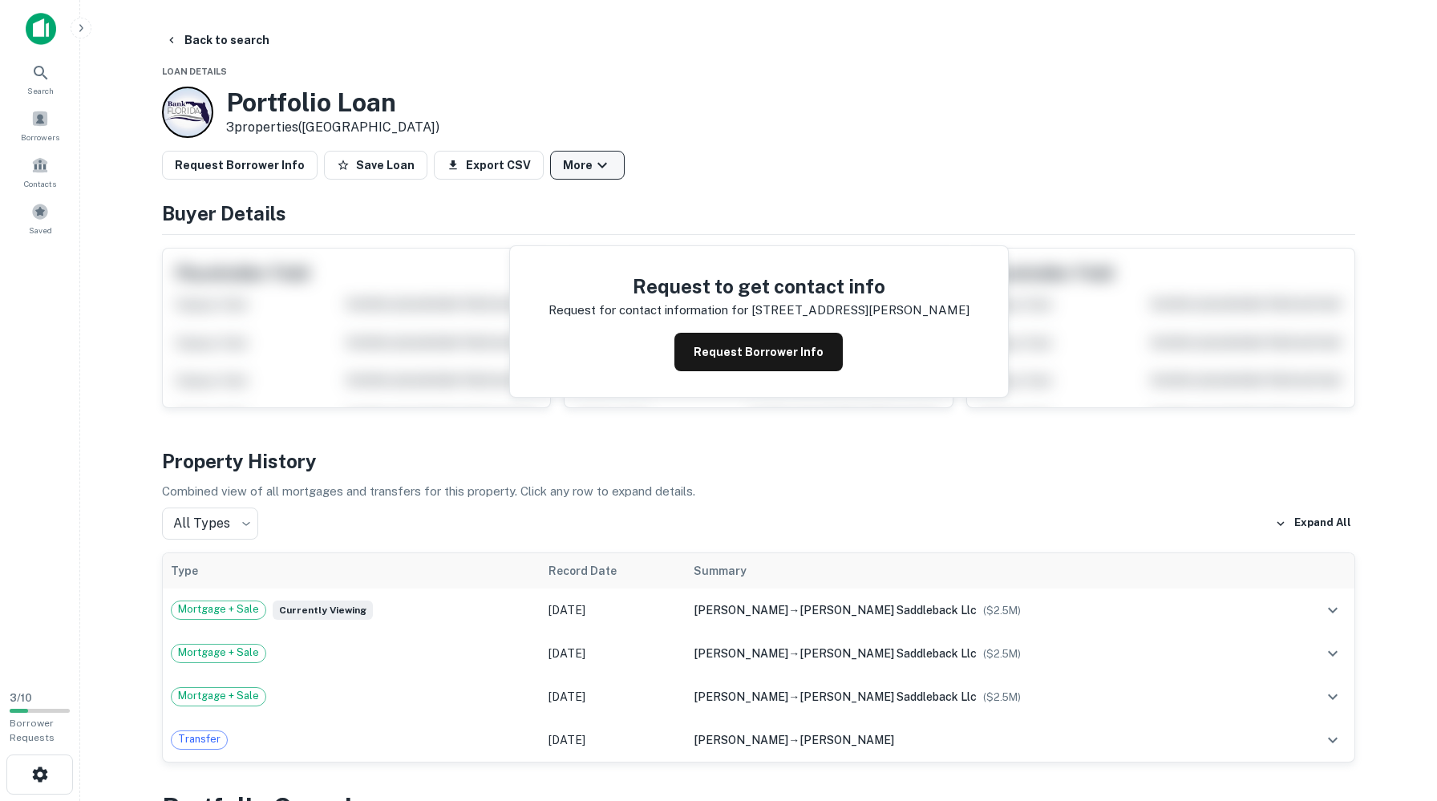
click at [625, 180] on button "More" at bounding box center [587, 165] width 75 height 29
click at [632, 248] on link "View Lender" at bounding box center [627, 237] width 95 height 29
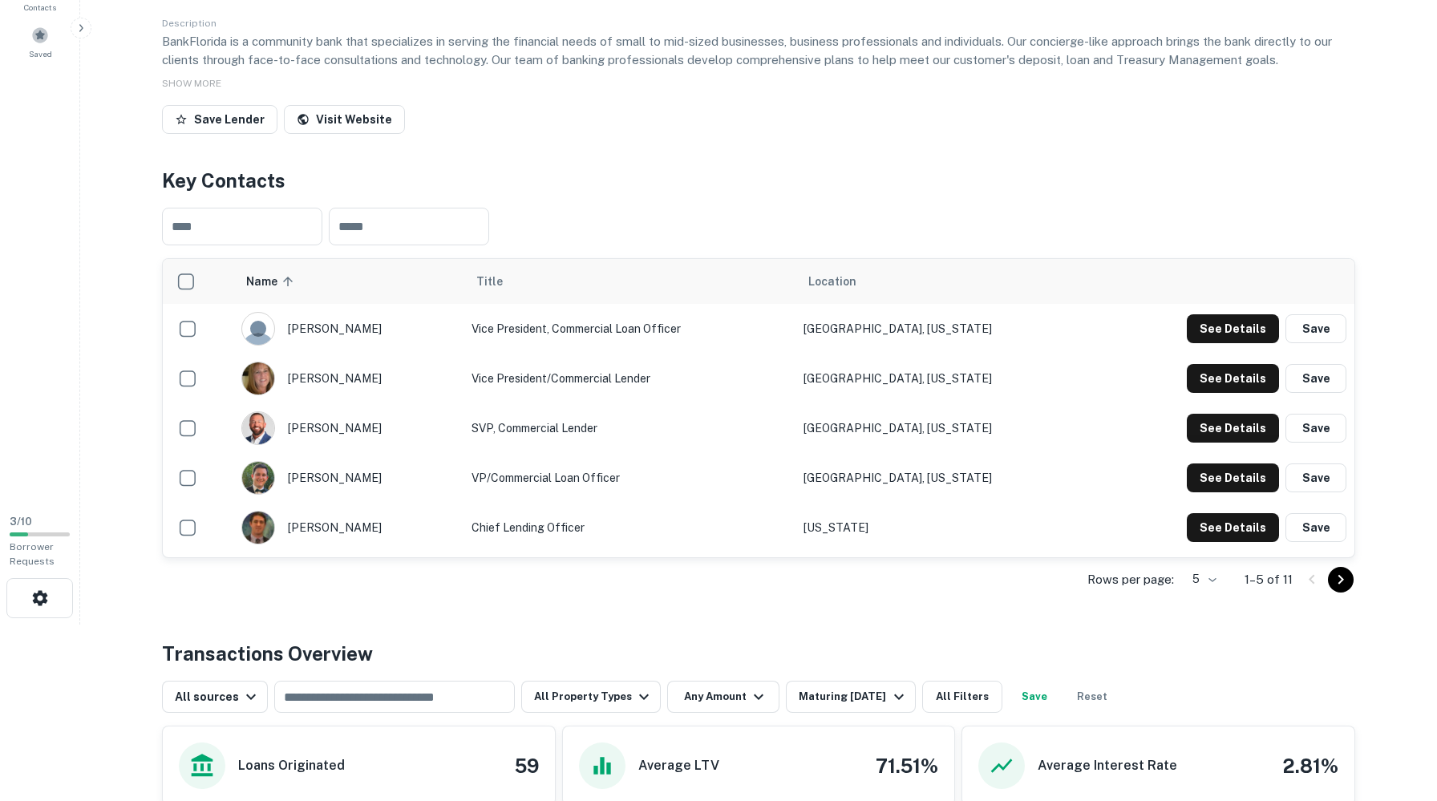
scroll to position [221, 0]
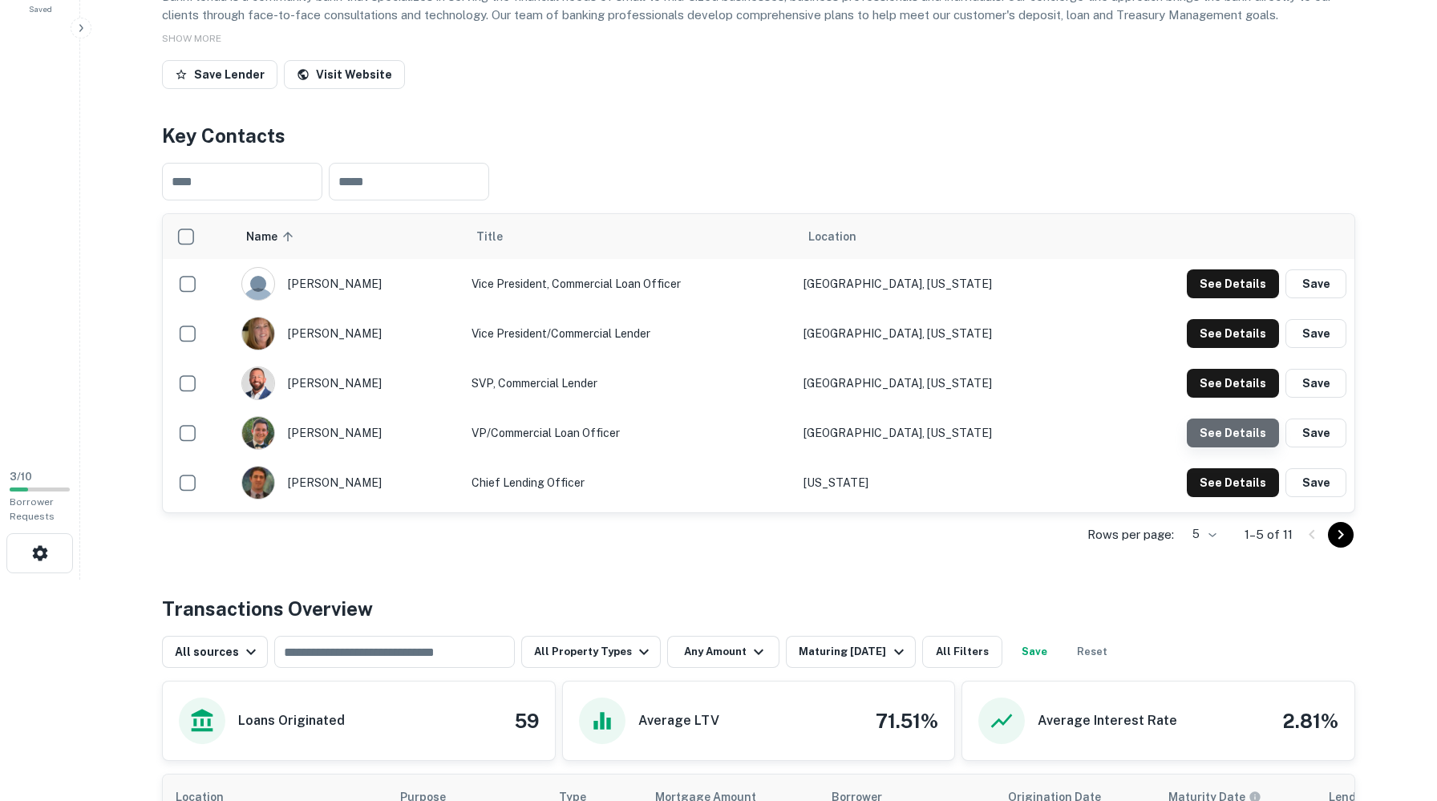
click at [1230, 447] on button "See Details" at bounding box center [1233, 432] width 92 height 29
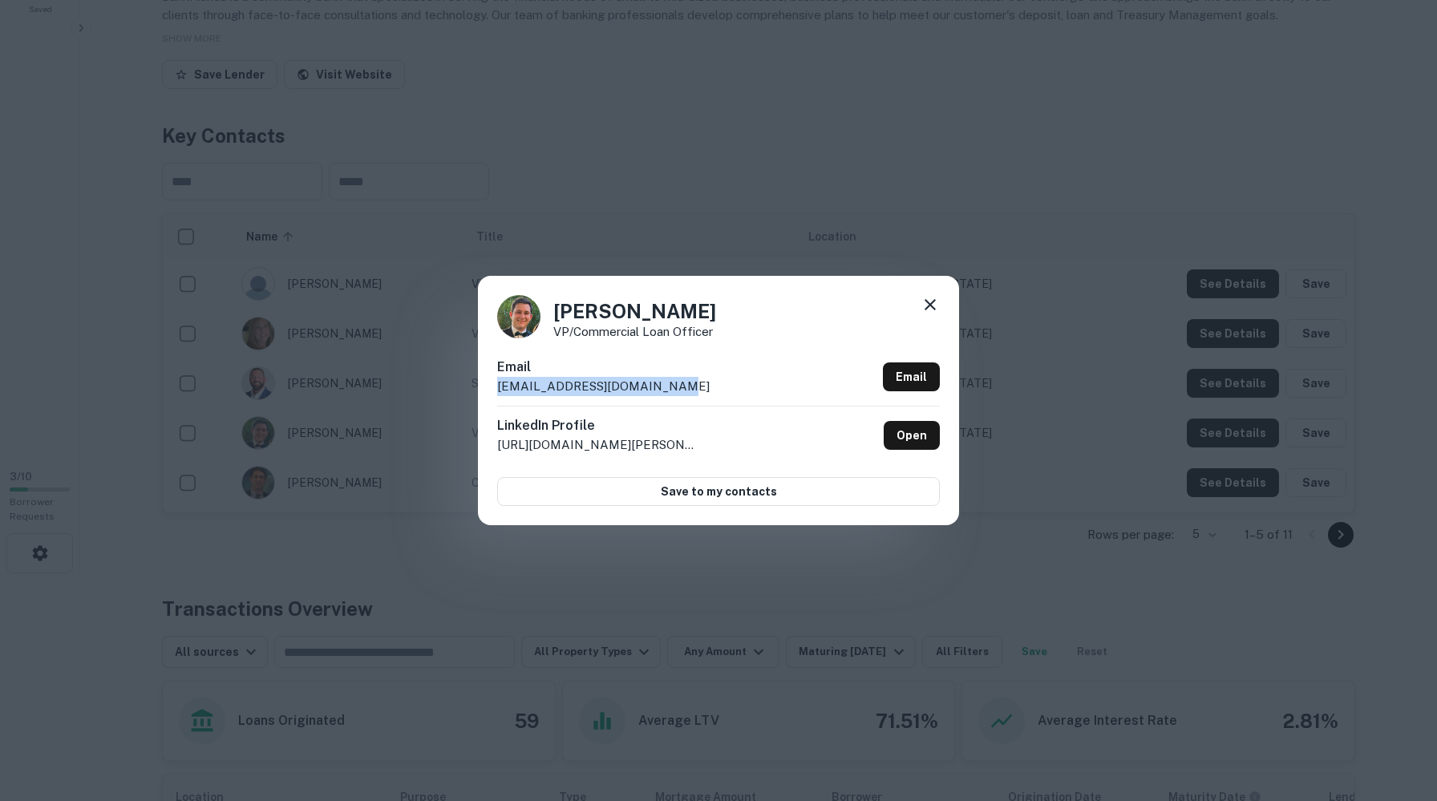
drag, startPoint x: 732, startPoint y: 383, endPoint x: 502, endPoint y: 386, distance: 230.1
click at [502, 386] on div "Email wstalnaker@bankflorida.com Email" at bounding box center [718, 382] width 443 height 48
copy p "wstalnaker@bankflorida.com"
click at [934, 295] on icon at bounding box center [929, 304] width 19 height 19
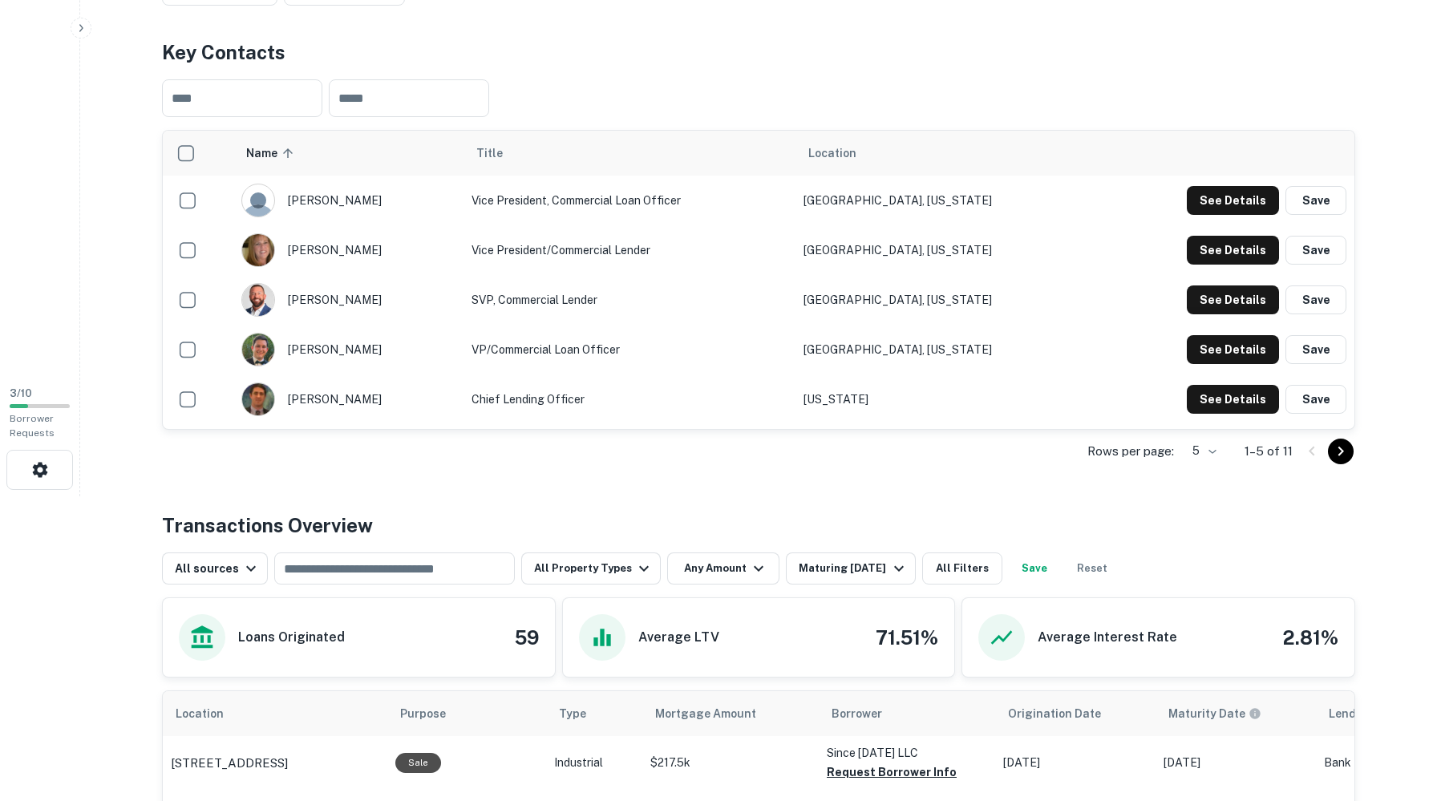
scroll to position [0, 0]
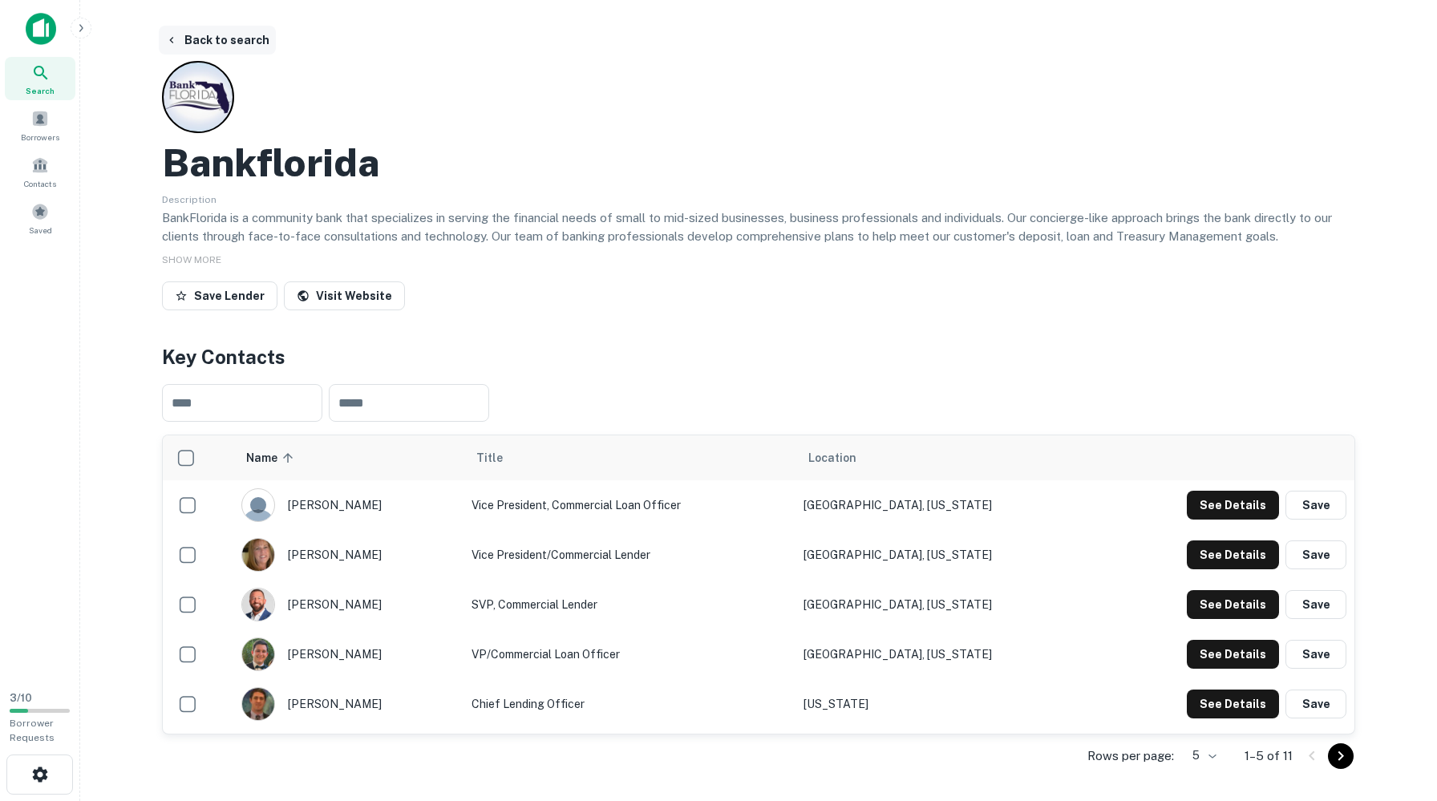
click at [252, 37] on button "Back to search" at bounding box center [217, 40] width 117 height 29
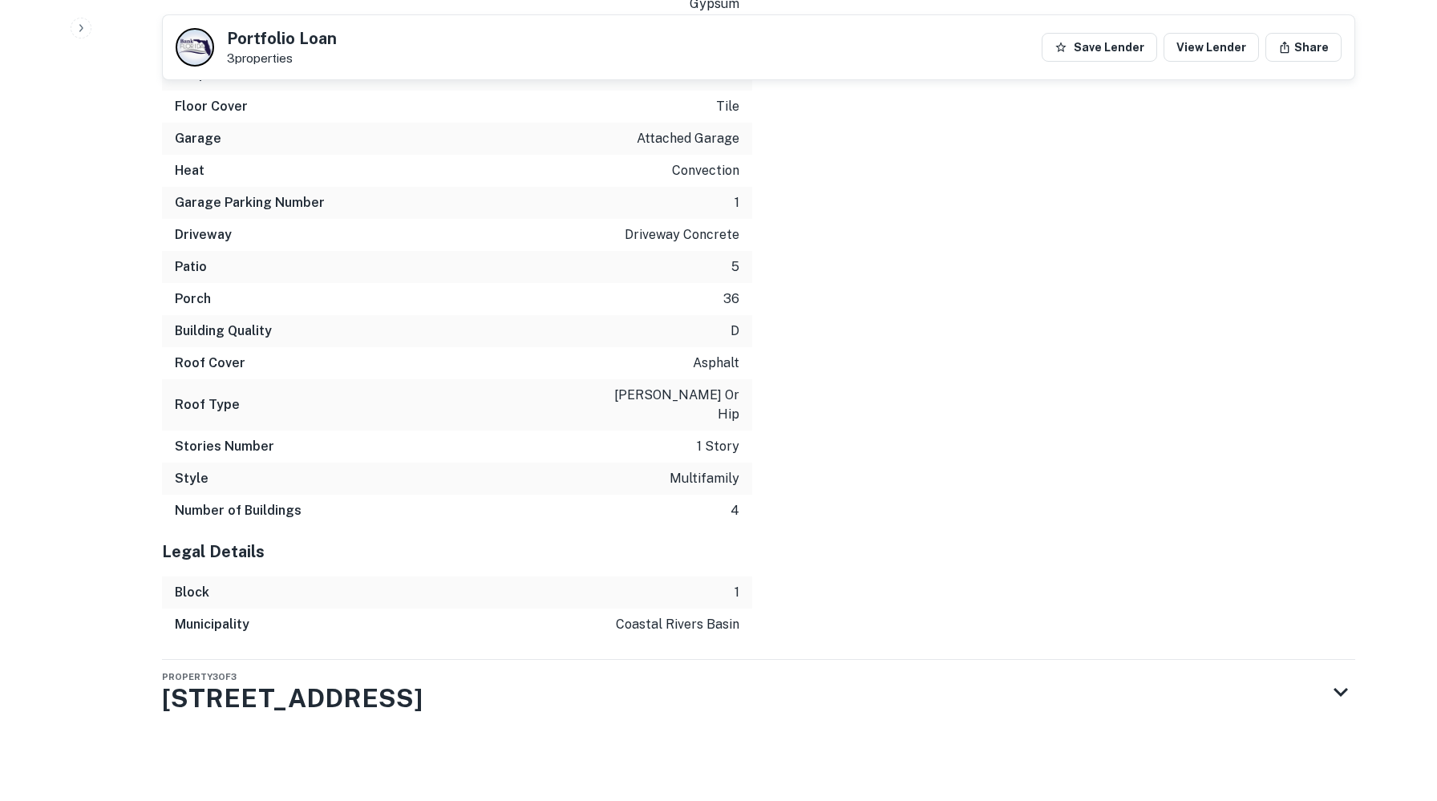
scroll to position [3356, 0]
click at [365, 702] on h3 "[STREET_ADDRESS]" at bounding box center [292, 698] width 261 height 38
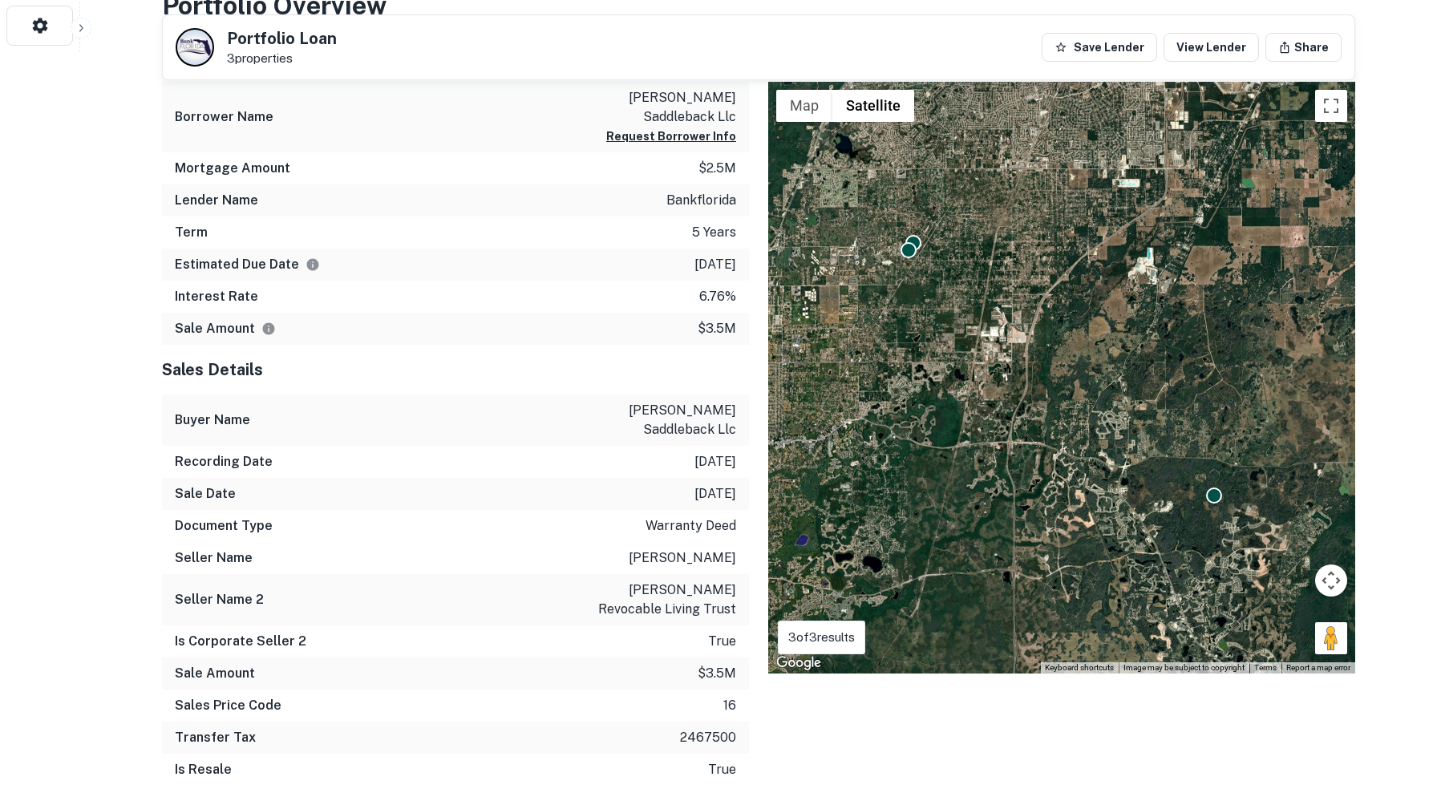
scroll to position [0, 0]
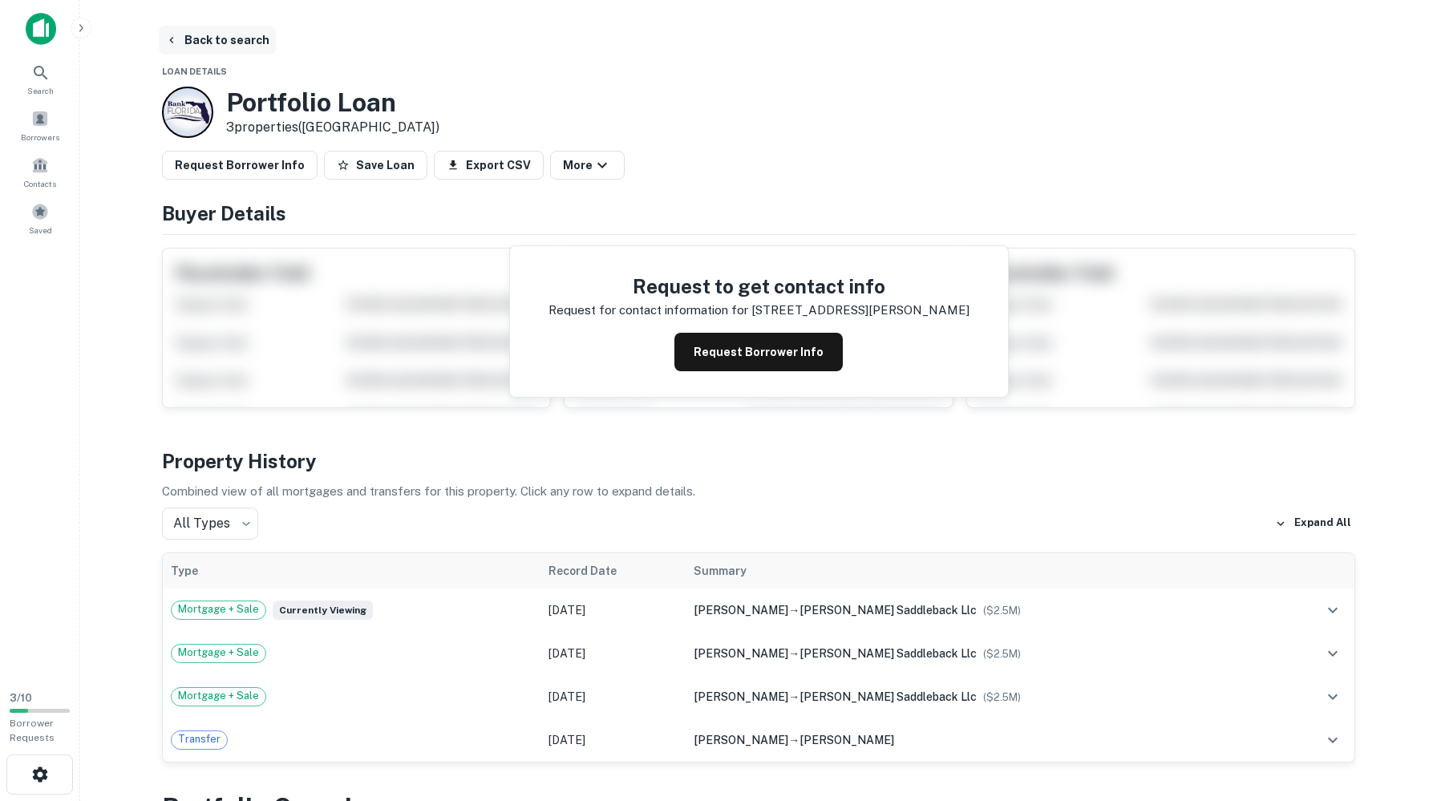
click at [243, 45] on button "Back to search" at bounding box center [217, 40] width 117 height 29
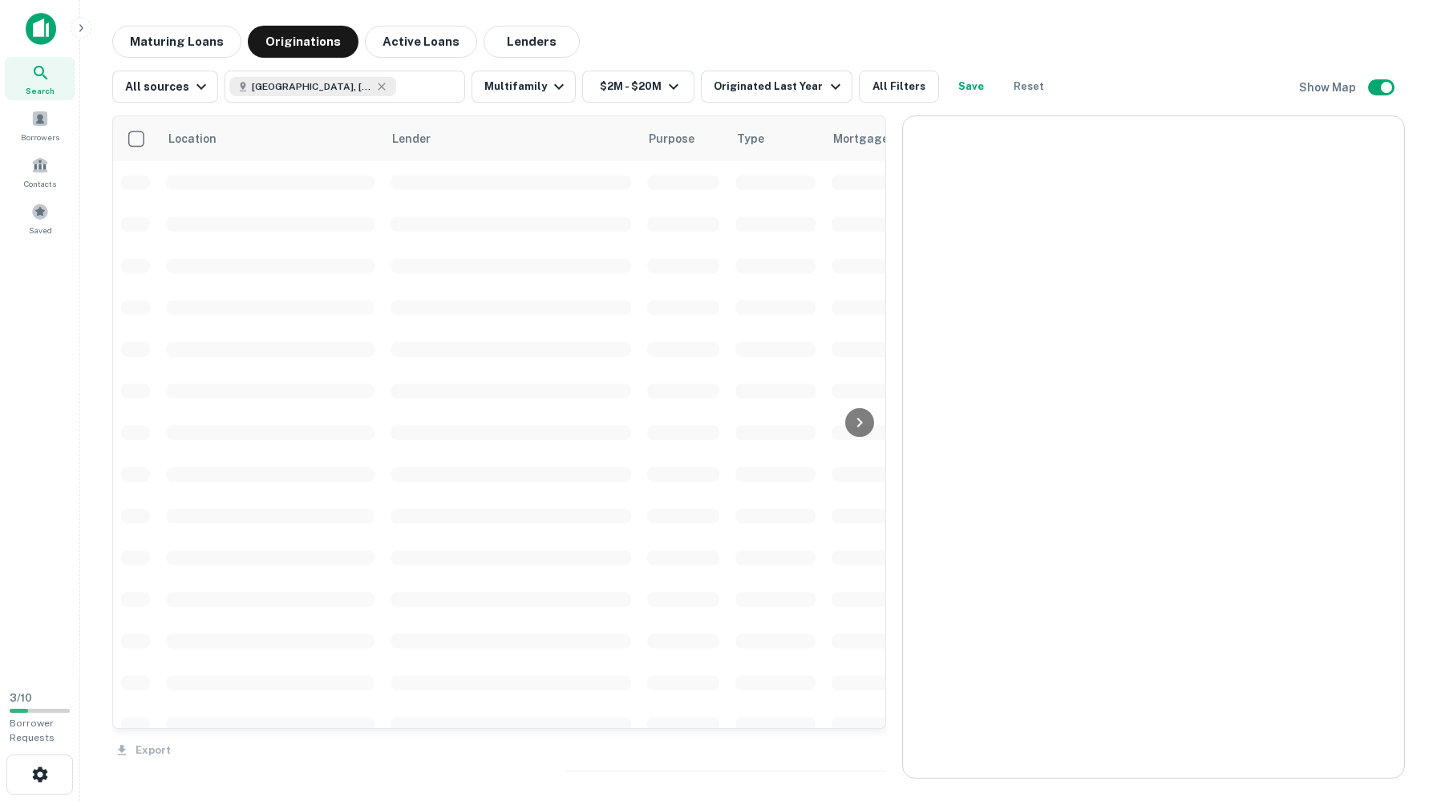
scroll to position [9, 0]
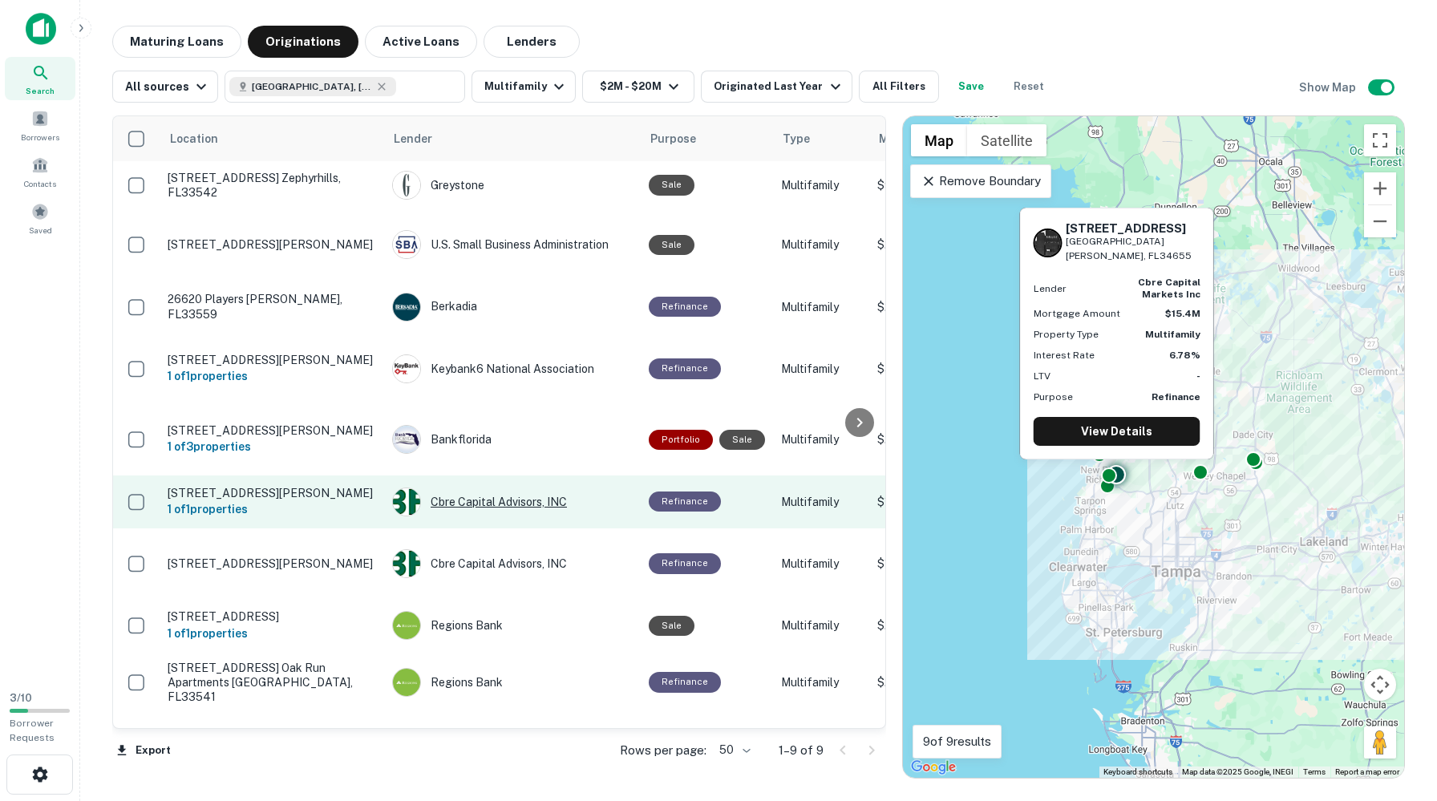
click at [478, 507] on div "Cbre Capital Advisors, INC" at bounding box center [512, 501] width 241 height 29
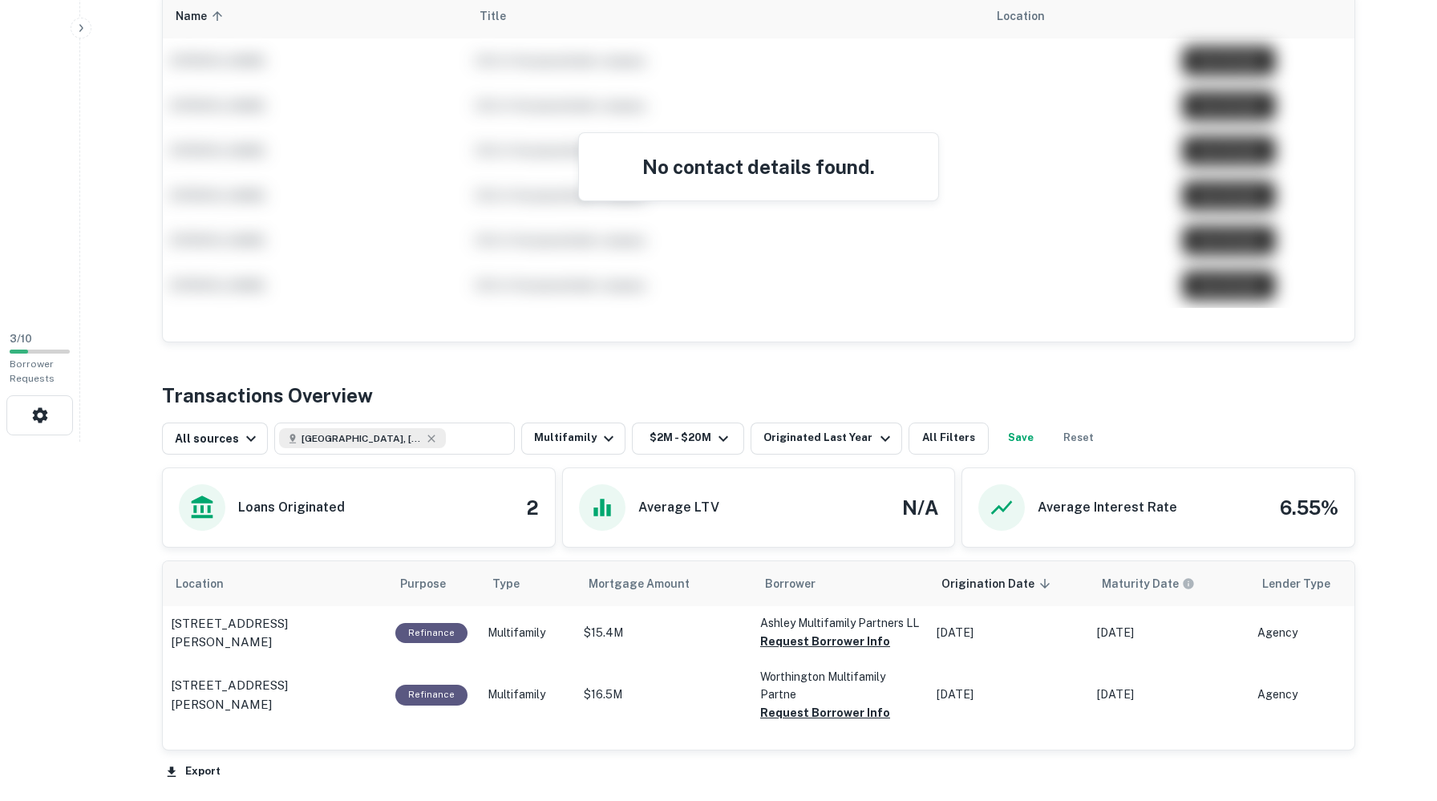
scroll to position [536, 0]
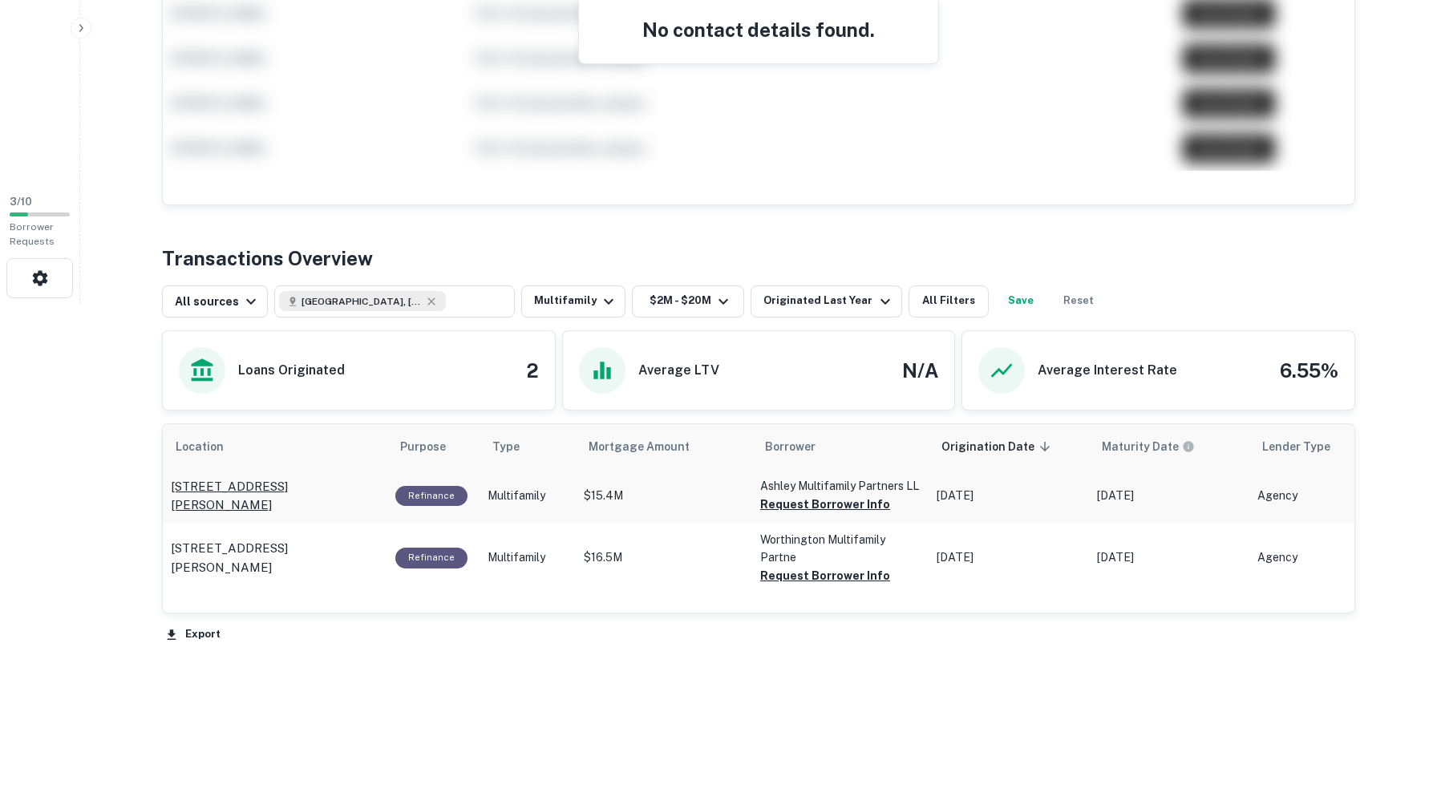
click at [341, 515] on p "4014 Vista Verde Dr New Port Richey, FL34655" at bounding box center [275, 496] width 208 height 38
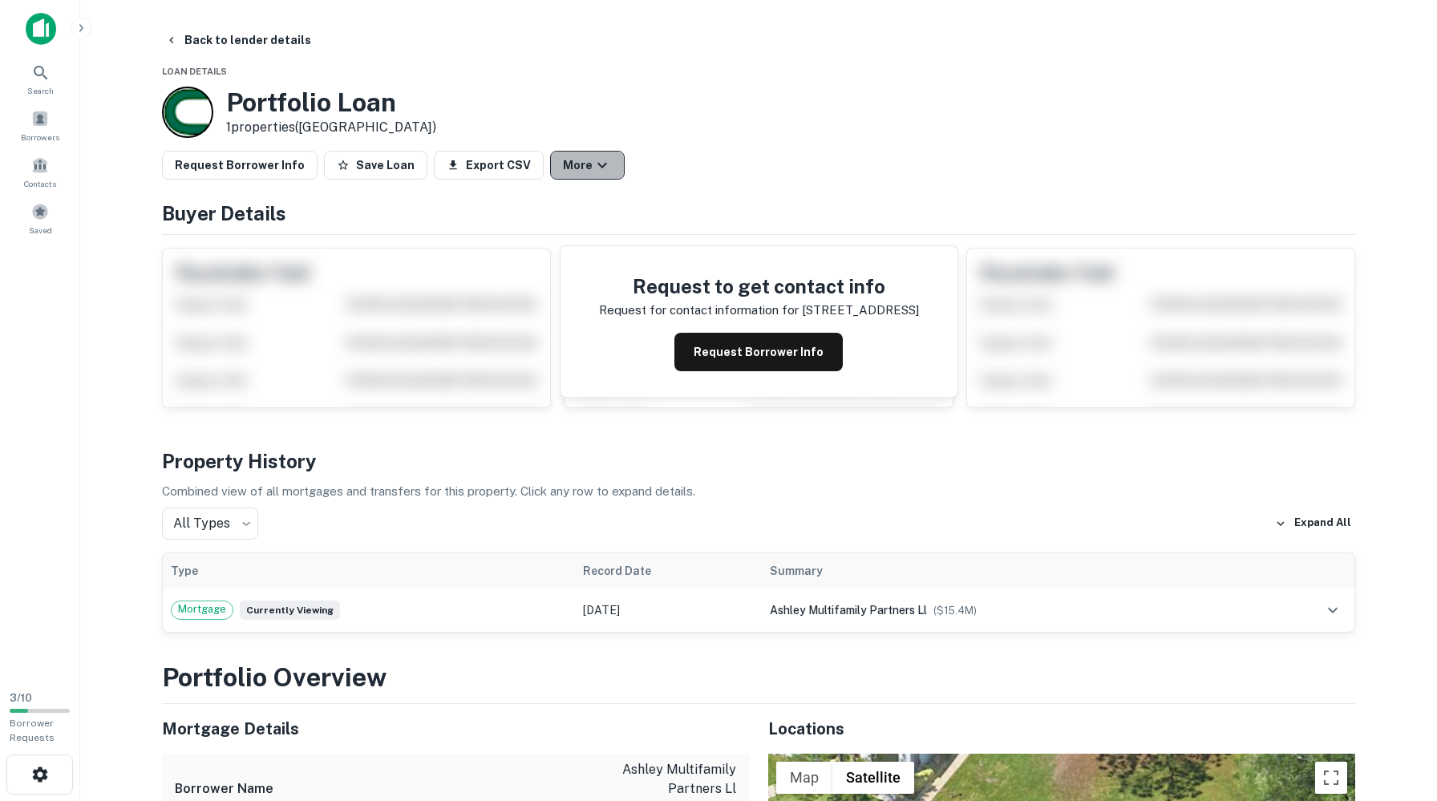
click at [612, 175] on icon "button" at bounding box center [601, 165] width 19 height 19
click at [635, 228] on link "View Lender" at bounding box center [627, 237] width 95 height 29
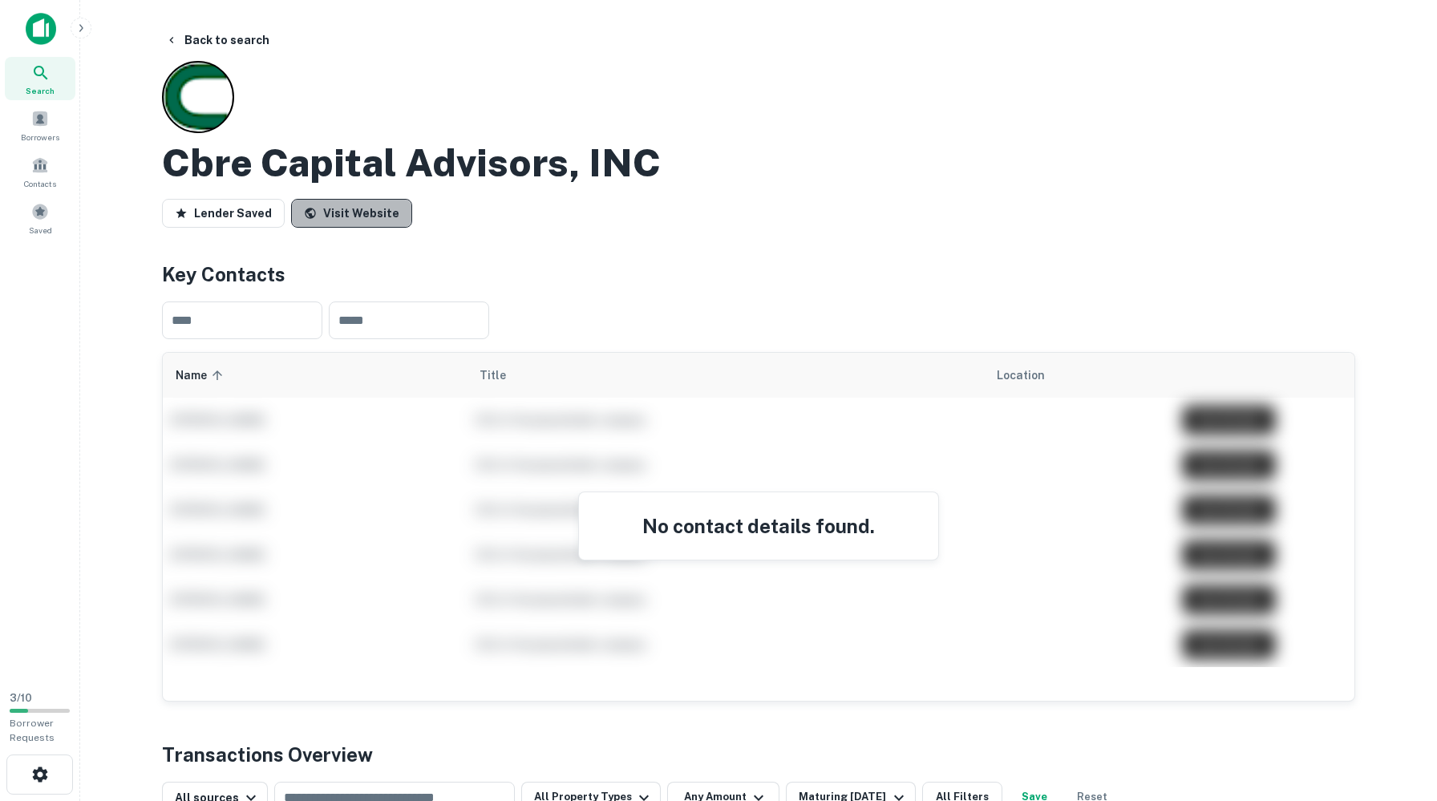
click at [354, 228] on link "Visit Website" at bounding box center [351, 213] width 121 height 29
click at [257, 46] on button "Back to search" at bounding box center [217, 40] width 117 height 29
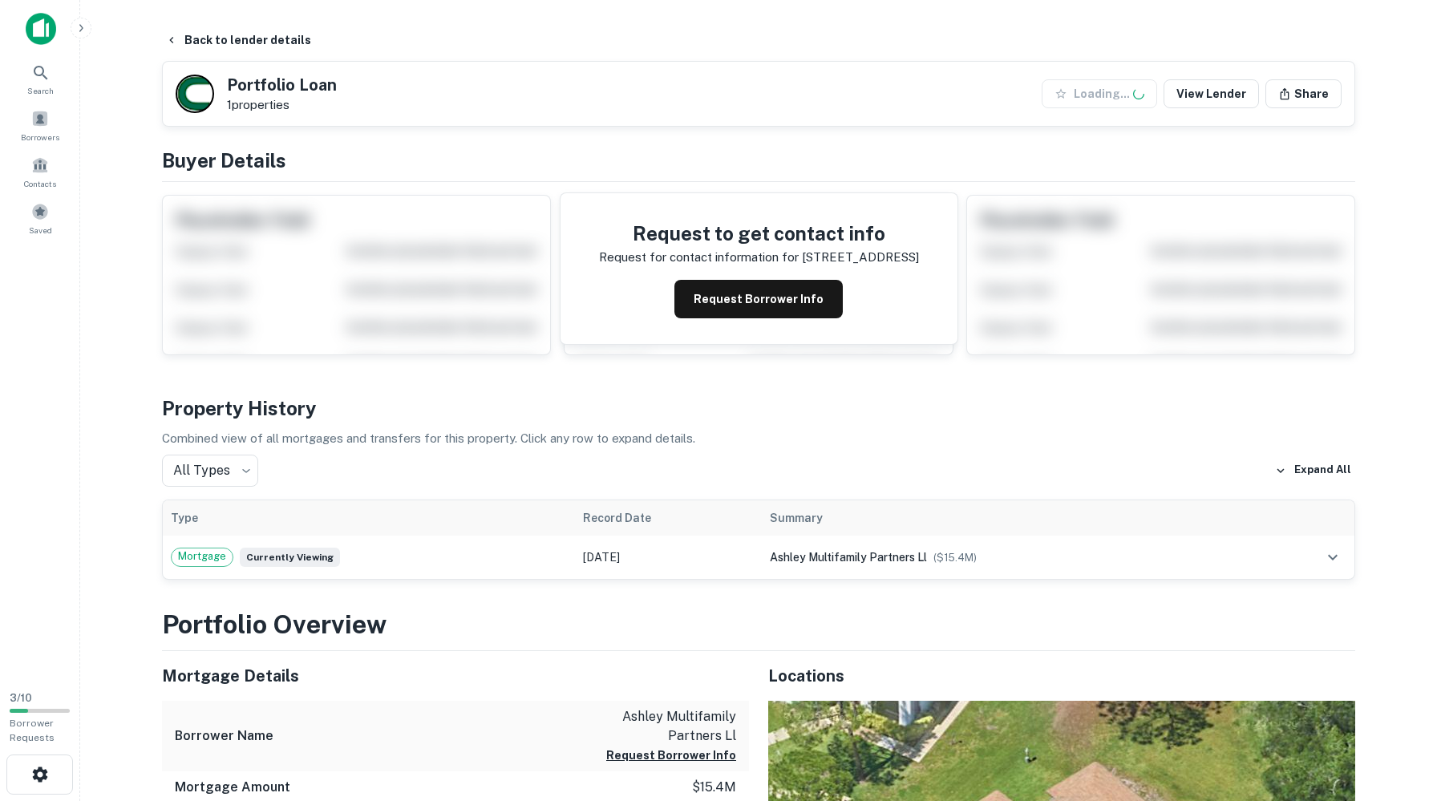
scroll to position [1472, 0]
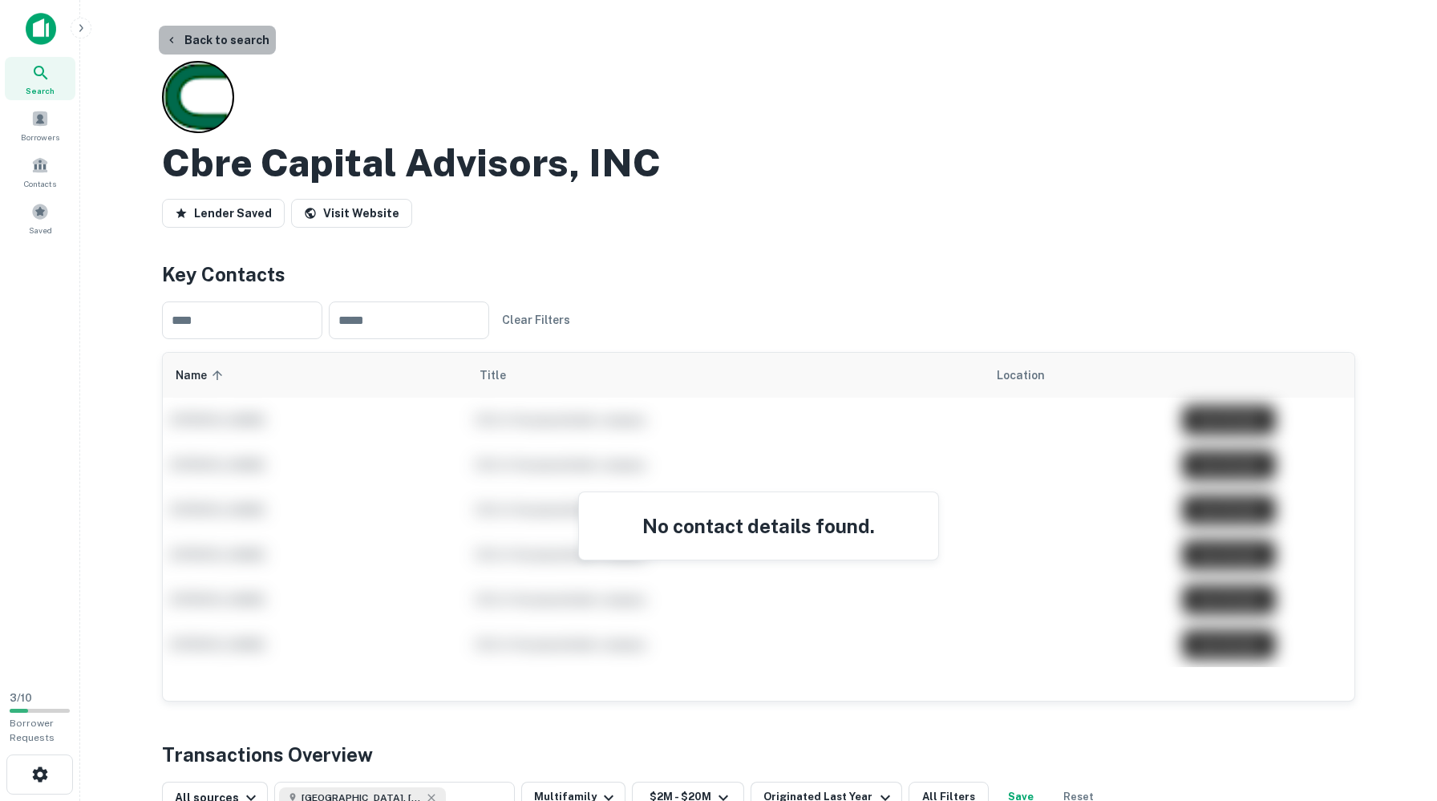
click at [235, 42] on button "Back to search" at bounding box center [217, 40] width 117 height 29
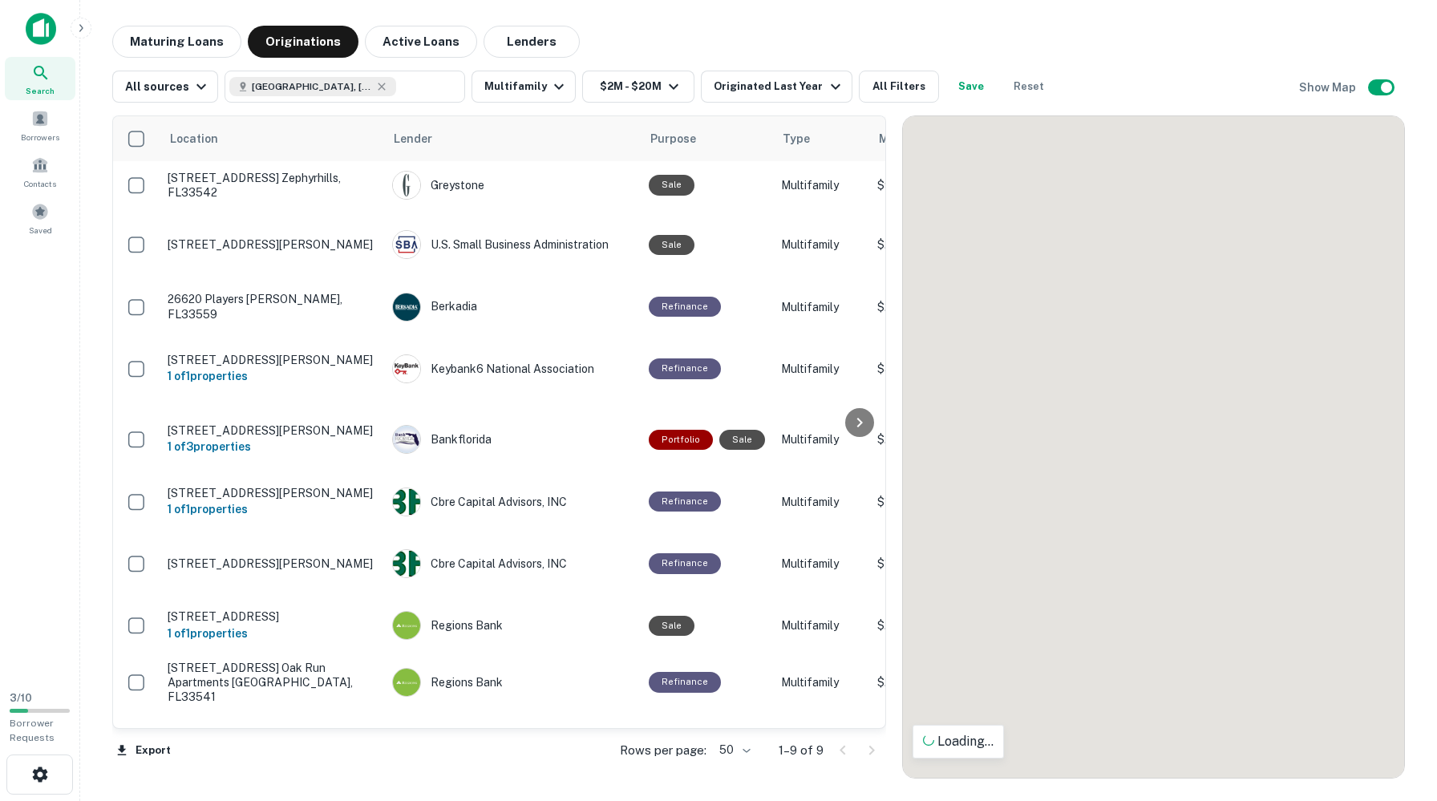
scroll to position [9, 0]
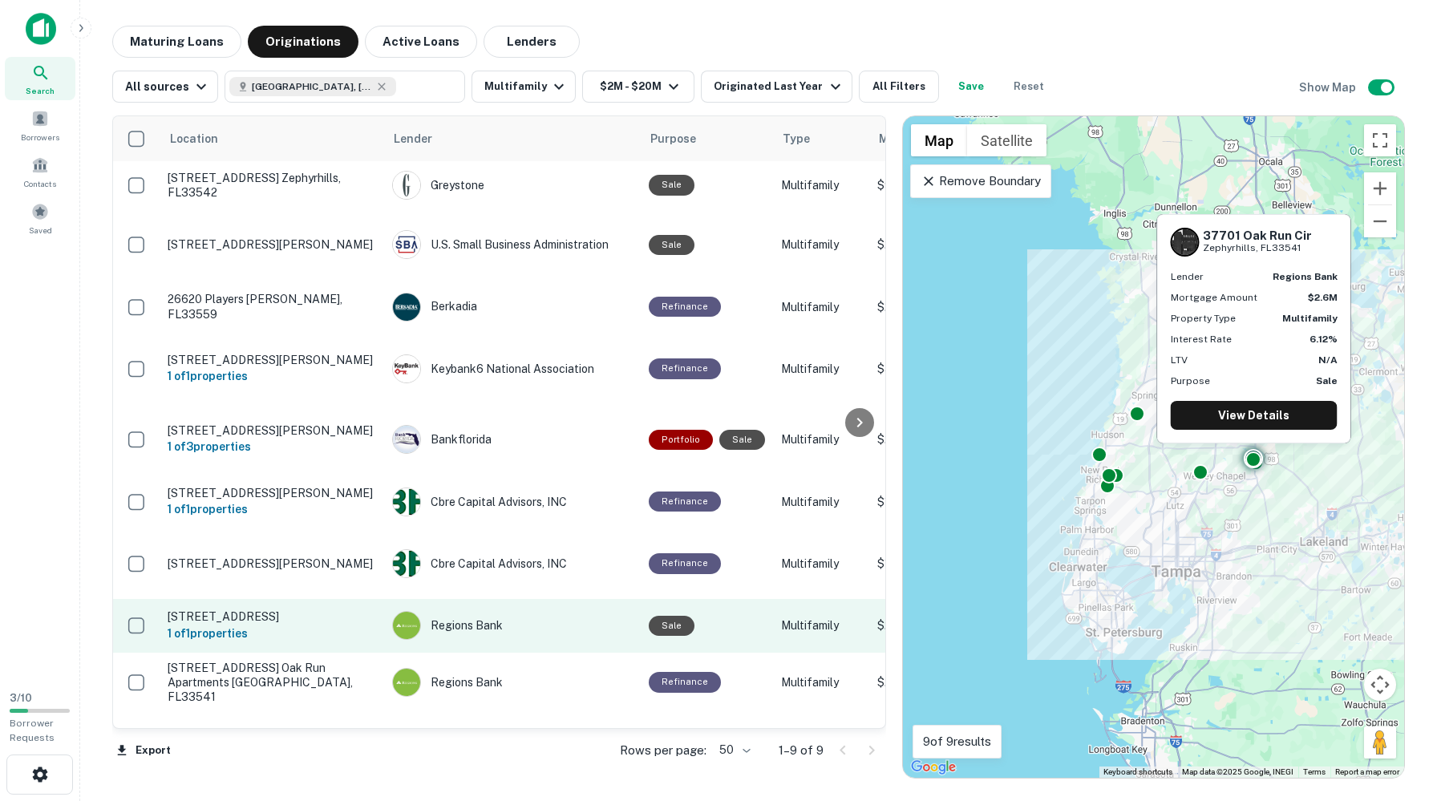
click at [281, 624] on p "[STREET_ADDRESS]" at bounding box center [272, 616] width 208 height 14
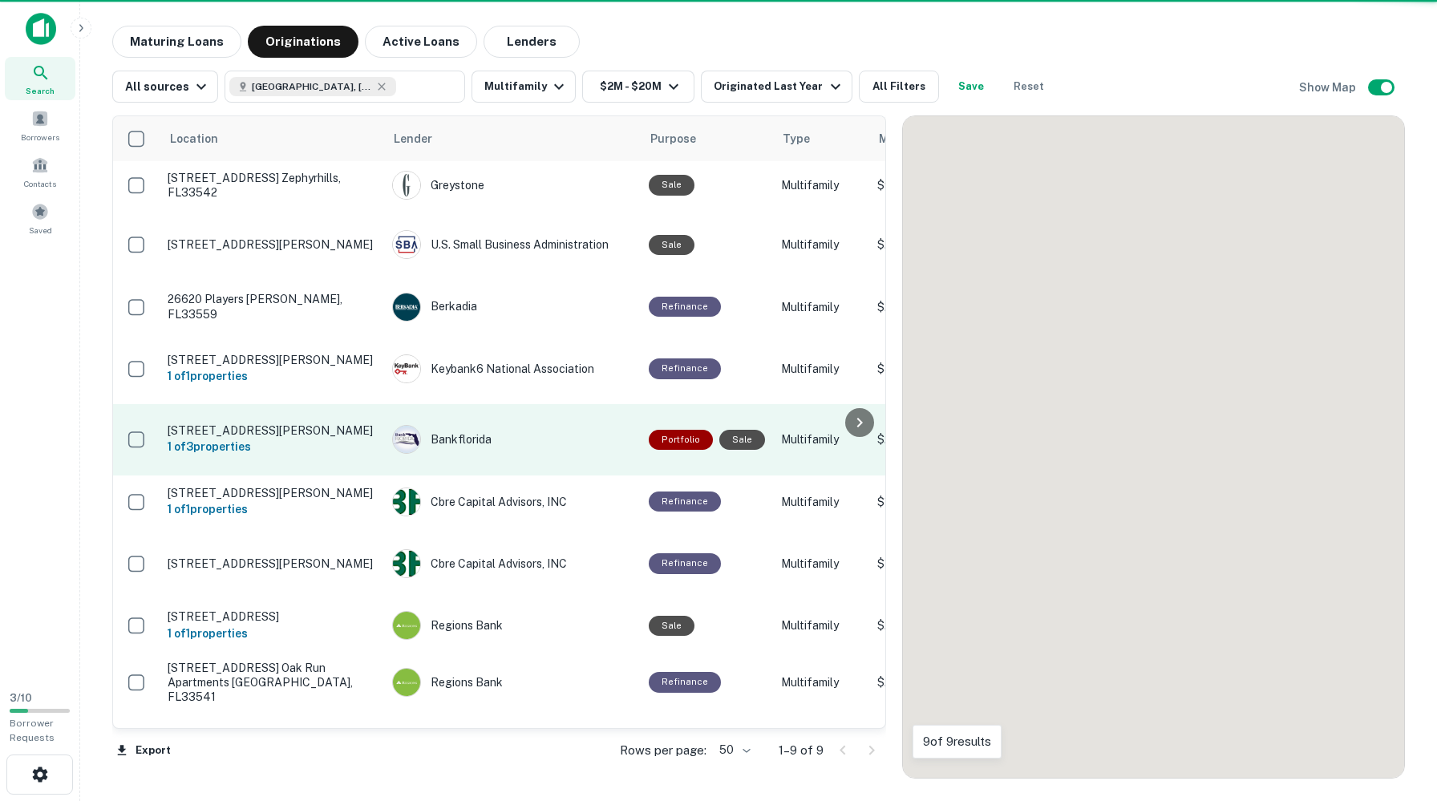
scroll to position [9, 0]
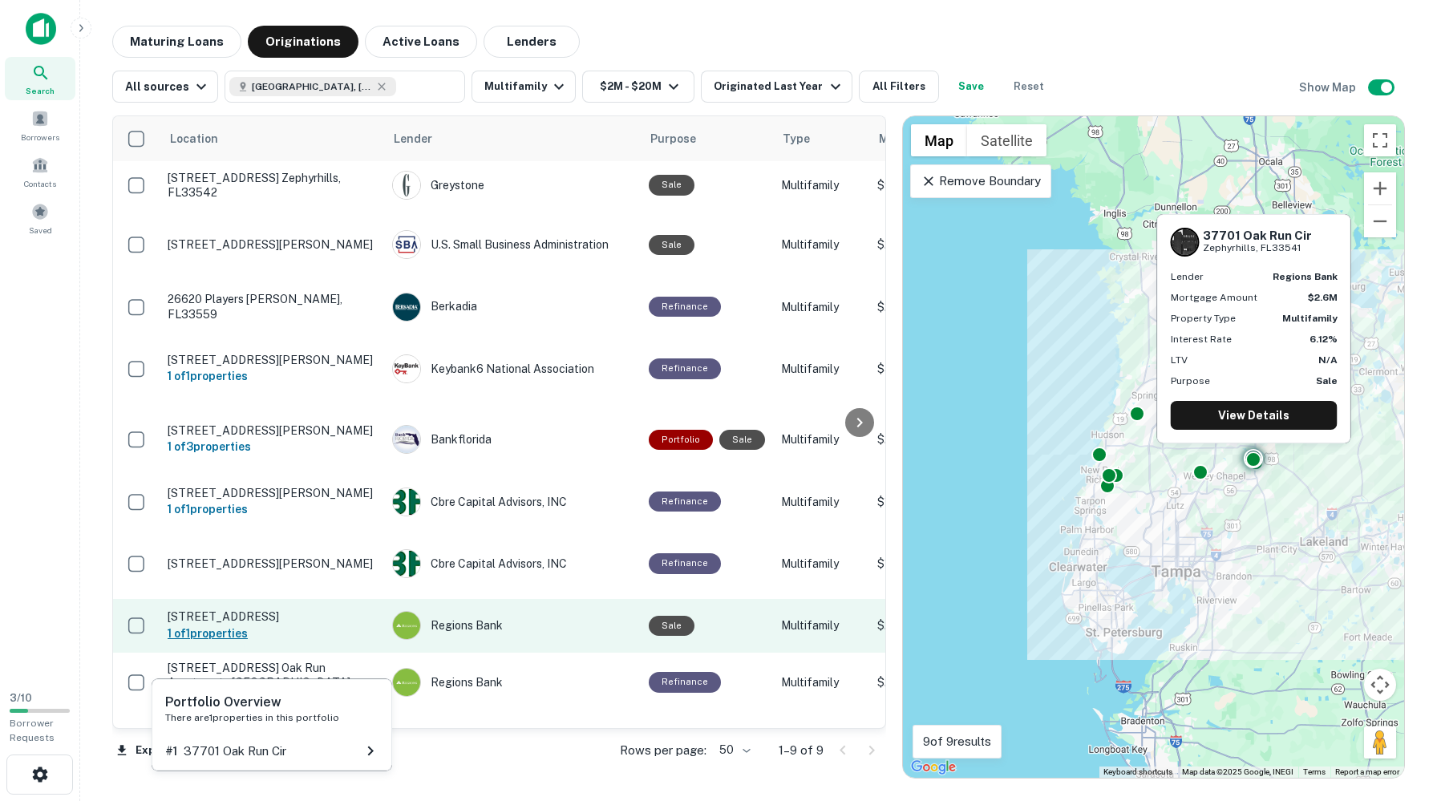
click at [329, 642] on h6 "1 of 1 properties" at bounding box center [272, 634] width 208 height 18
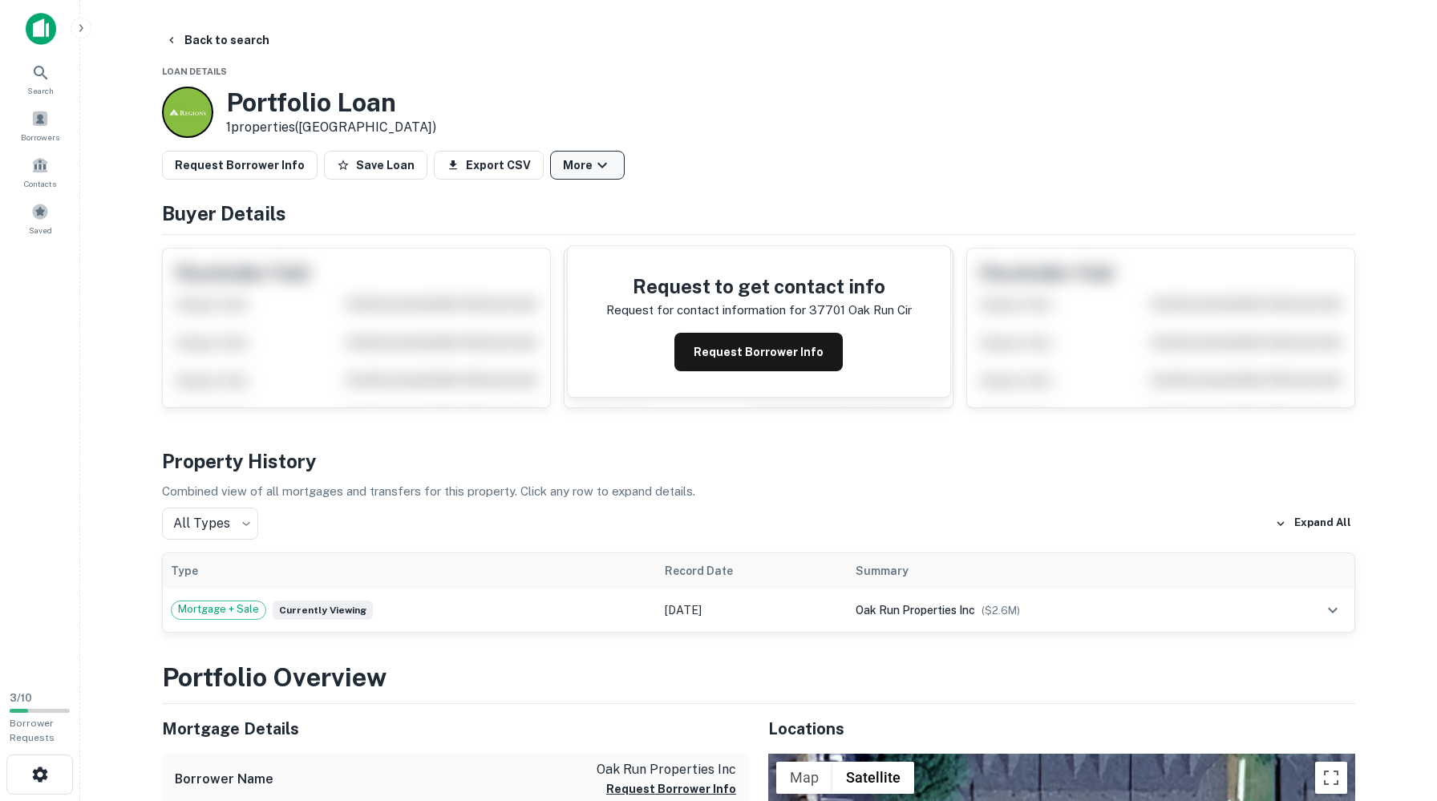
click at [612, 175] on icon "button" at bounding box center [601, 165] width 19 height 19
click at [614, 242] on link "View Lender" at bounding box center [627, 237] width 95 height 29
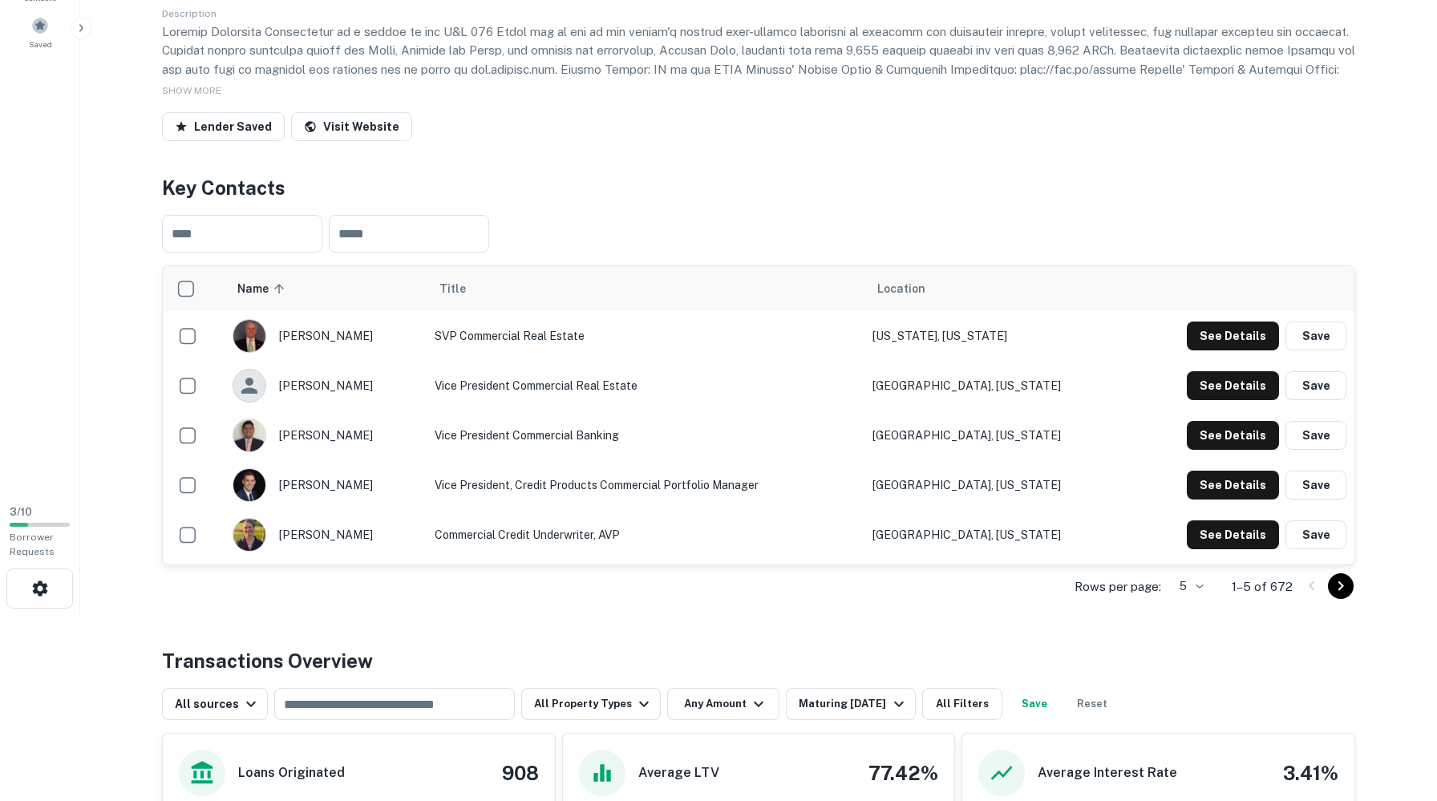
scroll to position [191, 0]
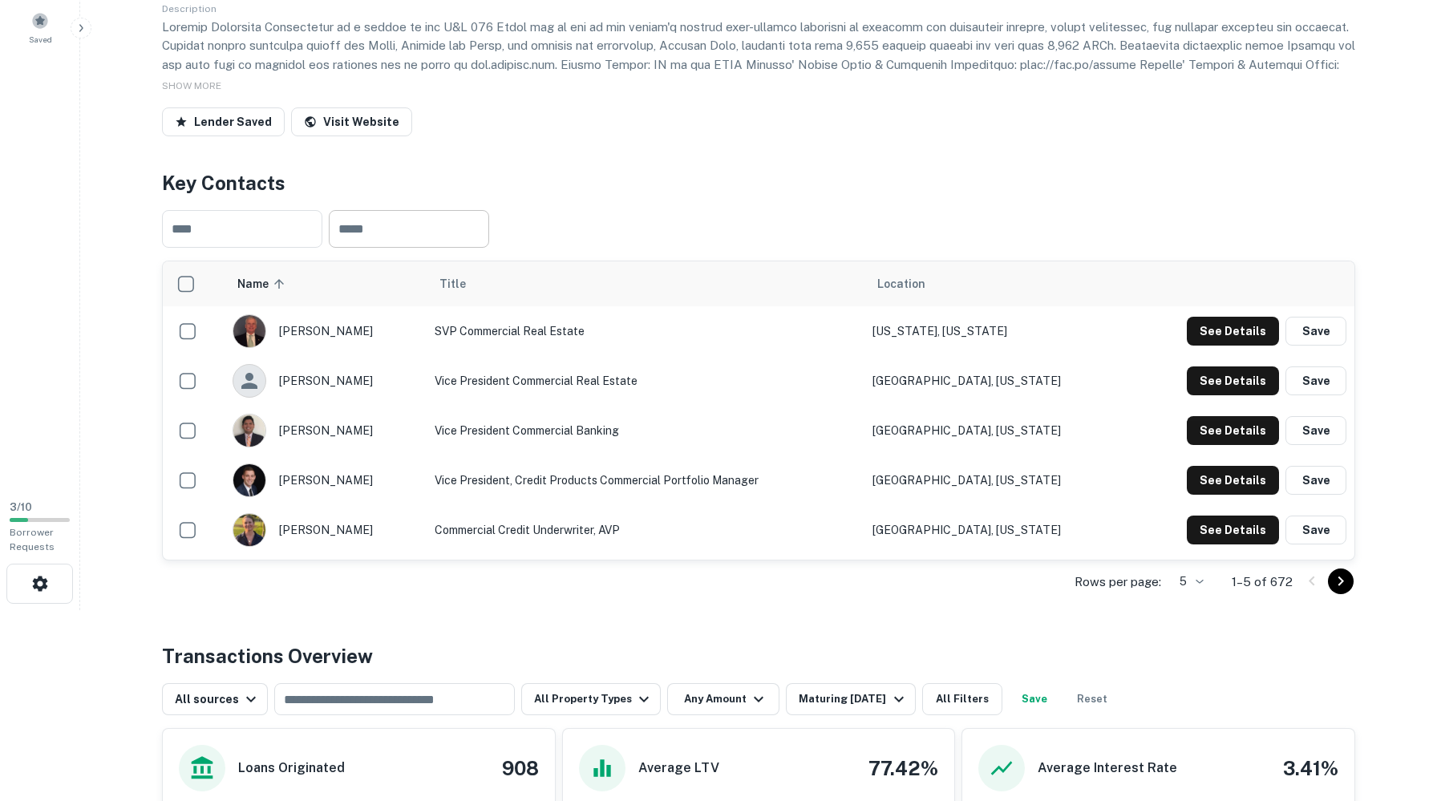
click at [489, 248] on input "text" at bounding box center [409, 229] width 160 height 38
type input "****"
click at [746, 231] on div "​ ​" at bounding box center [758, 228] width 1193 height 63
click at [322, 248] on input "text" at bounding box center [242, 229] width 160 height 38
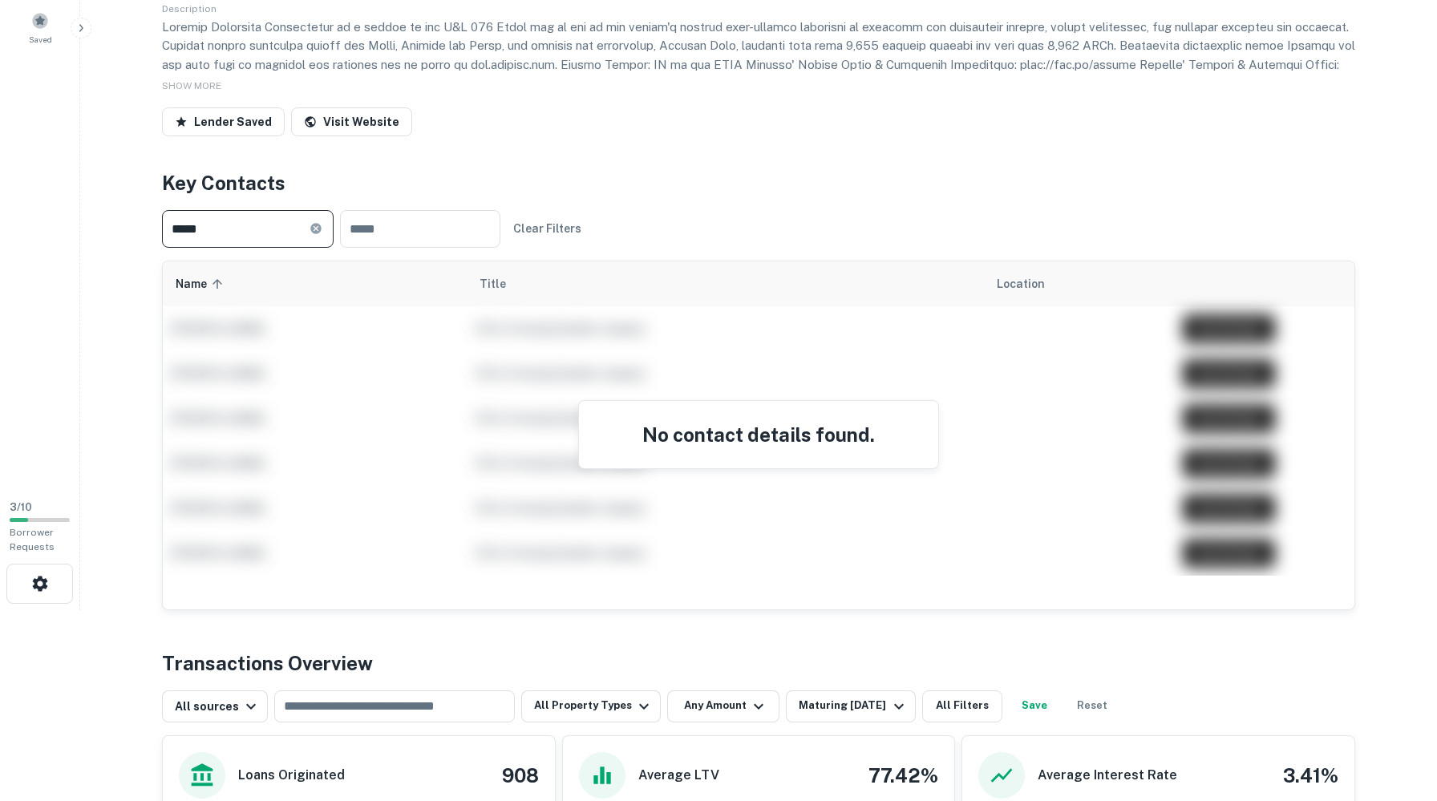
scroll to position [0, 0]
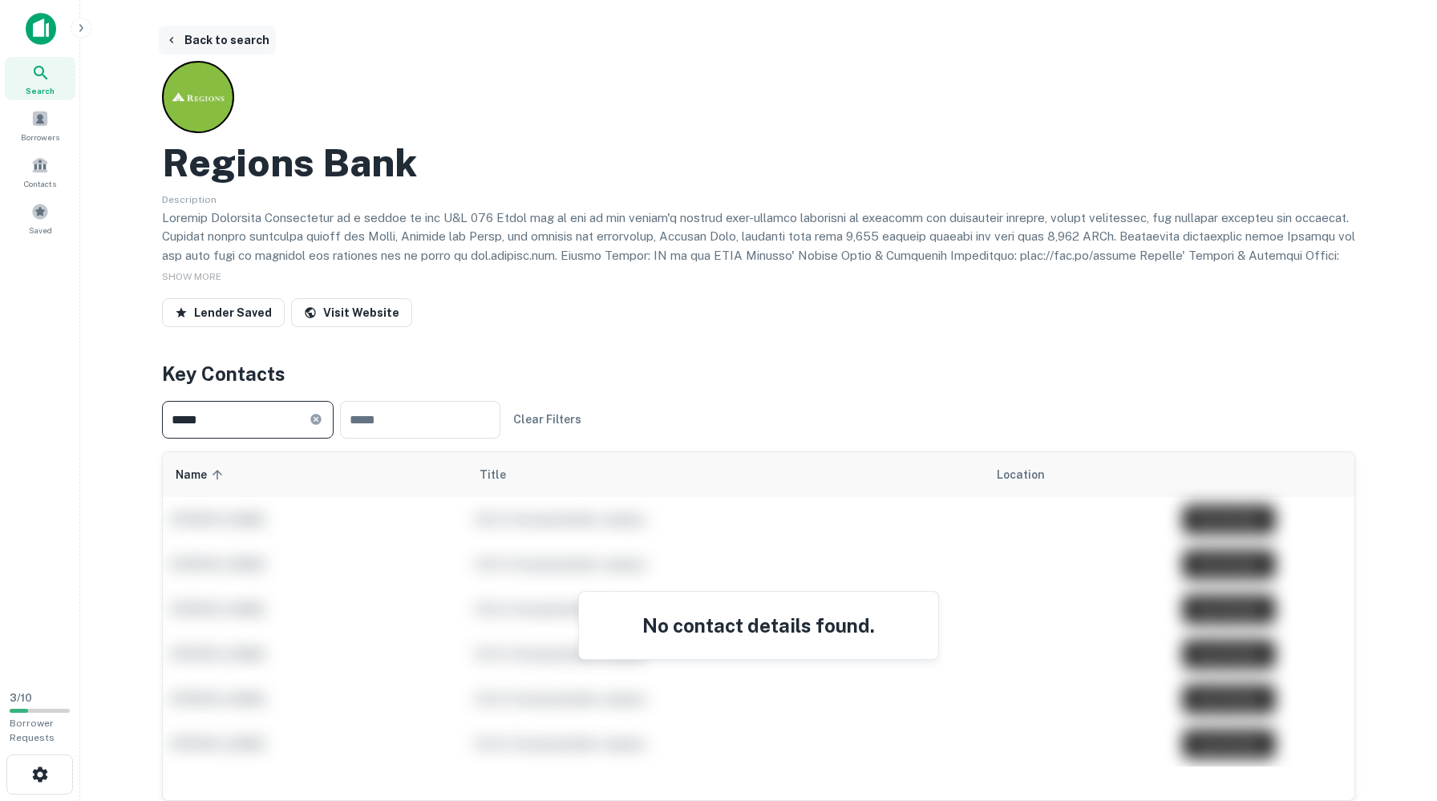
type input "*****"
click at [276, 38] on button "Back to search" at bounding box center [217, 40] width 117 height 29
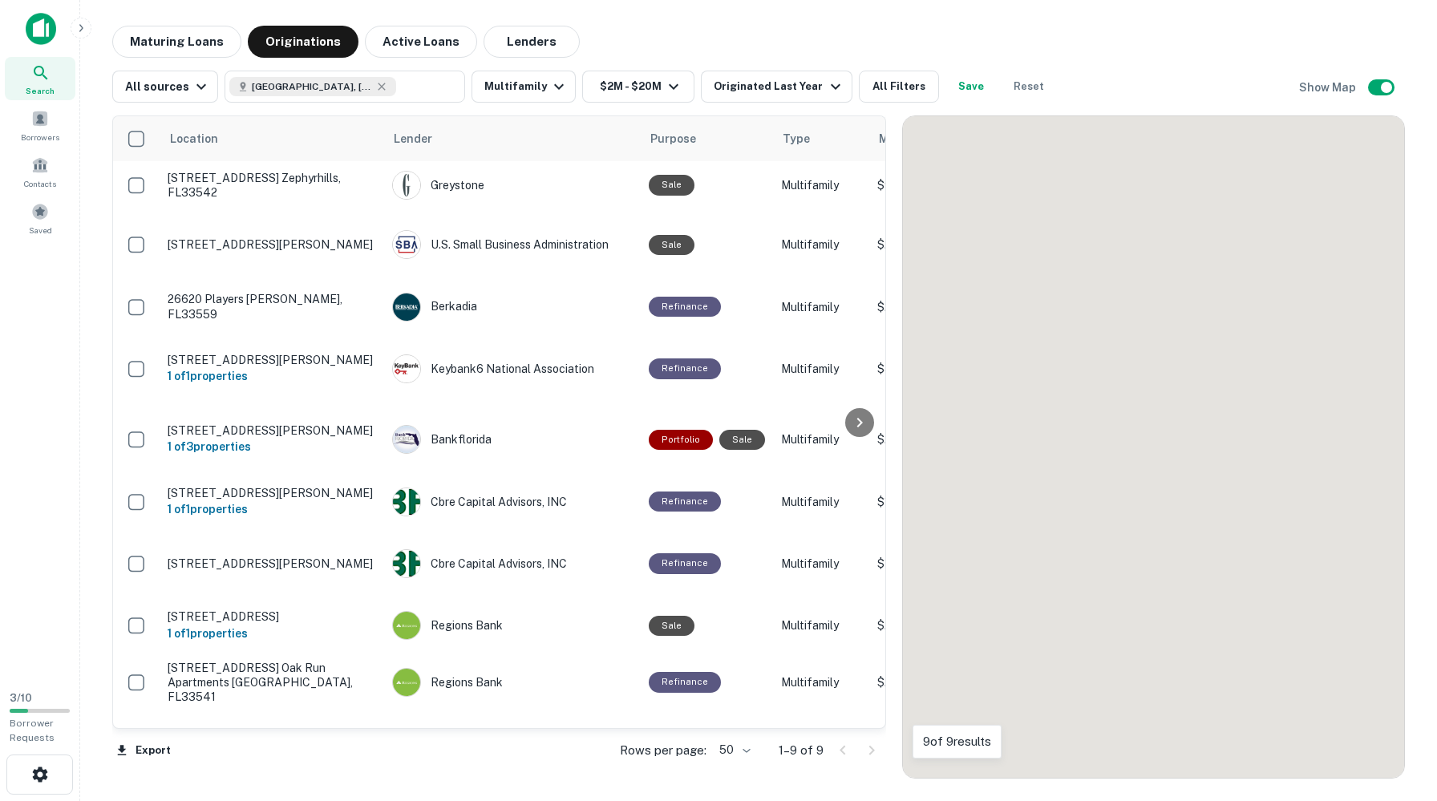
scroll to position [9, 0]
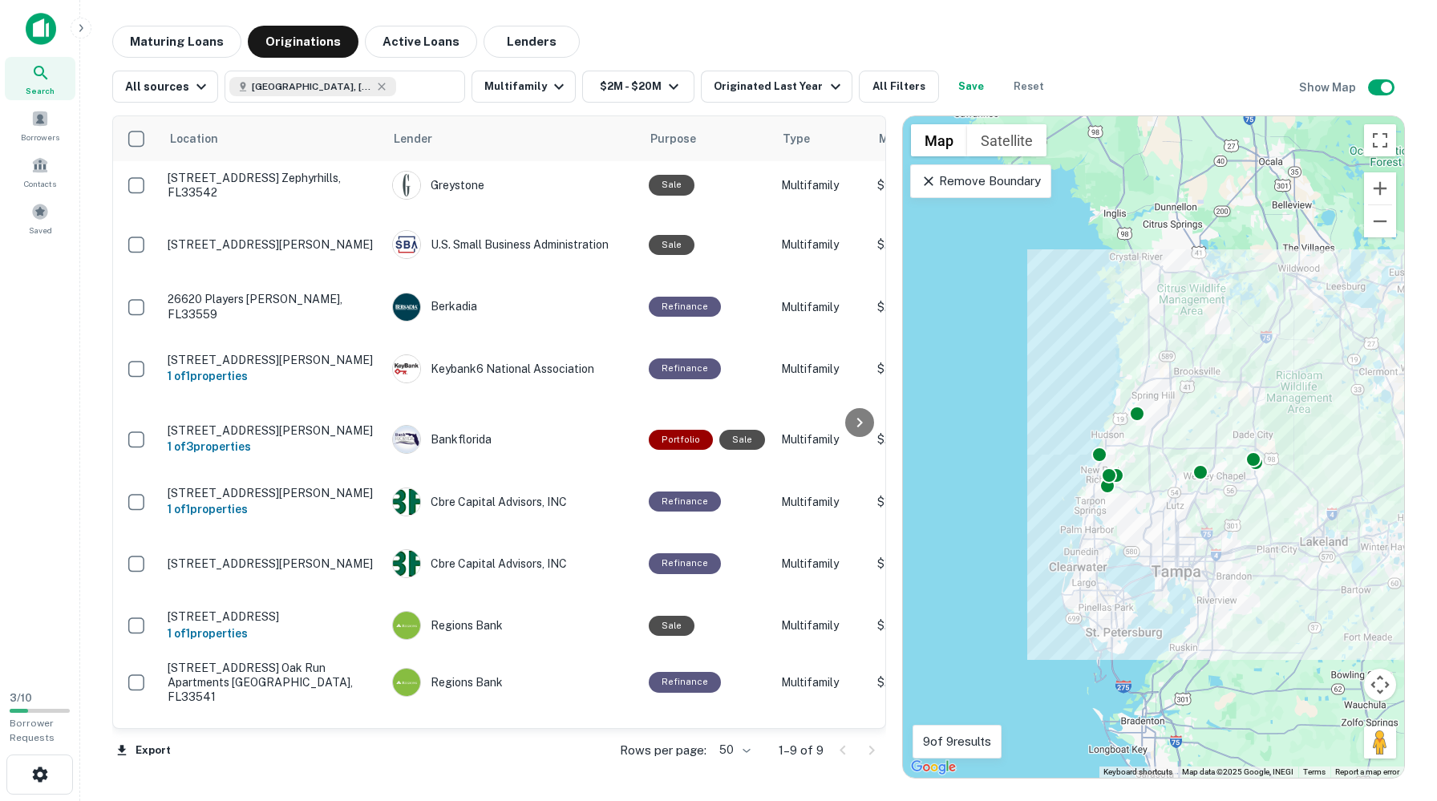
click at [1195, 17] on main "Maturing Loans Originations Active Loans Lenders All sources [GEOGRAPHIC_DATA],…" at bounding box center [758, 400] width 1357 height 801
